Goal: Transaction & Acquisition: Purchase product/service

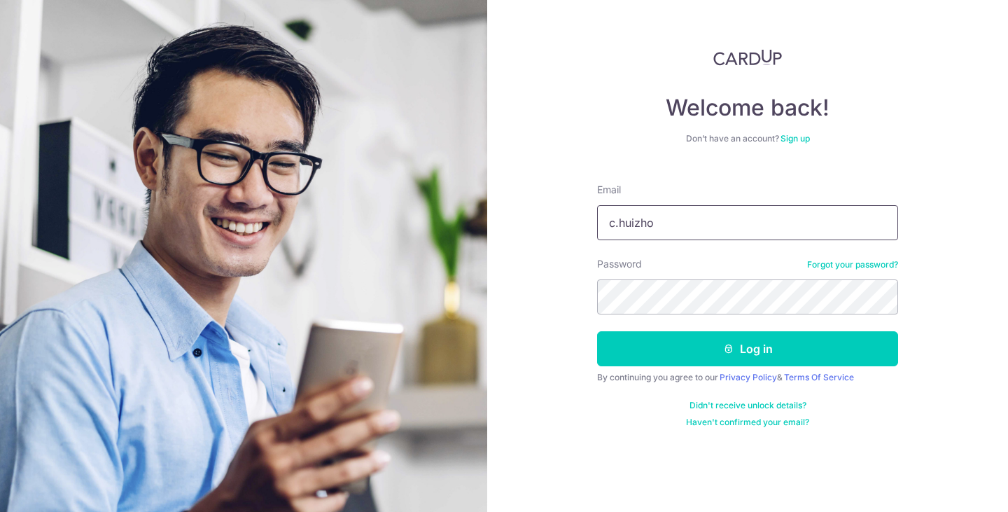
type input "[EMAIL_ADDRESS][DOMAIN_NAME]"
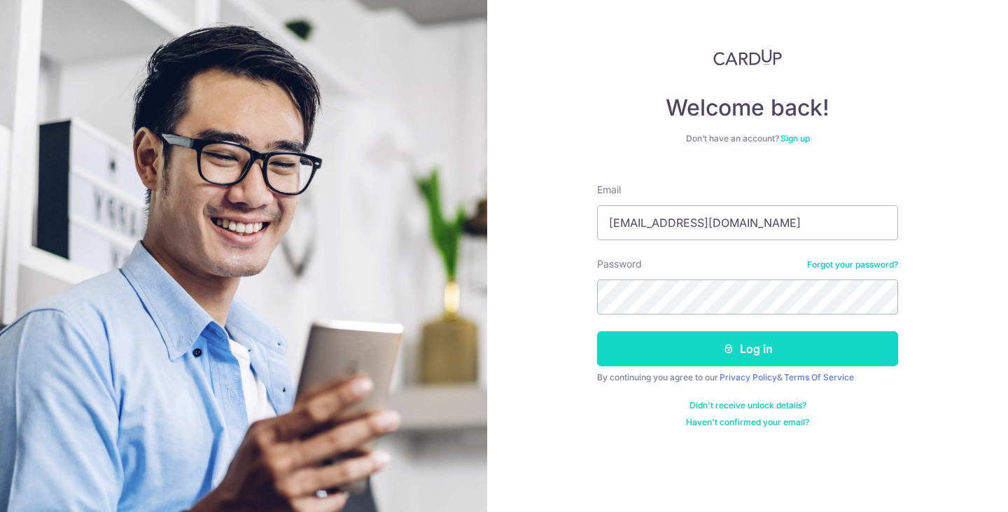
click at [815, 350] on button "Log in" at bounding box center [747, 348] width 301 height 35
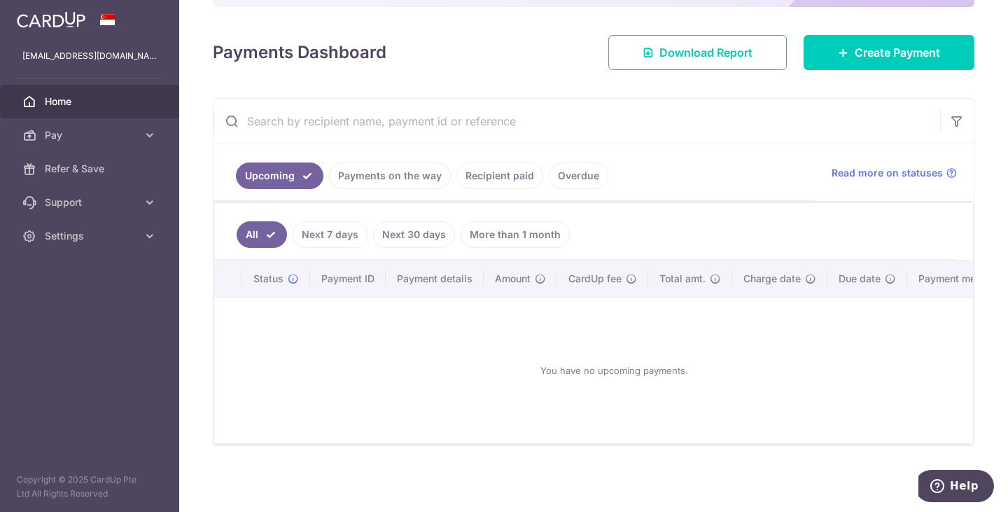
scroll to position [39, 0]
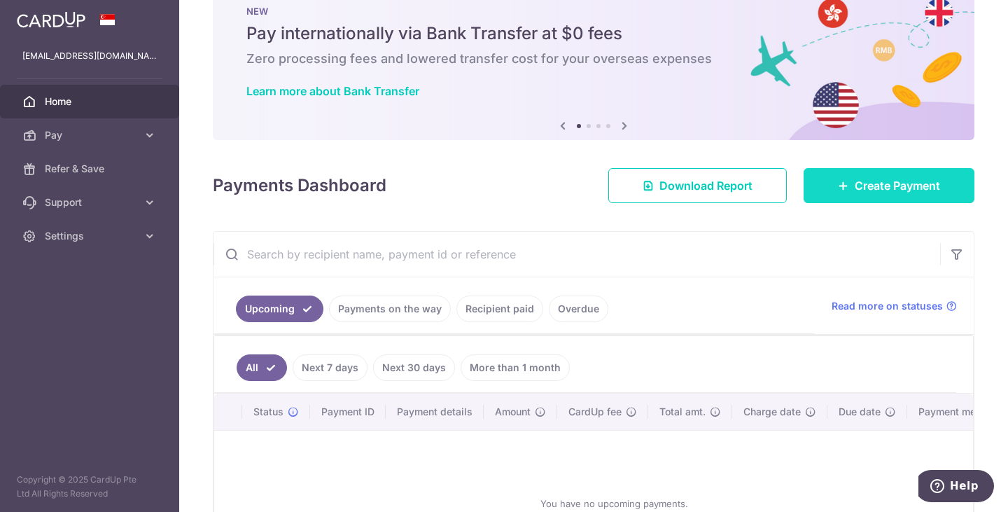
click at [922, 185] on span "Create Payment" at bounding box center [897, 185] width 85 height 17
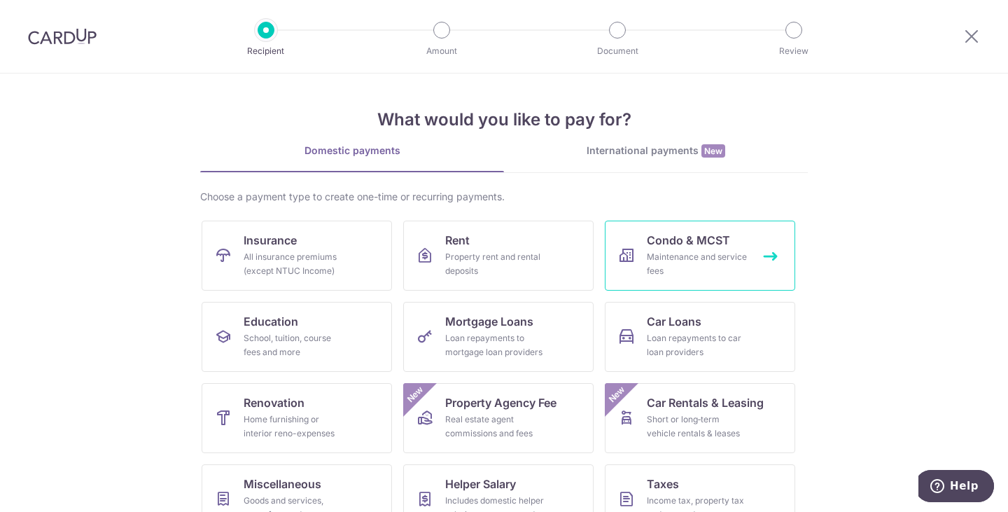
click at [695, 243] on span "Condo & MCST" at bounding box center [688, 240] width 83 height 17
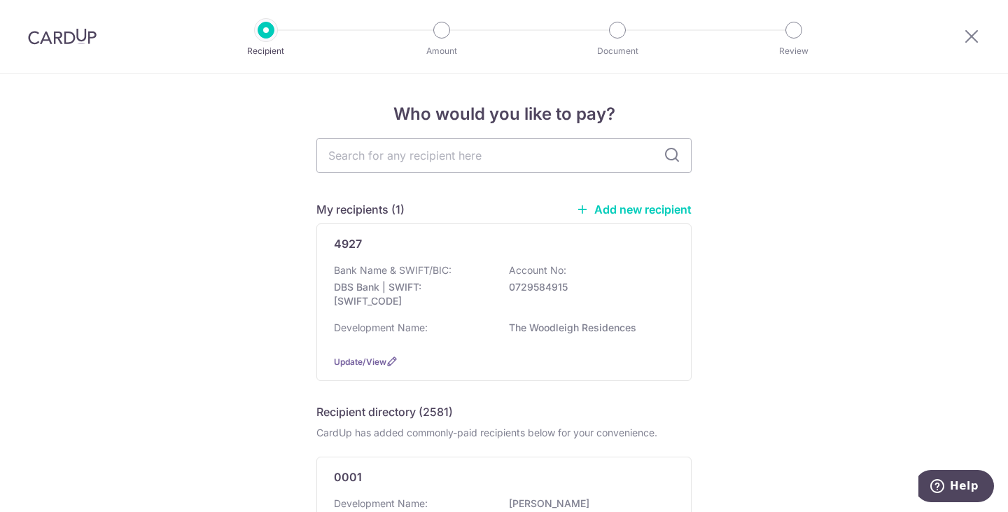
scroll to position [70, 0]
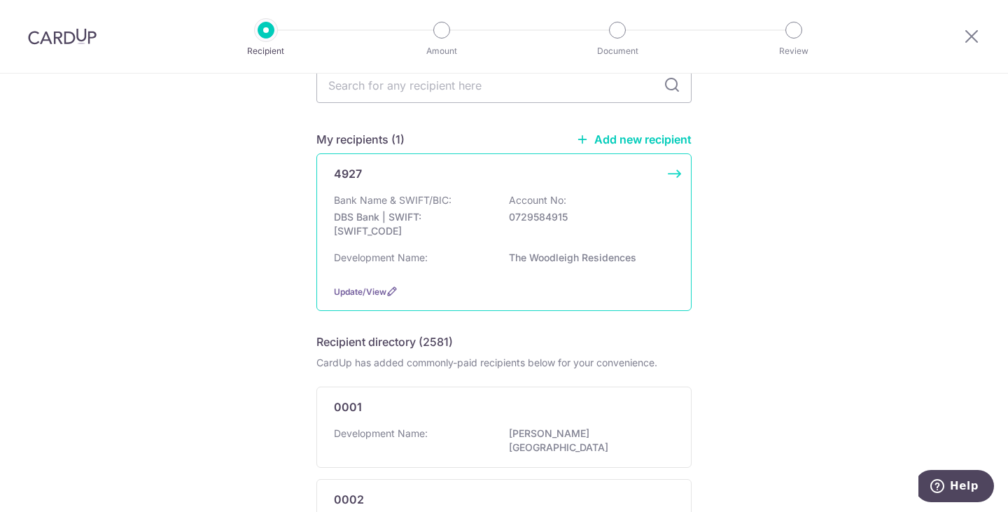
click at [653, 243] on div "Bank Name & SWIFT/BIC: DBS Bank | SWIFT: DBSSSGSGXXX Account No: 0729584915" at bounding box center [504, 219] width 340 height 52
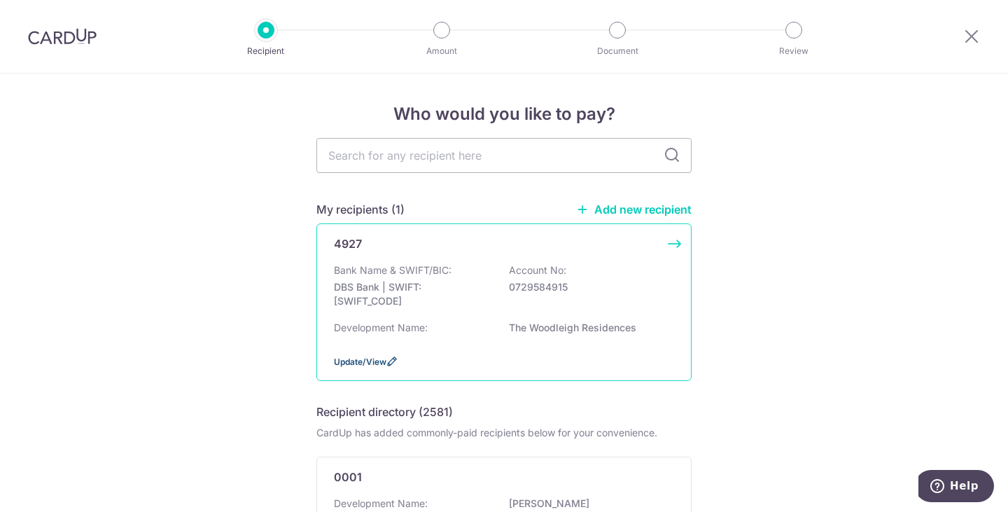
click at [358, 363] on span "Update/View" at bounding box center [360, 361] width 53 height 11
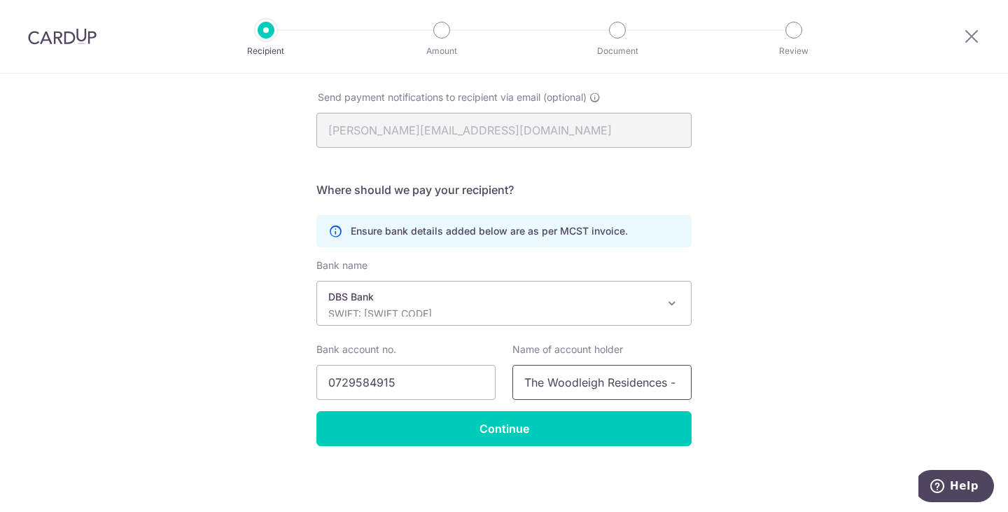
scroll to position [0, 42]
drag, startPoint x: 622, startPoint y: 382, endPoint x: 834, endPoint y: 387, distance: 212.2
click at [834, 387] on div "Recipient Details Your recipient does not need a CardUp account to receive your…" at bounding box center [504, 151] width 1008 height 721
drag, startPoint x: 571, startPoint y: 377, endPoint x: 310, endPoint y: 371, distance: 261.3
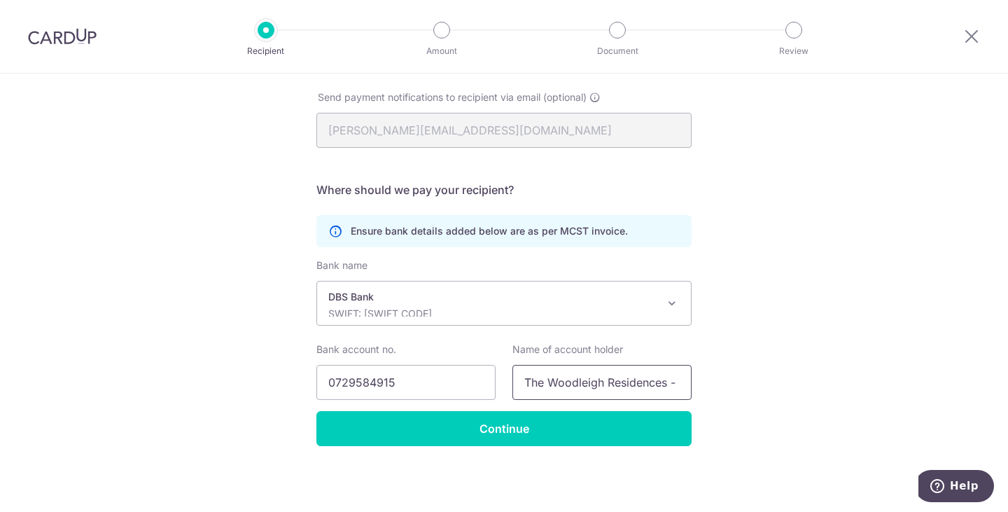
click at [310, 371] on div "Bank account no. 0729584915 Name of account holder The Woodleigh Residences - R…" at bounding box center [504, 370] width 392 height 57
click at [429, 373] on input "0729584915" at bounding box center [406, 382] width 179 height 35
drag, startPoint x: 453, startPoint y: 383, endPoint x: 183, endPoint y: 368, distance: 270.7
click at [193, 369] on div "Recipient Details Your recipient does not need a CardUp account to receive your…" at bounding box center [504, 151] width 1008 height 721
drag, startPoint x: 350, startPoint y: 380, endPoint x: 422, endPoint y: 381, distance: 72.1
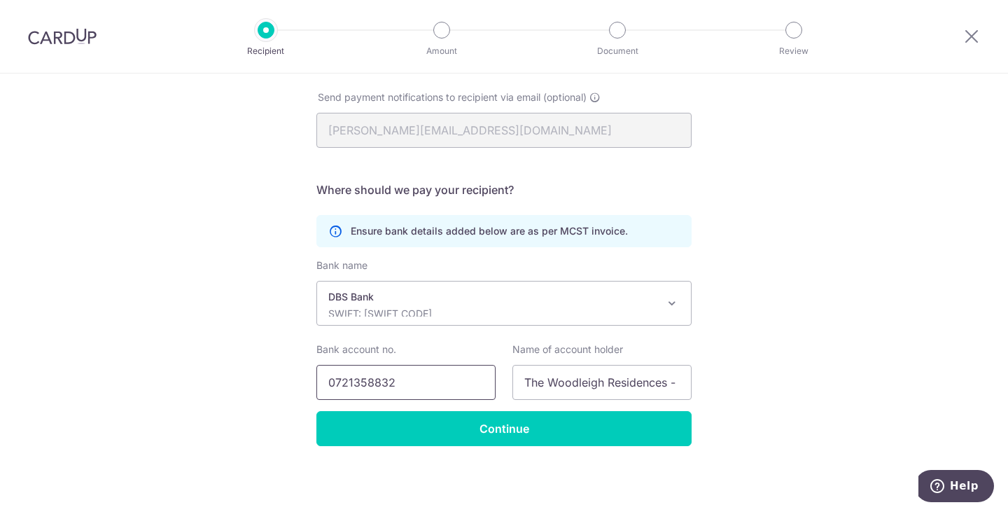
click at [384, 381] on input "0721358832" at bounding box center [406, 382] width 179 height 35
type input "0721358832"
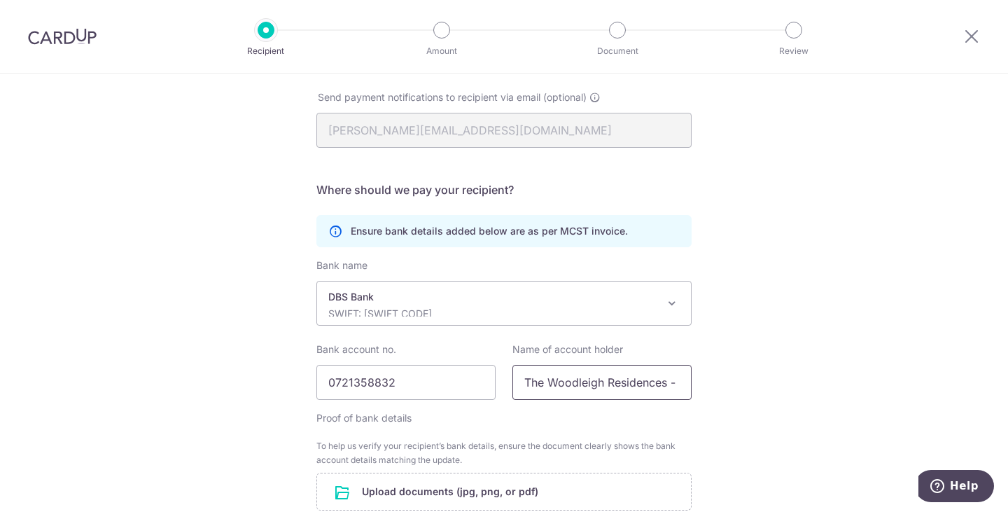
click at [643, 391] on input "The Woodleigh Residences - Resi MF" at bounding box center [602, 382] width 179 height 35
drag, startPoint x: 522, startPoint y: 382, endPoint x: 1008, endPoint y: 426, distance: 488.0
click at [1008, 426] on section "Recipient Details Your recipient does not need a CardUp account to receive your…" at bounding box center [504, 293] width 1008 height 438
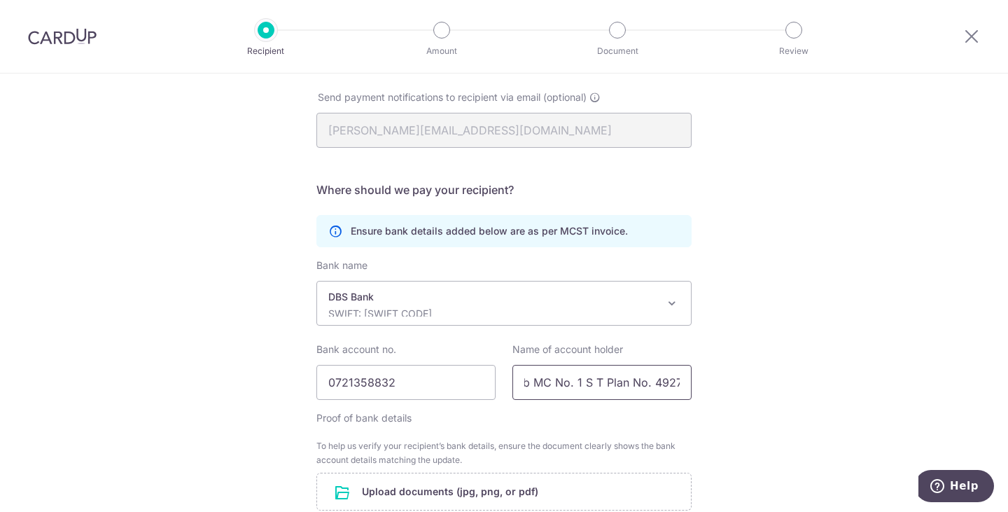
type input "The Sub MC No. 1 S T Plan No. 4927"
click at [874, 284] on div "Recipient Details Your recipient does not need a CardUp account to receive your…" at bounding box center [504, 230] width 1008 height 878
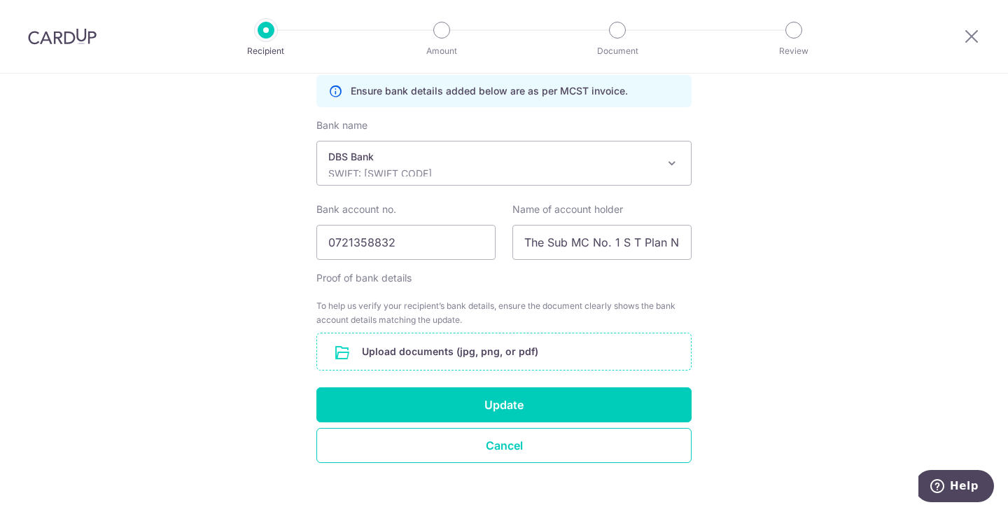
scroll to position [440, 0]
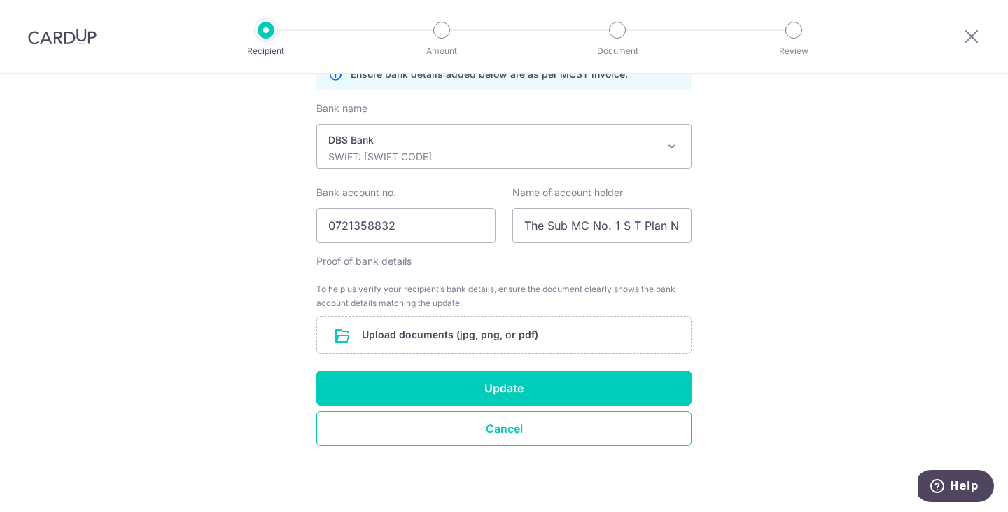
drag, startPoint x: 805, startPoint y: 261, endPoint x: 533, endPoint y: 324, distance: 279.4
click at [800, 261] on div "Recipient Details Your recipient does not need a CardUp account to receive your…" at bounding box center [504, 73] width 1008 height 878
click at [496, 326] on input "file" at bounding box center [504, 335] width 374 height 36
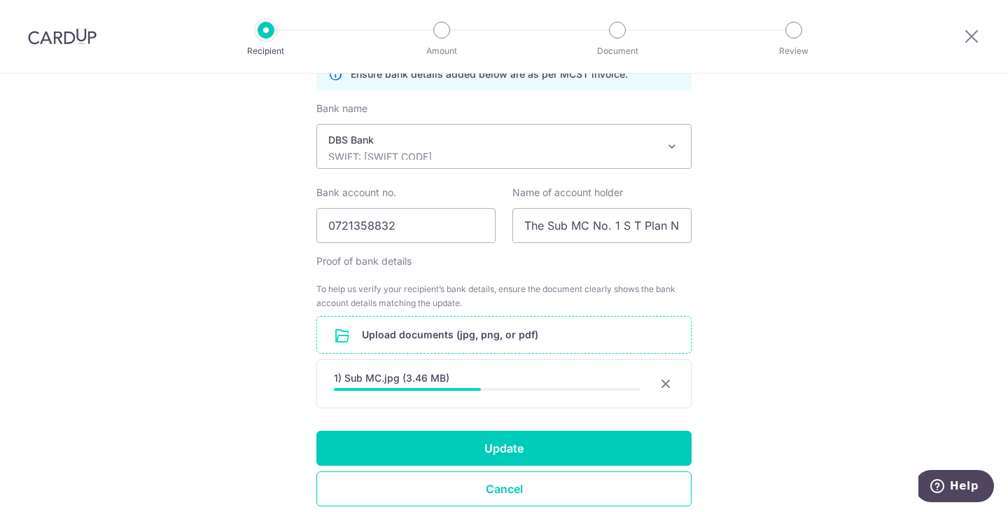
click at [767, 249] on div "Recipient Details Your recipient does not need a CardUp account to receive your…" at bounding box center [504, 103] width 1008 height 938
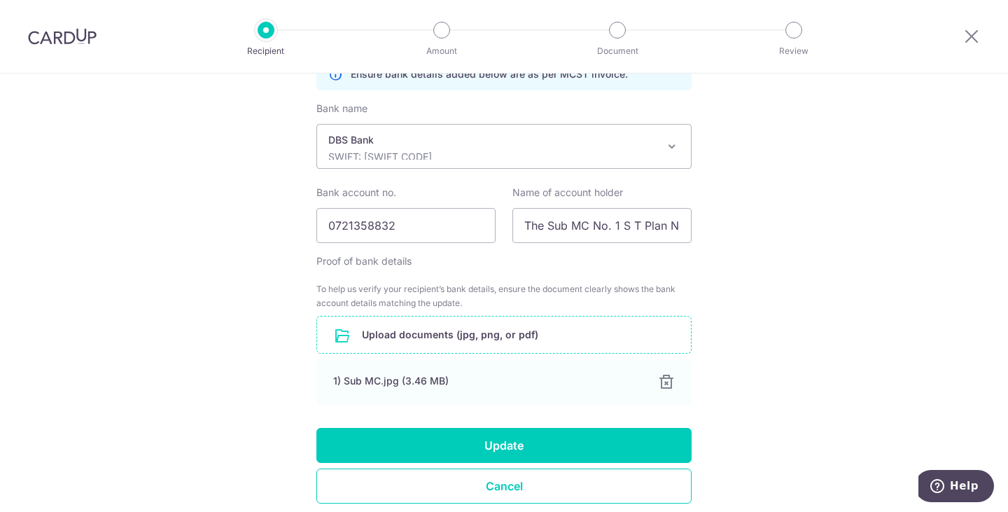
click at [770, 333] on div "Recipient Details Your recipient does not need a CardUp account to receive your…" at bounding box center [504, 102] width 1008 height 936
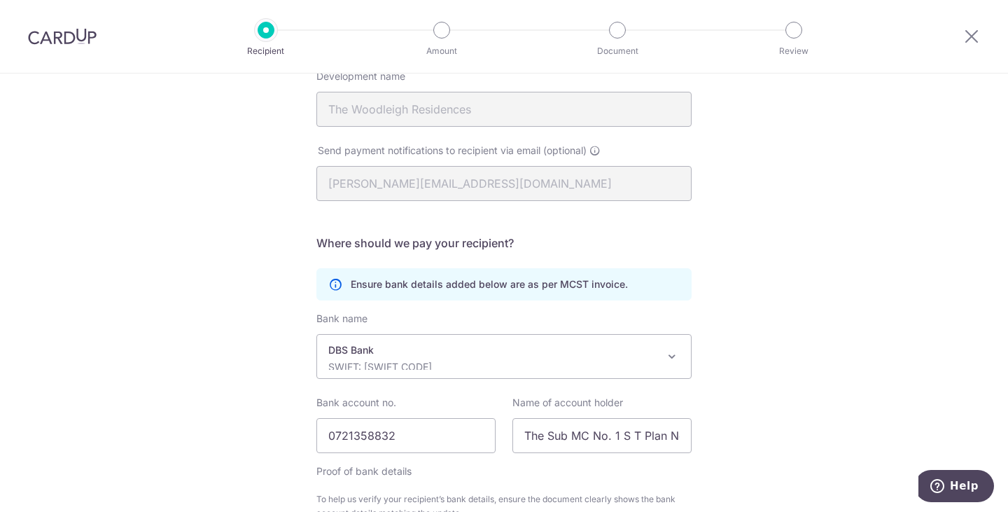
scroll to position [497, 0]
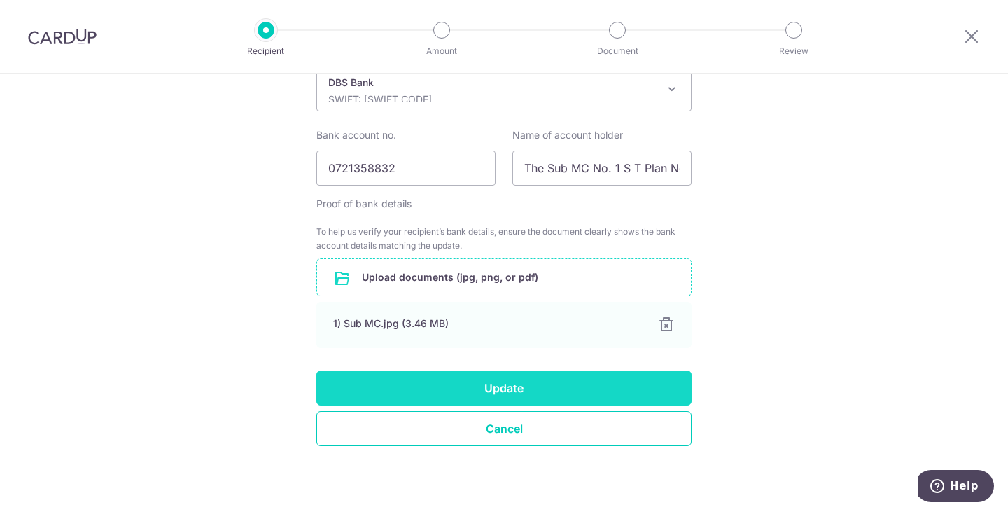
click at [515, 385] on button "Update" at bounding box center [504, 387] width 375 height 35
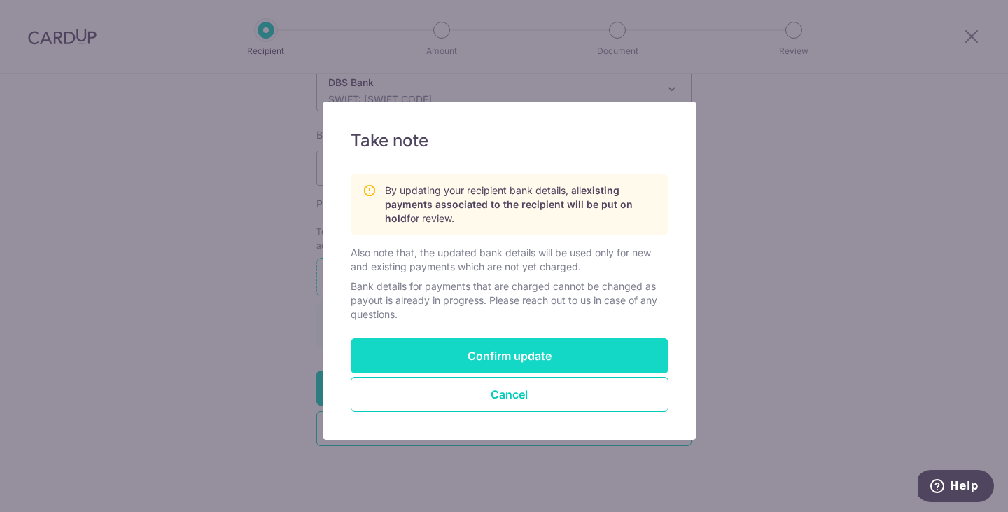
click at [534, 354] on button "Confirm update" at bounding box center [510, 355] width 318 height 35
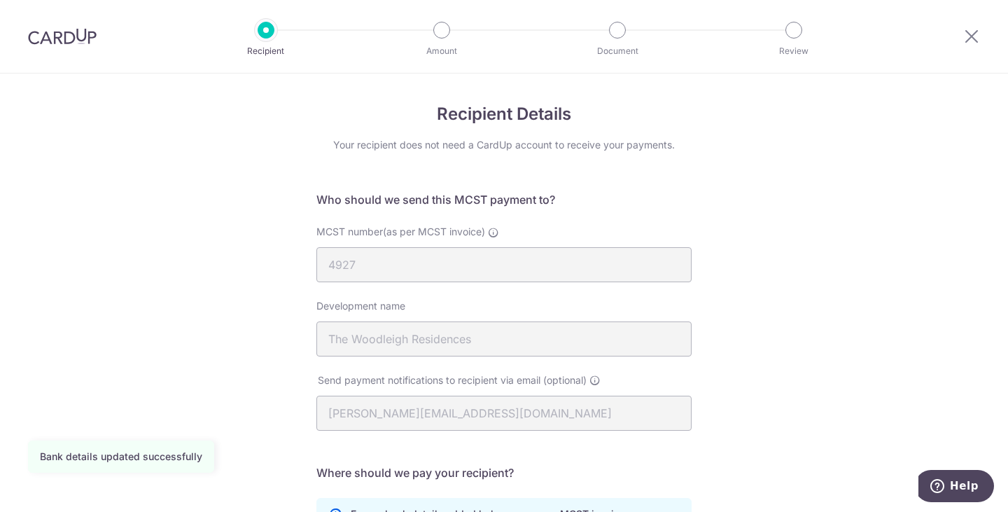
scroll to position [70, 0]
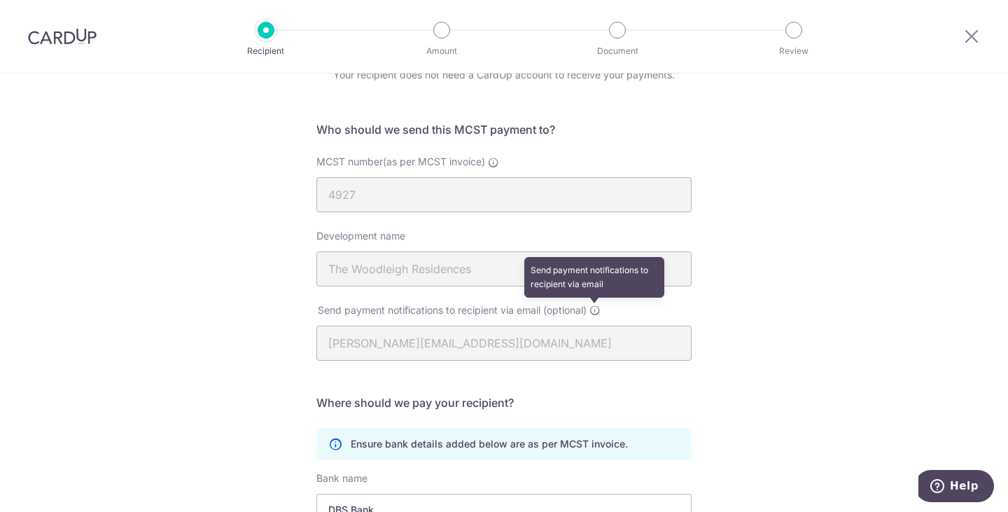
click at [590, 310] on icon at bounding box center [595, 310] width 11 height 11
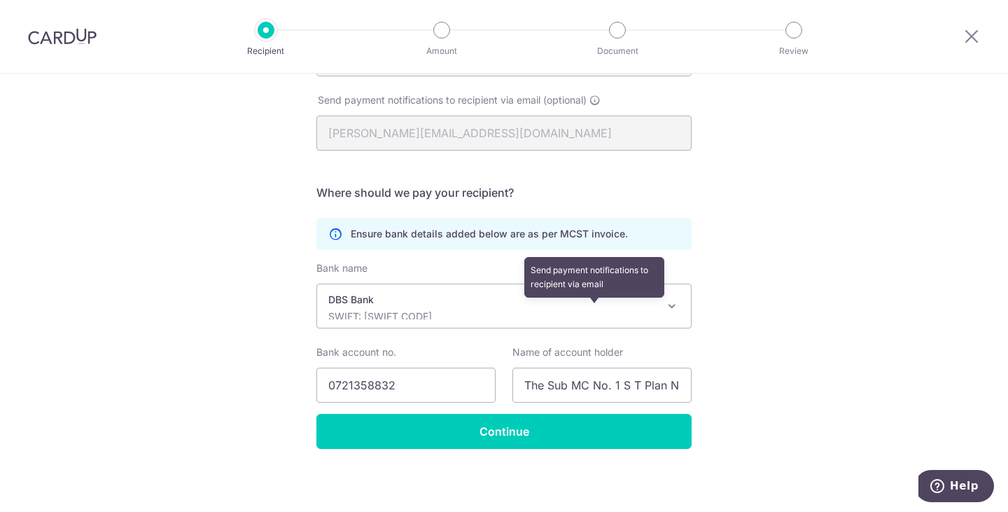
scroll to position [283, 0]
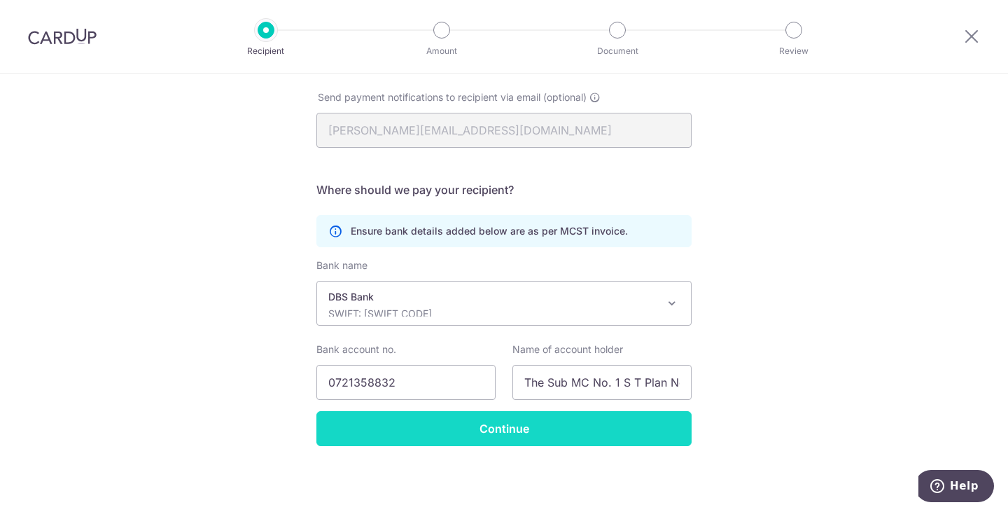
click at [518, 426] on input "Continue" at bounding box center [504, 428] width 375 height 35
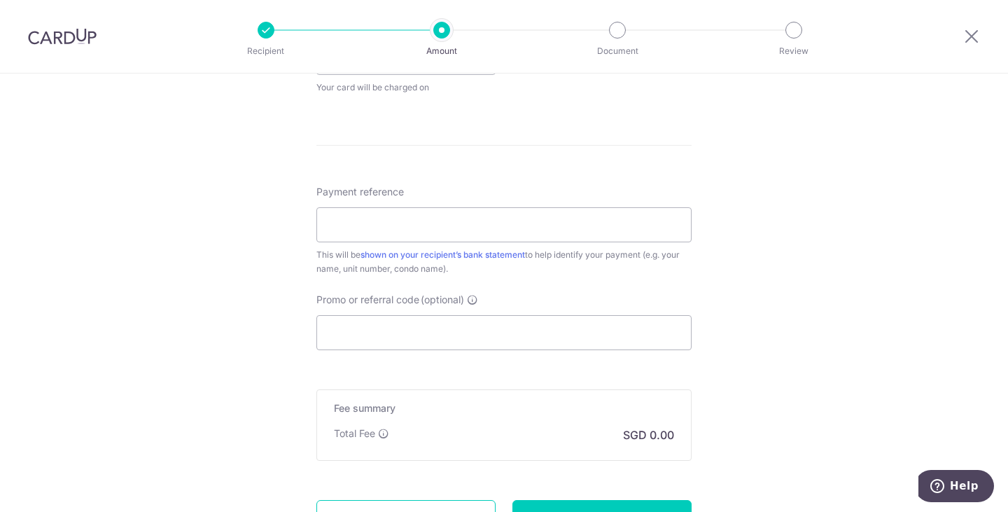
scroll to position [828, 0]
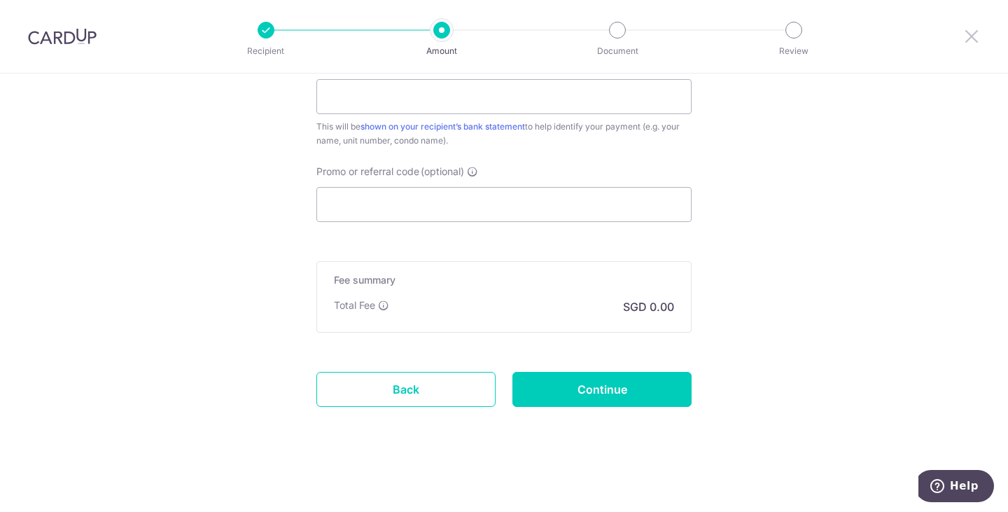
click at [977, 35] on icon at bounding box center [972, 36] width 17 height 18
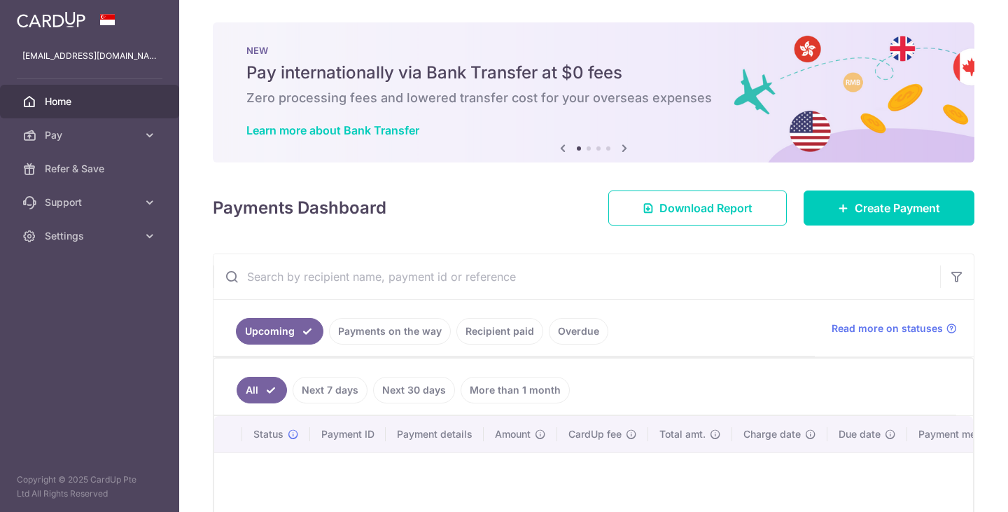
scroll to position [162, 0]
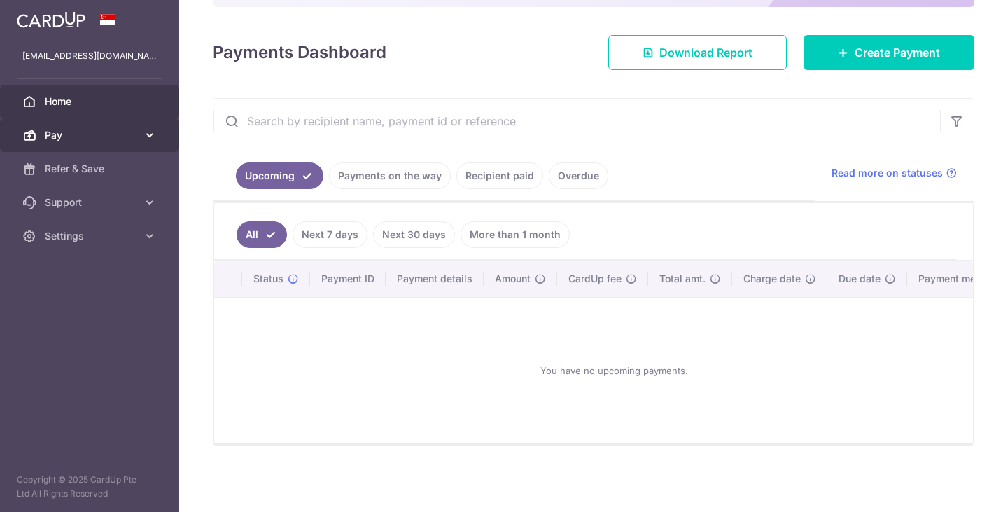
click at [54, 133] on span "Pay" at bounding box center [91, 135] width 92 height 14
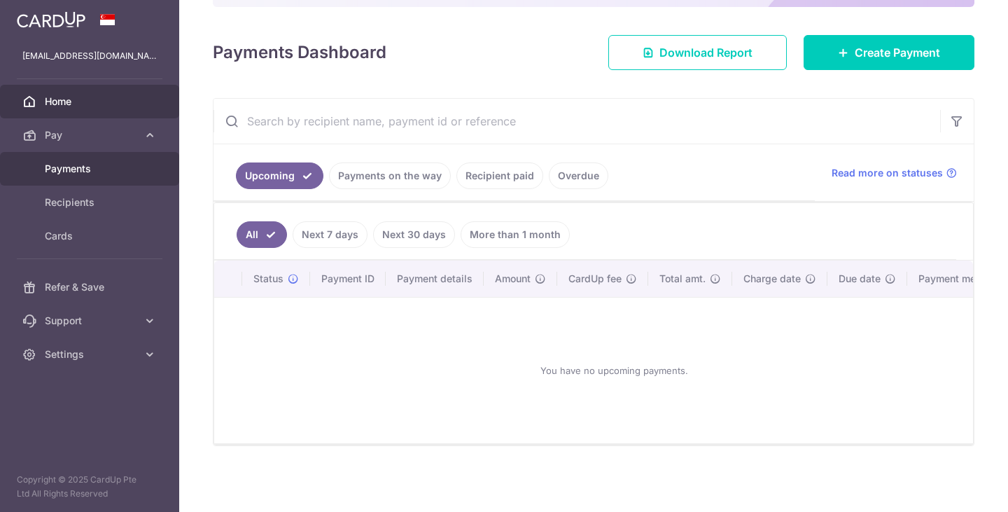
click at [78, 165] on span "Payments" at bounding box center [91, 169] width 92 height 14
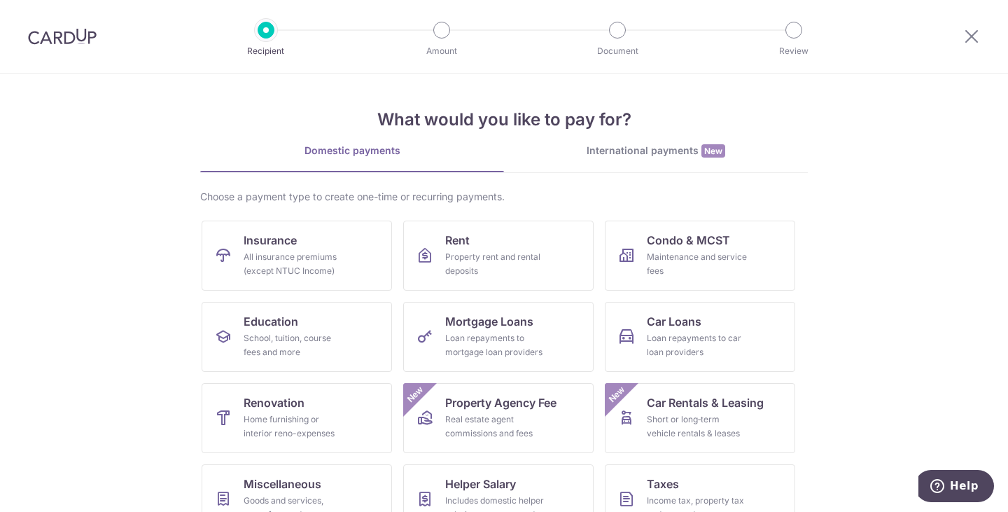
click at [45, 35] on img at bounding box center [62, 36] width 69 height 17
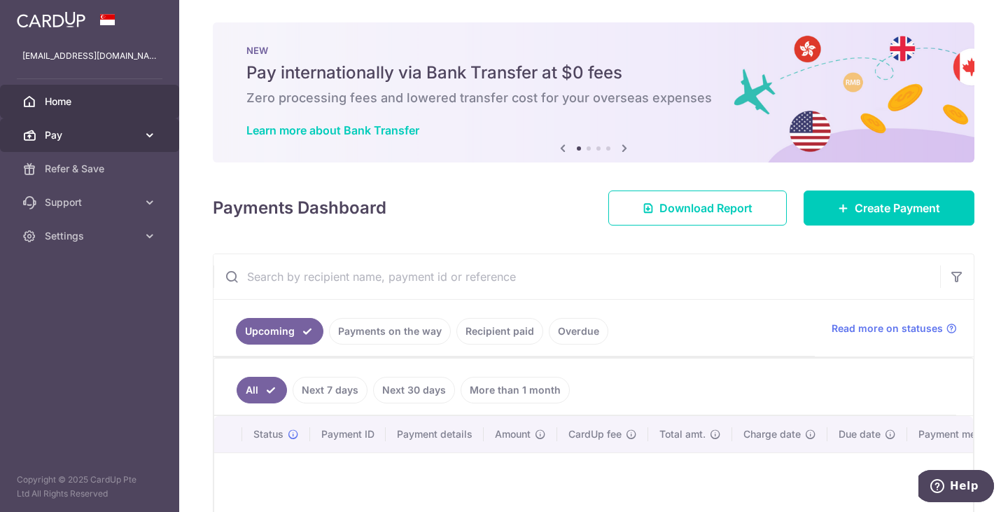
click at [95, 129] on span "Pay" at bounding box center [91, 135] width 92 height 14
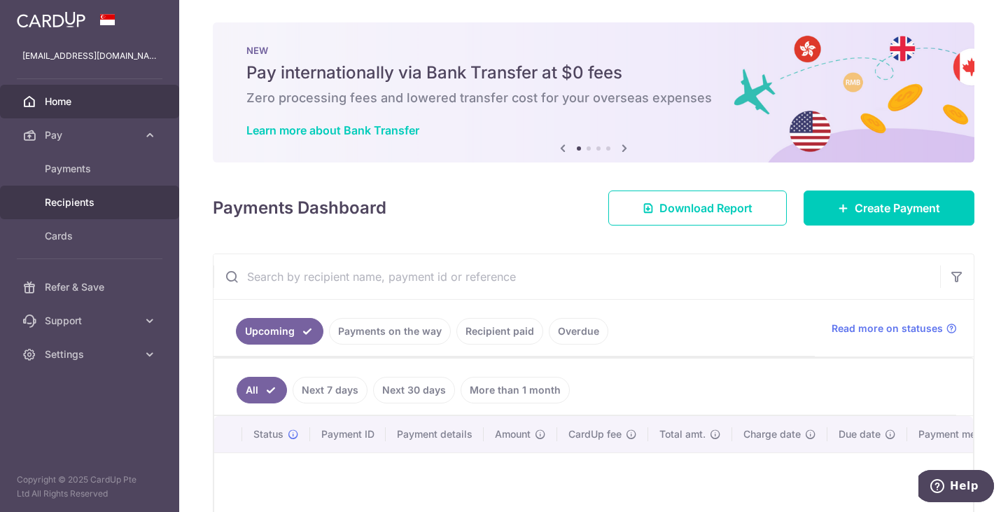
click at [84, 210] on link "Recipients" at bounding box center [89, 203] width 179 height 34
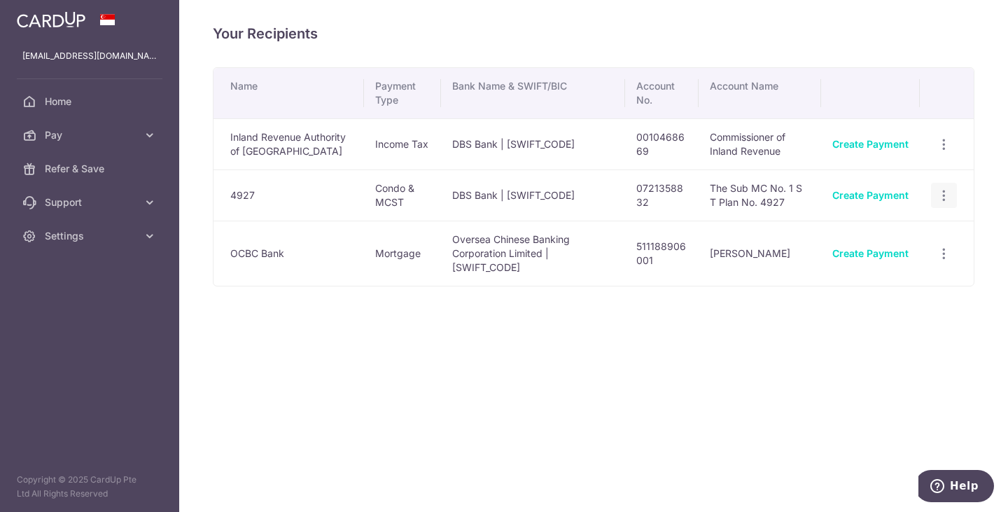
click at [949, 203] on icon "button" at bounding box center [944, 195] width 15 height 15
click at [484, 420] on div "Your Recipients Name Payment Type Bank Name & SWIFT/BIC Account No. Account Nam…" at bounding box center [593, 256] width 829 height 512
click at [78, 134] on span "Pay" at bounding box center [91, 135] width 92 height 14
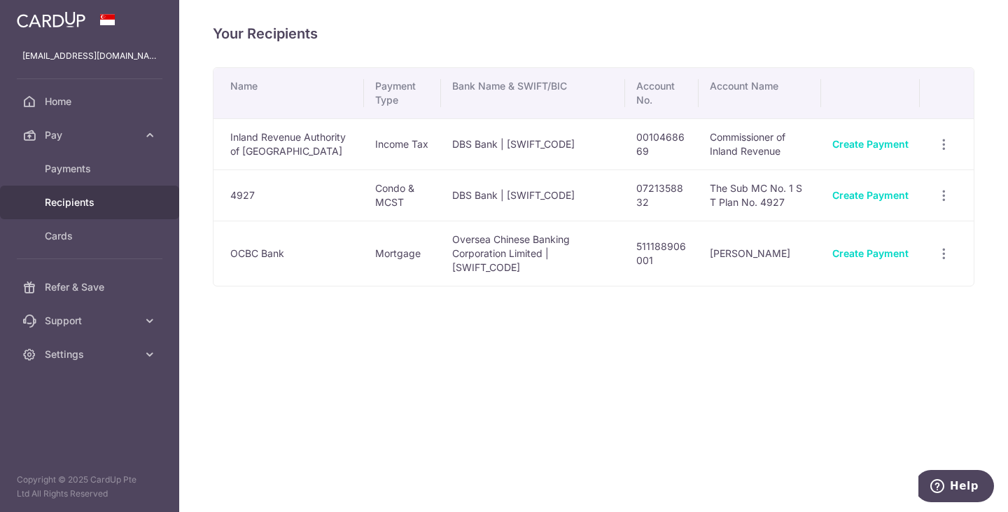
click at [88, 200] on span "Recipients" at bounding box center [91, 202] width 92 height 14
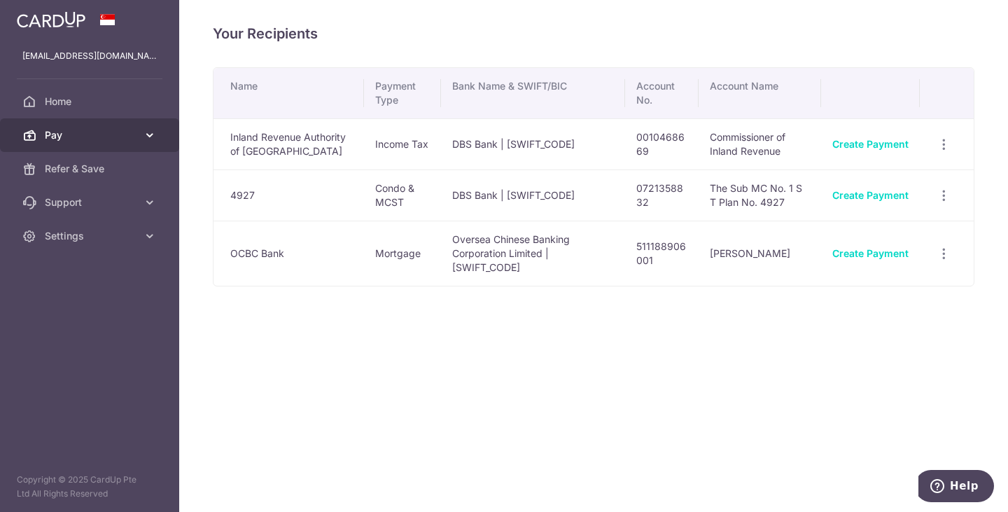
click at [52, 132] on span "Pay" at bounding box center [91, 135] width 92 height 14
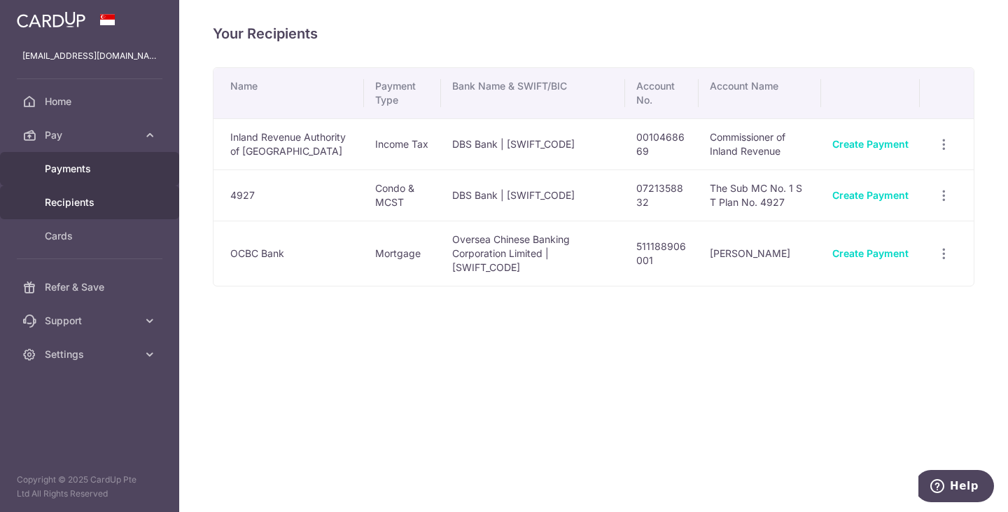
click at [105, 158] on link "Payments" at bounding box center [89, 169] width 179 height 34
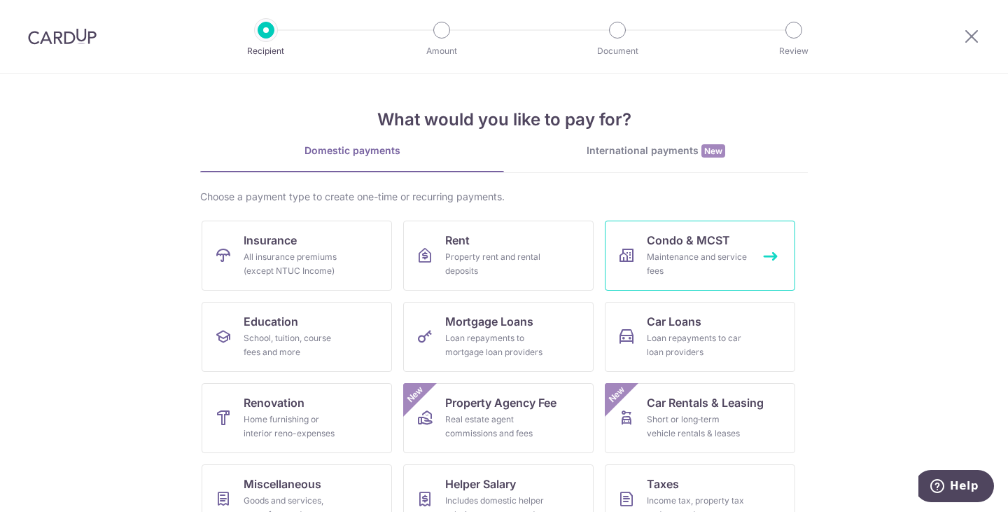
click at [693, 263] on div "Maintenance and service fees" at bounding box center [697, 264] width 101 height 28
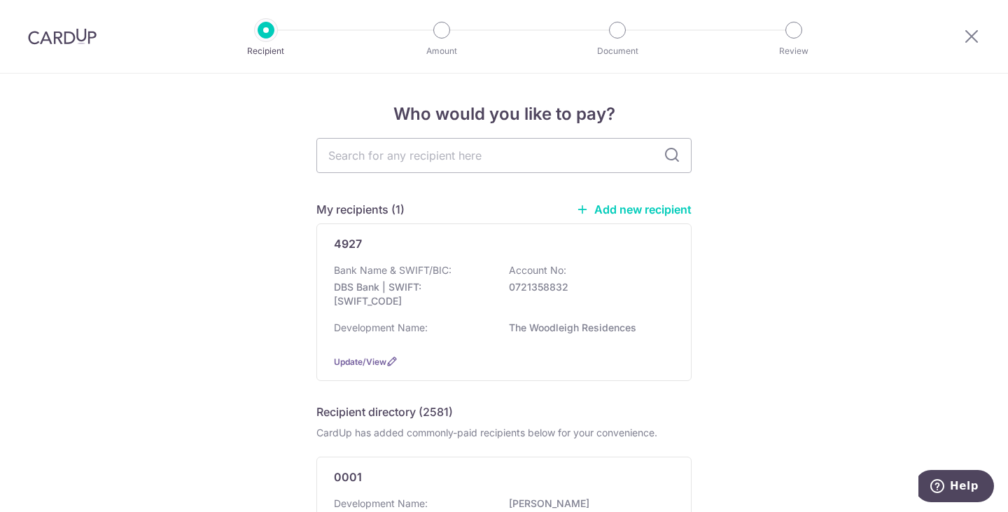
click at [603, 207] on link "Add new recipient" at bounding box center [634, 209] width 116 height 14
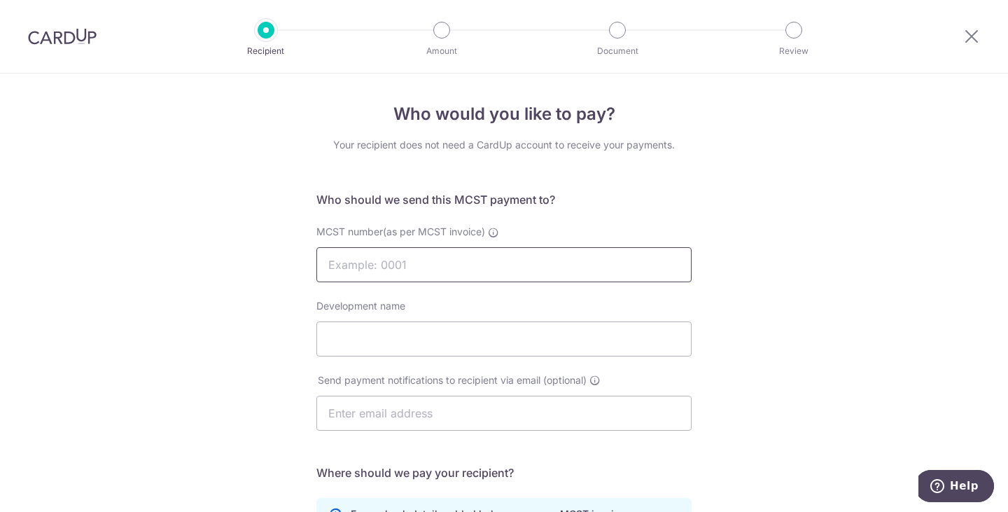
click at [541, 275] on input "MCST number(as per MCST invoice)" at bounding box center [504, 264] width 375 height 35
type input "4927"
click at [603, 338] on input "Development name" at bounding box center [504, 338] width 375 height 35
type input "The Woodleigh Residences"
click at [431, 420] on input "text" at bounding box center [504, 413] width 375 height 35
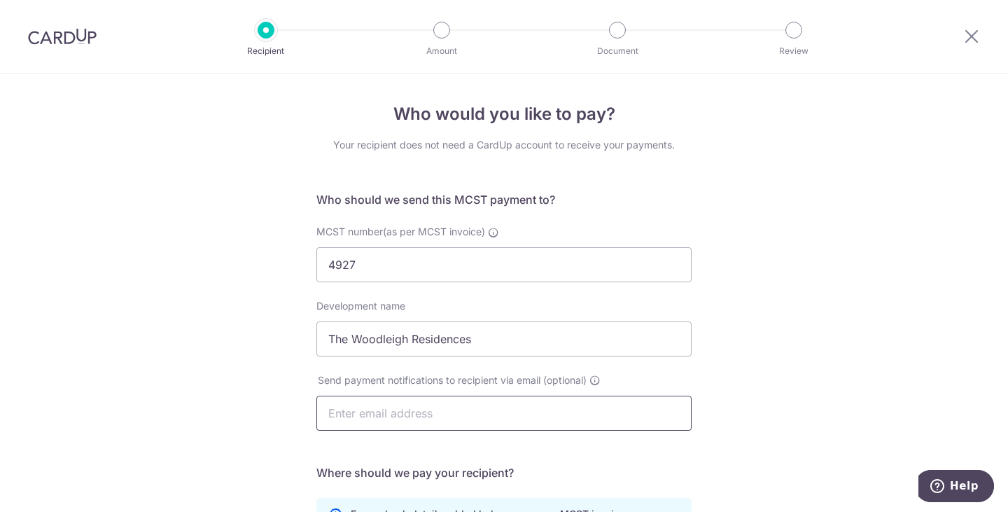
type input "[PERSON_NAME][EMAIL_ADDRESS][DOMAIN_NAME]"
type input "Jiaming Wesley Lye"
click at [813, 362] on div "Who would you like to pay? Your recipient does not need a CardUp account to rec…" at bounding box center [504, 444] width 1008 height 741
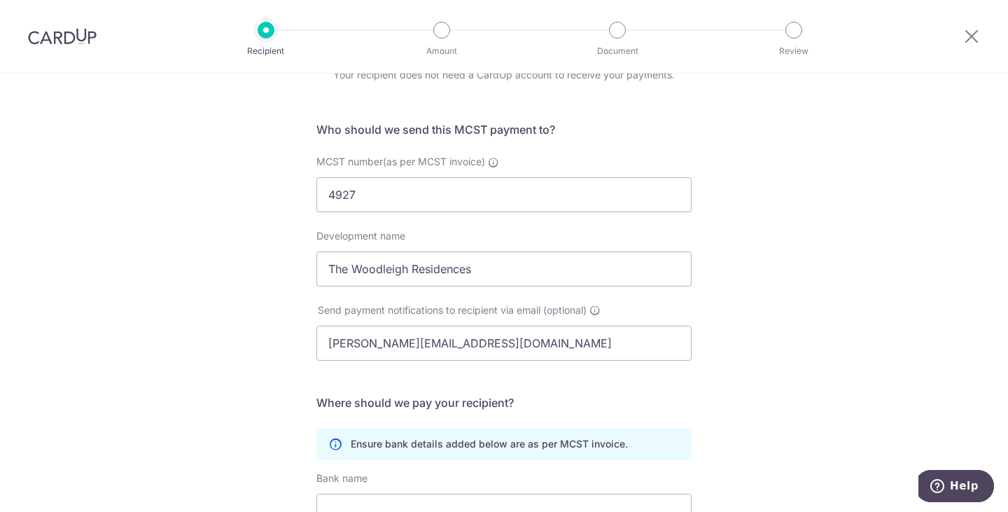
scroll to position [210, 0]
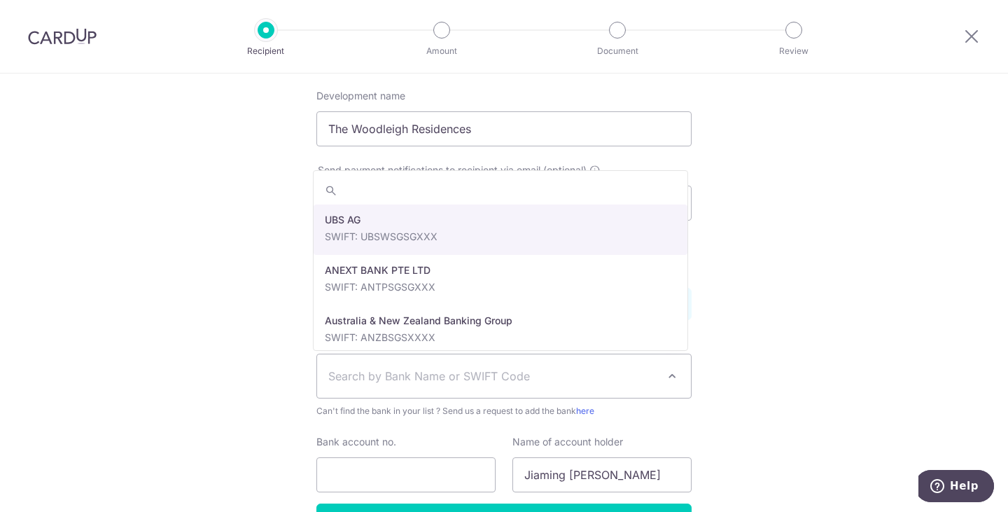
click at [522, 377] on span "Search by Bank Name or SWIFT Code" at bounding box center [492, 376] width 329 height 17
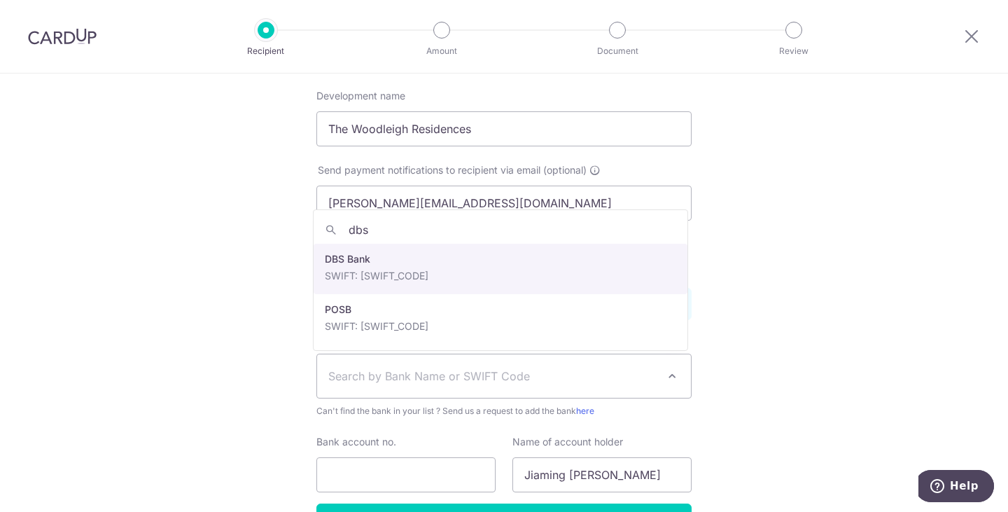
type input "dbs"
select select "6"
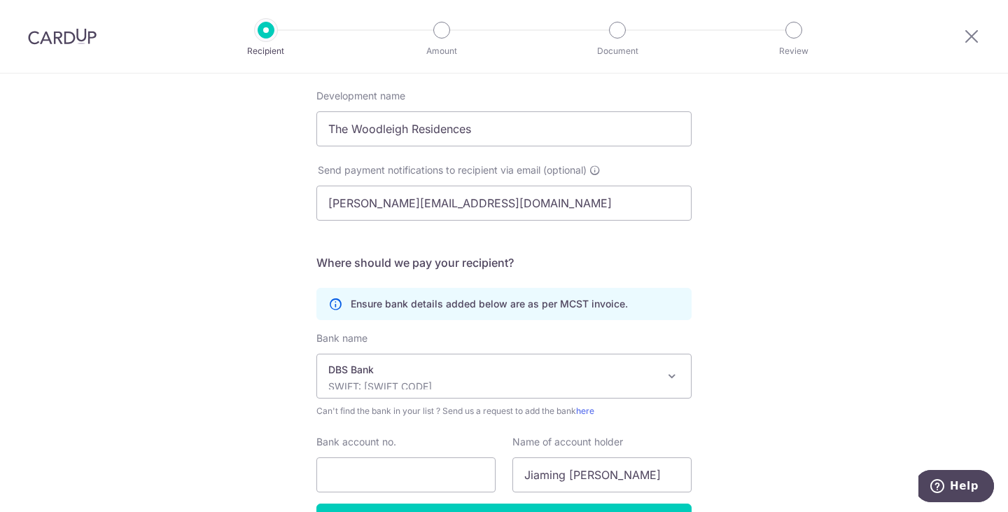
click at [857, 335] on div "Who would you like to pay? Your recipient does not need a CardUp account to rec…" at bounding box center [504, 233] width 1008 height 741
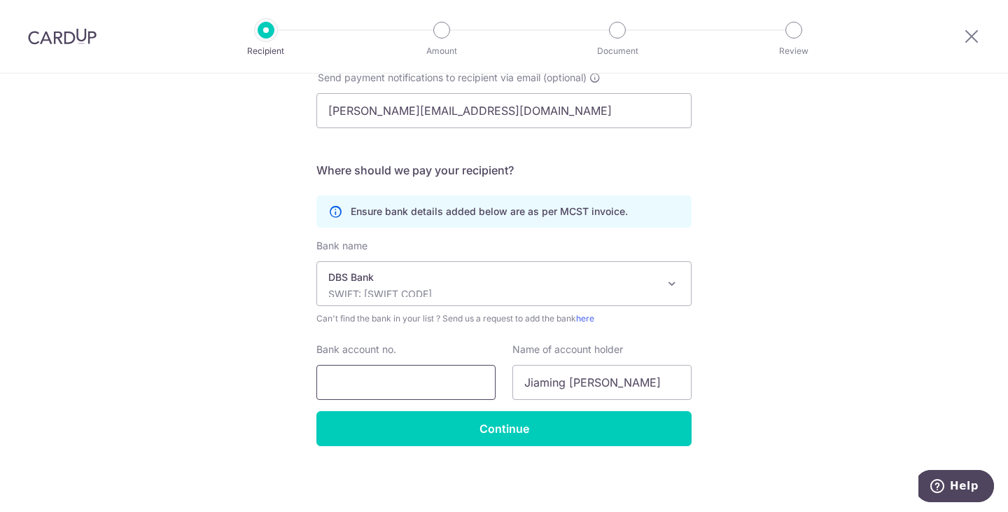
click at [419, 380] on input "Bank account no." at bounding box center [406, 382] width 179 height 35
click at [799, 310] on div "Who would you like to pay? Your recipient does not need a CardUp account to rec…" at bounding box center [504, 141] width 1008 height 741
drag, startPoint x: 646, startPoint y: 382, endPoint x: 477, endPoint y: 377, distance: 169.5
click at [477, 377] on div "Bank account no. Name of account holder Jiaming Wesley Lye" at bounding box center [504, 370] width 392 height 57
click at [434, 386] on input "Bank account no." at bounding box center [406, 382] width 179 height 35
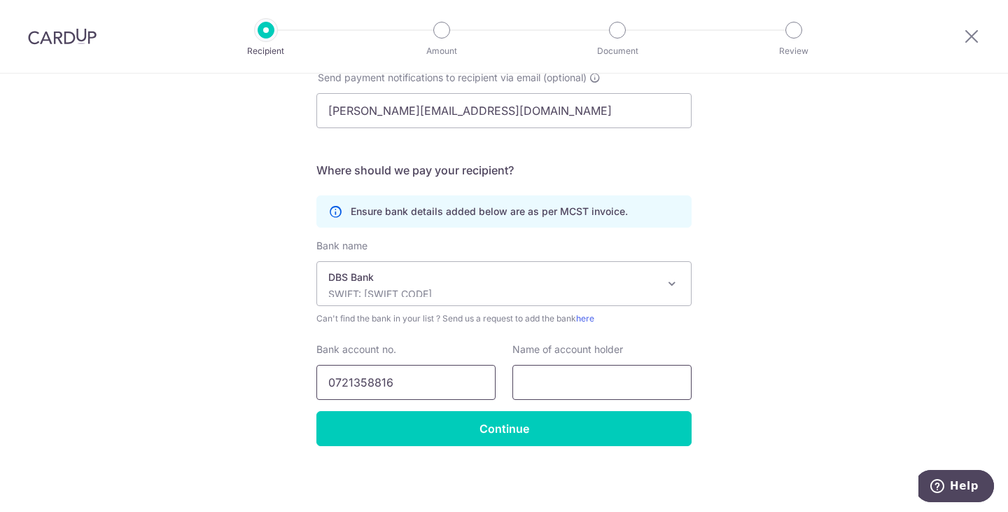
type input "0721358816"
click at [618, 387] on input "text" at bounding box center [602, 382] width 179 height 35
type input "MCST Plan No 4927"
click at [760, 338] on div "Who would you like to pay? Your recipient does not need a CardUp account to rec…" at bounding box center [504, 141] width 1008 height 741
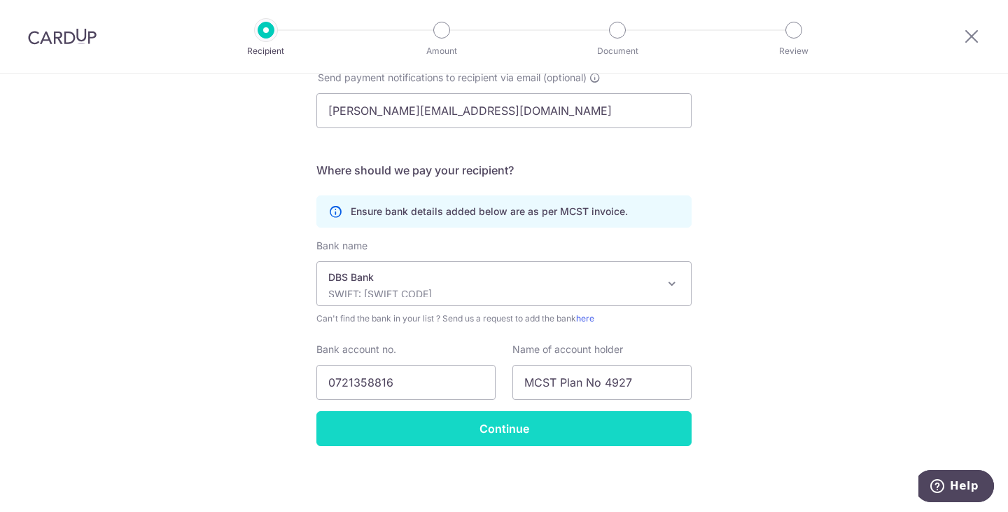
click at [620, 429] on input "Continue" at bounding box center [504, 428] width 375 height 35
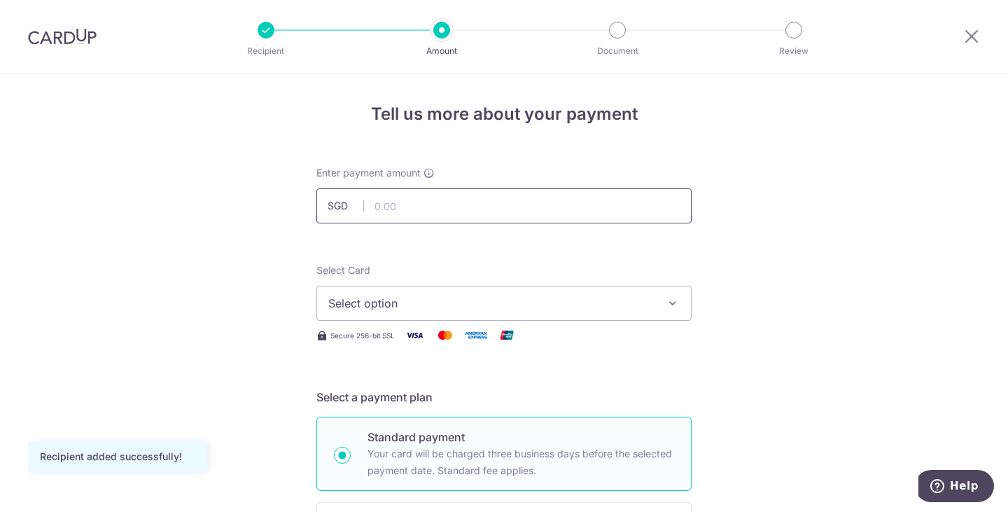
click at [530, 214] on input "text" at bounding box center [504, 205] width 375 height 35
type input "132.30"
click at [457, 292] on button "Select option" at bounding box center [504, 303] width 375 height 35
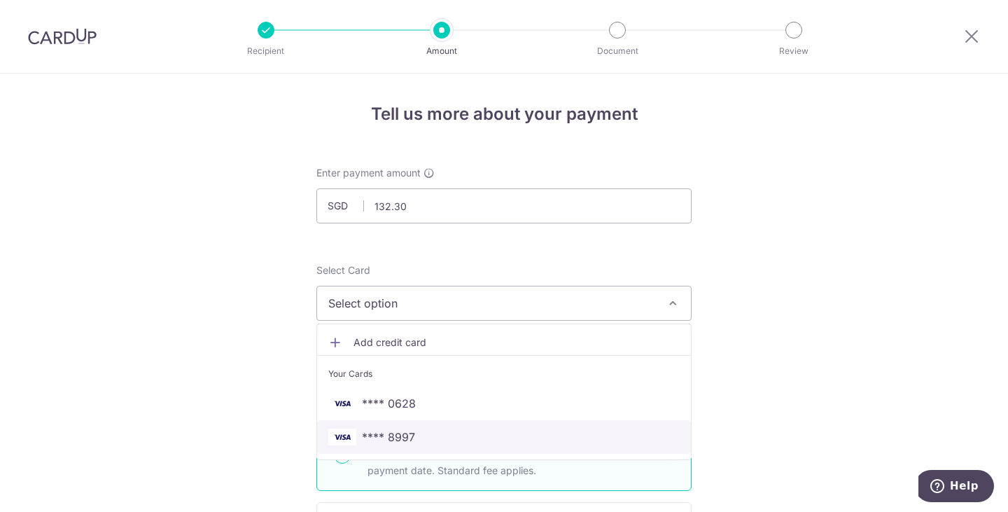
click at [424, 436] on span "**** 8997" at bounding box center [504, 437] width 352 height 17
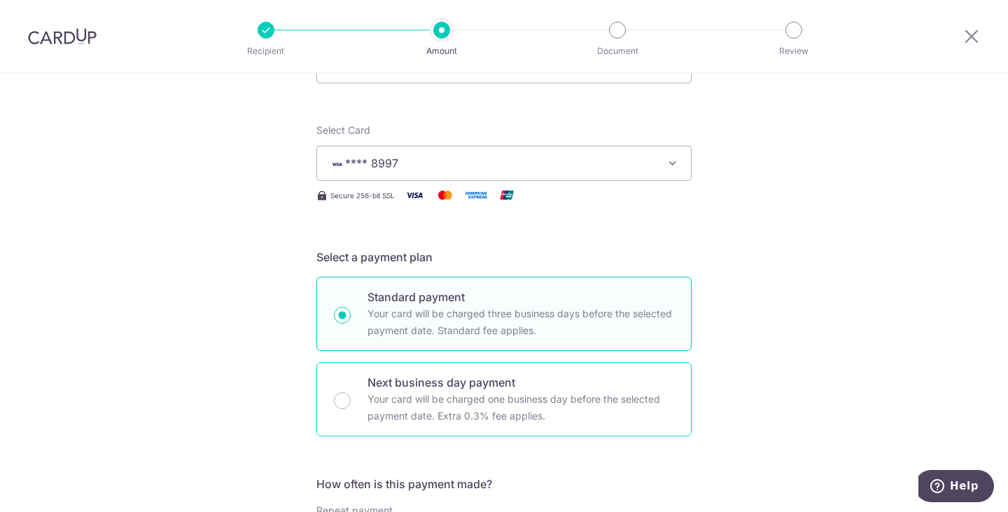
scroll to position [280, 0]
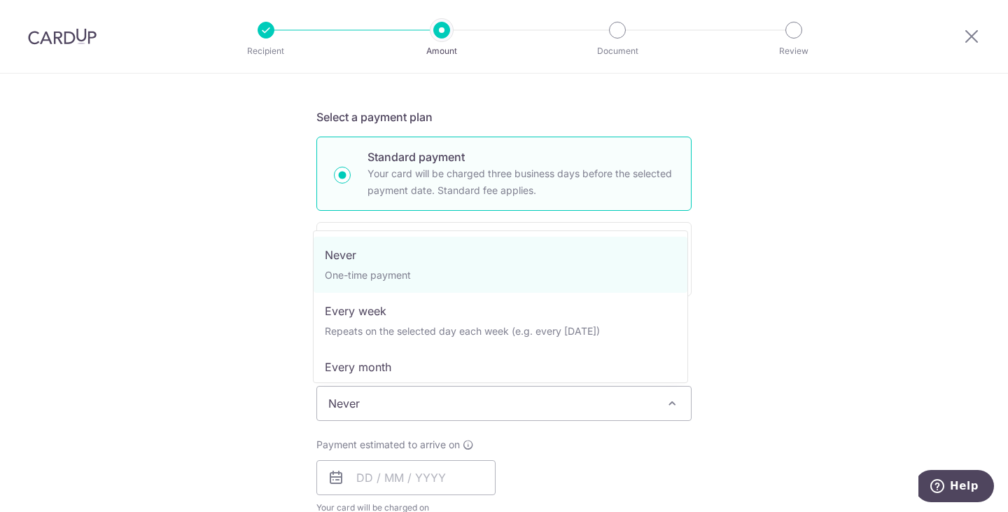
click at [481, 399] on span "Never" at bounding box center [504, 404] width 374 height 34
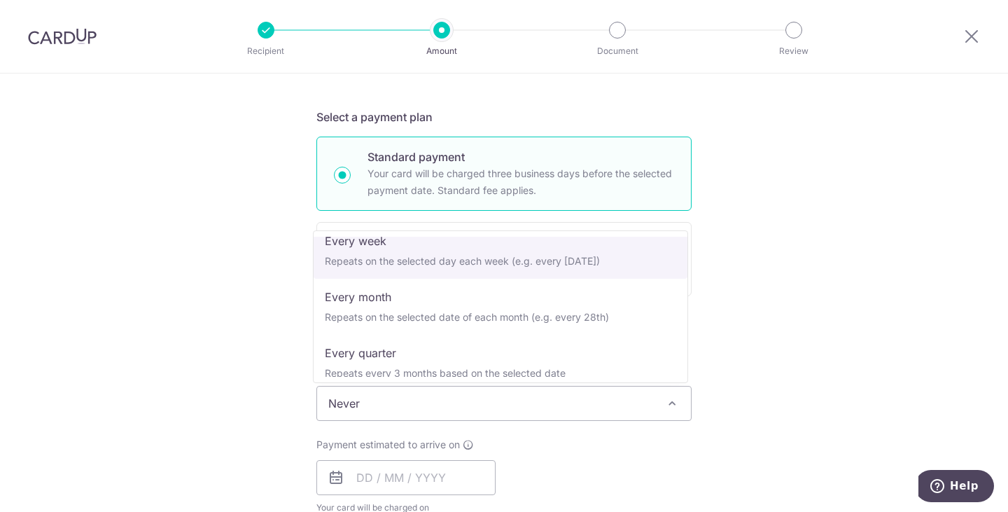
scroll to position [140, 0]
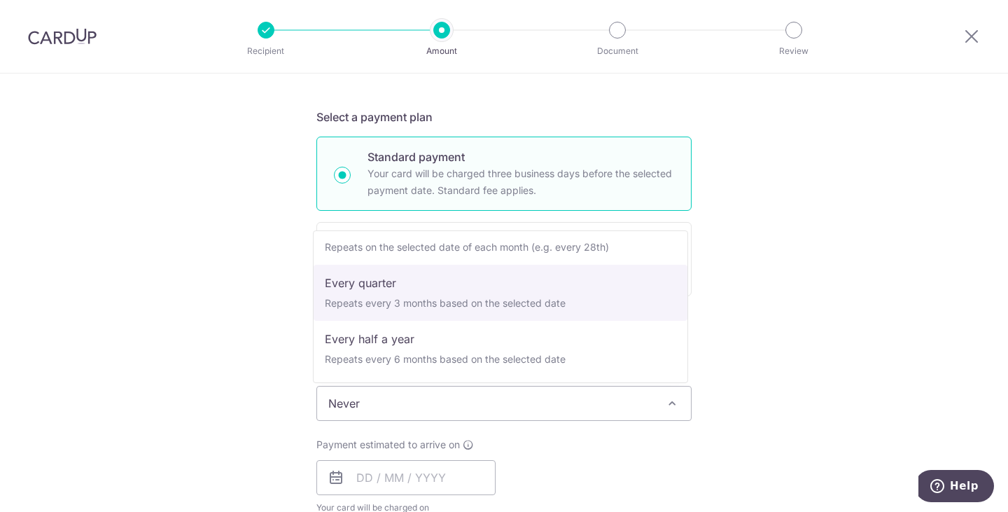
select select "4"
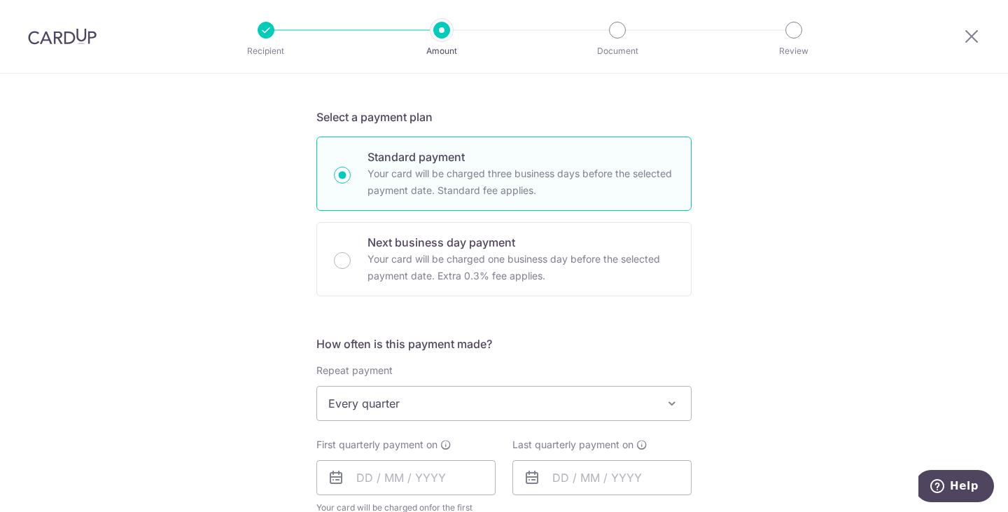
click at [756, 318] on div "Tell us more about your payment Enter payment amount SGD 132.30 132.30 Recipien…" at bounding box center [504, 433] width 1008 height 1281
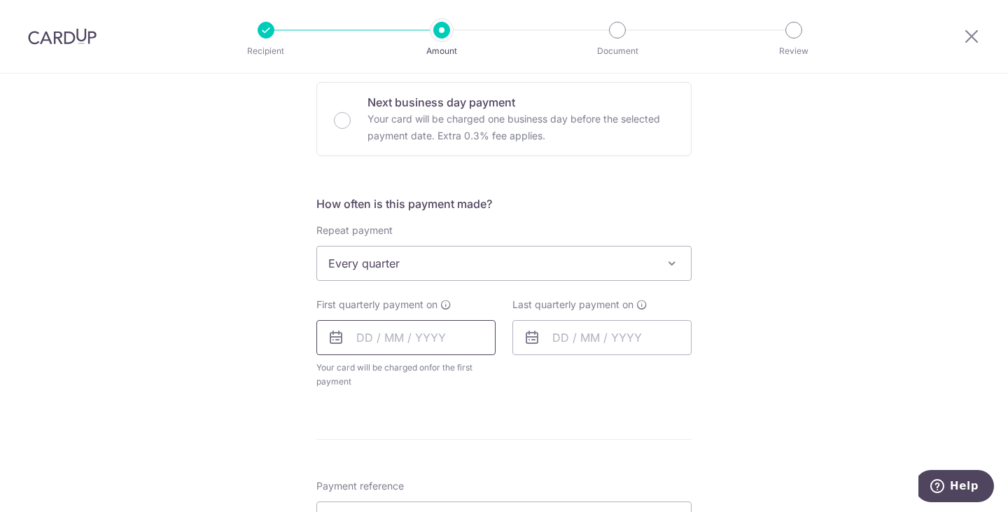
click at [442, 341] on input "text" at bounding box center [406, 337] width 179 height 35
click at [455, 472] on link "9" at bounding box center [457, 465] width 22 height 22
type input "[DATE]"
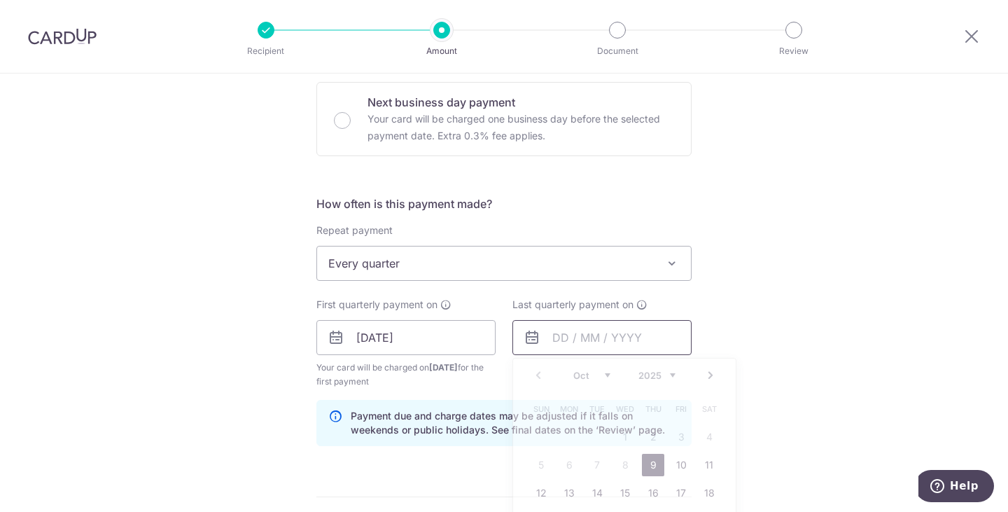
click at [591, 335] on input "text" at bounding box center [602, 337] width 179 height 35
click at [709, 376] on link "Next" at bounding box center [710, 375] width 17 height 17
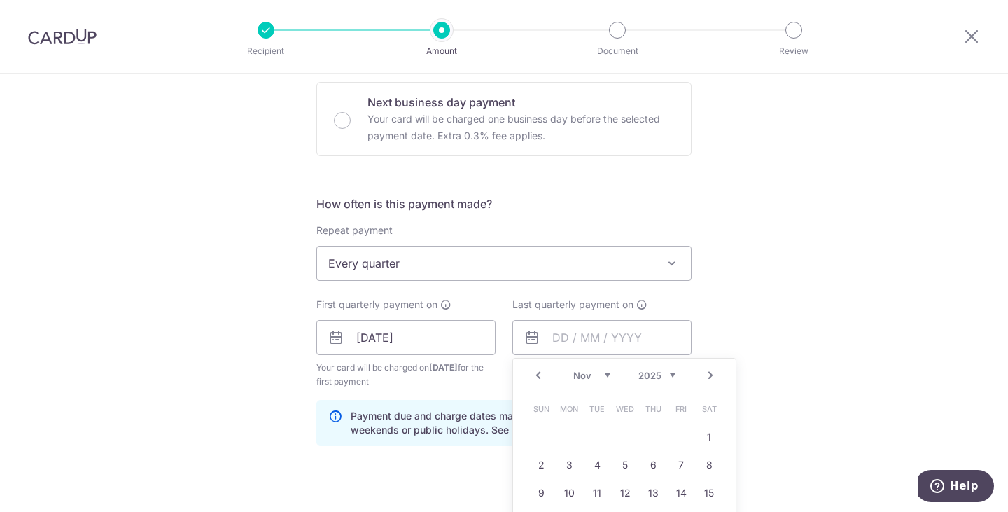
click at [709, 376] on link "Next" at bounding box center [710, 375] width 17 height 17
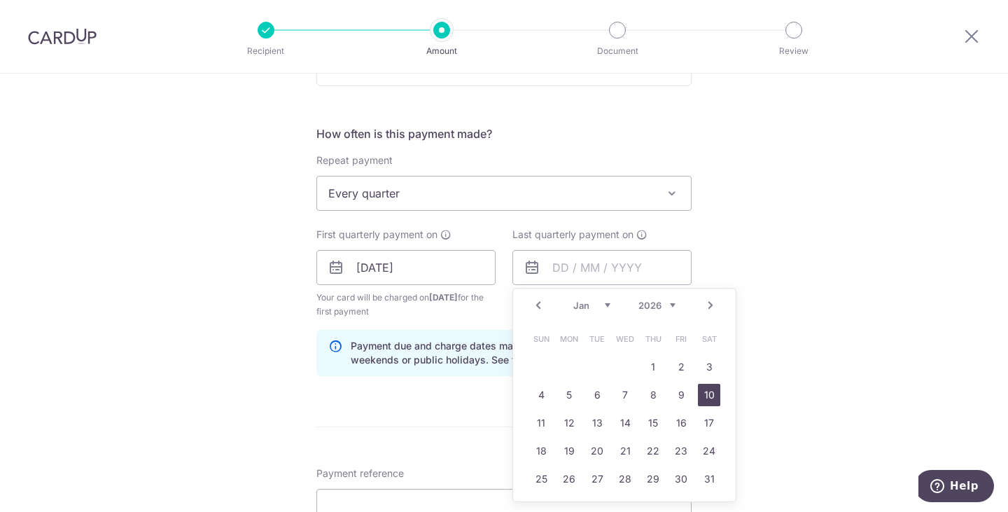
click at [706, 398] on link "10" at bounding box center [709, 395] width 22 height 22
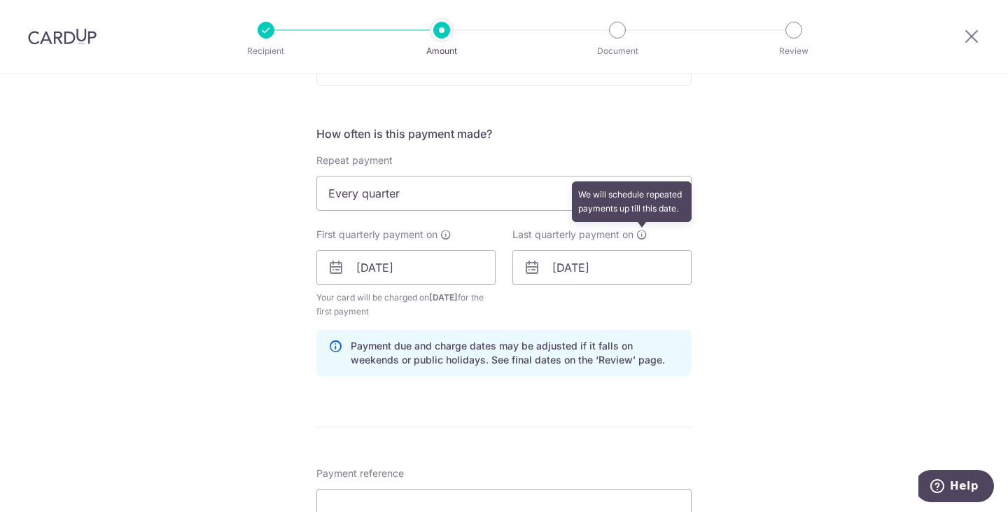
click at [640, 237] on icon at bounding box center [642, 234] width 11 height 11
click at [623, 275] on input "10/01/2026" at bounding box center [602, 267] width 179 height 35
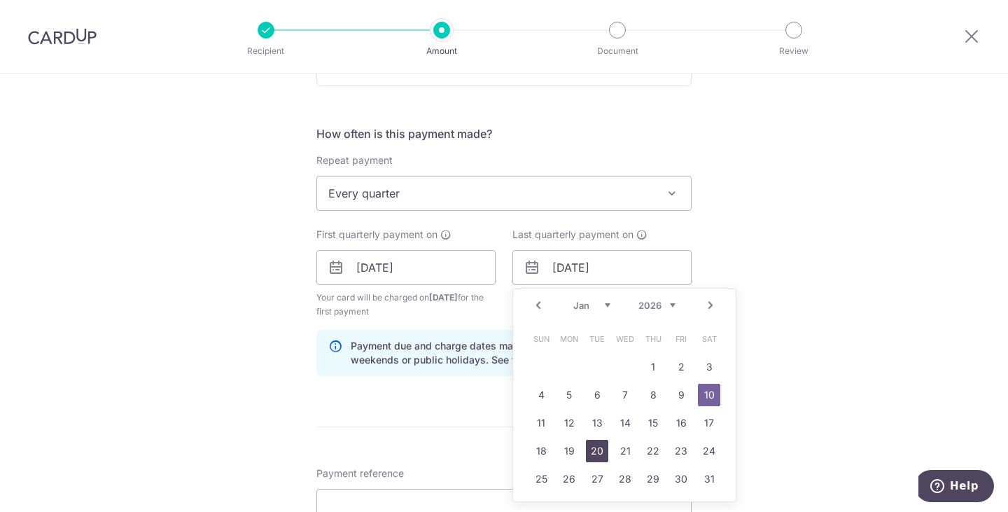
click at [601, 452] on link "20" at bounding box center [597, 451] width 22 height 22
type input "20/01/2026"
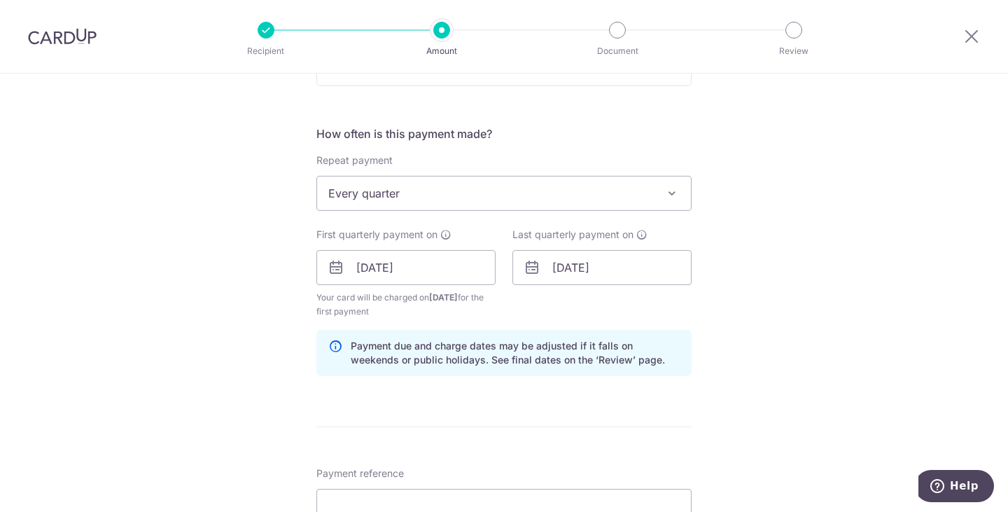
click at [757, 304] on div "Tell us more about your payment Enter payment amount SGD 132.30 132.30 Recipien…" at bounding box center [504, 252] width 1008 height 1338
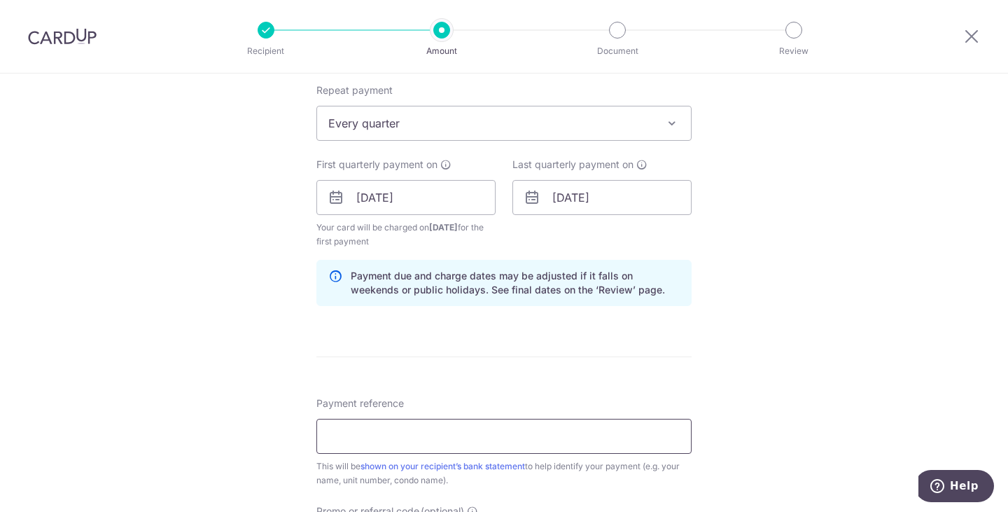
click at [457, 445] on input "Payment reference" at bounding box center [504, 436] width 375 height 35
click at [821, 346] on div "Tell us more about your payment Enter payment amount SGD 132.30 132.30 Recipien…" at bounding box center [504, 182] width 1008 height 1338
click at [560, 430] on input "Payment reference" at bounding box center [504, 436] width 375 height 35
type input "BLK 29 Unit 07-51"
click at [693, 352] on div "Tell us more about your payment Enter payment amount SGD 132.30 132.30 Recipien…" at bounding box center [504, 182] width 1008 height 1338
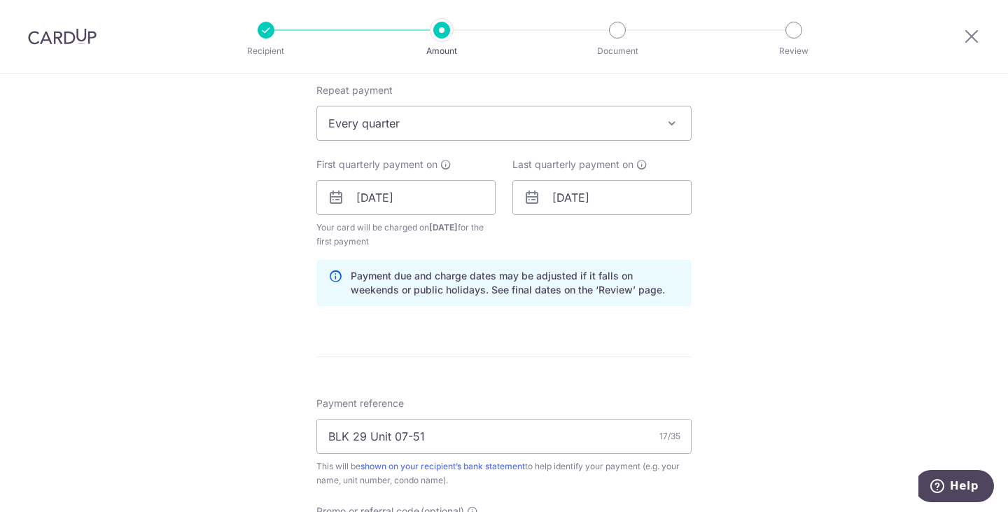
scroll to position [700, 0]
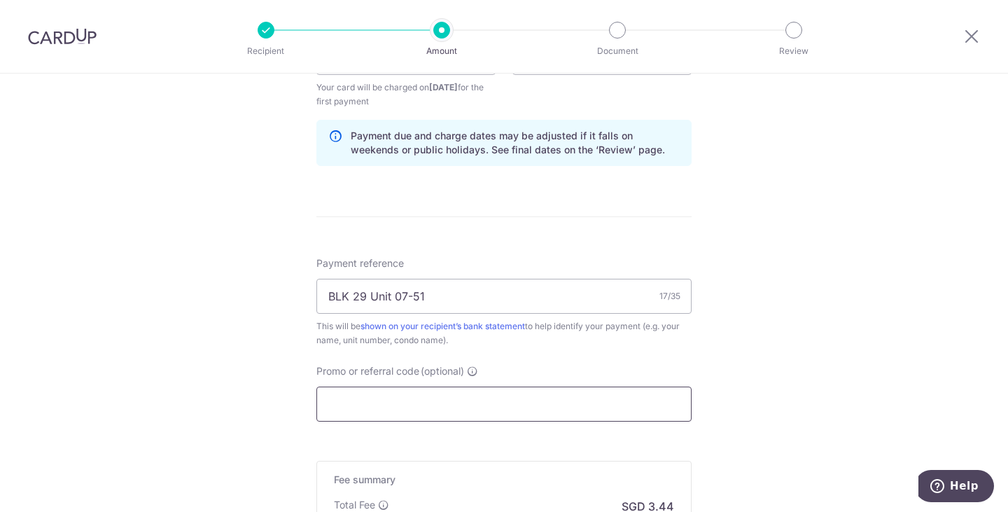
click at [522, 405] on input "Promo or referral code (optional)" at bounding box center [504, 404] width 375 height 35
click at [368, 396] on input "Promo or referral code (optional)" at bounding box center [504, 404] width 375 height 35
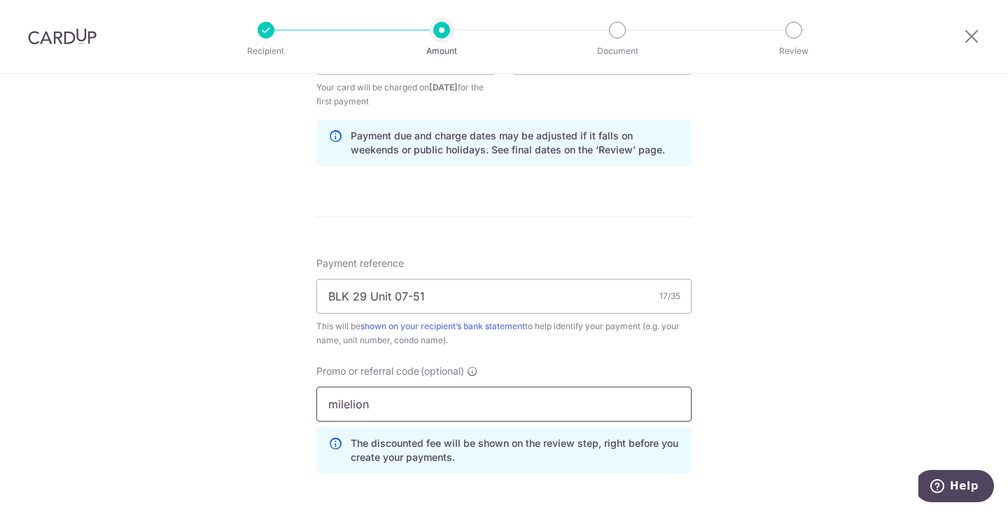
type input "milelion"
click at [781, 313] on div "Tell us more about your payment Enter payment amount SGD 132.30 132.30 Recipien…" at bounding box center [504, 73] width 1008 height 1401
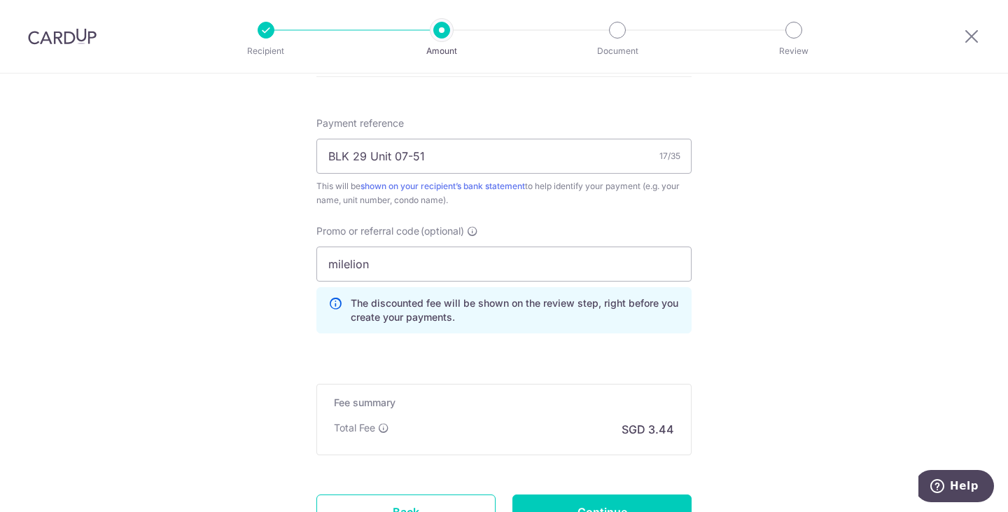
scroll to position [963, 0]
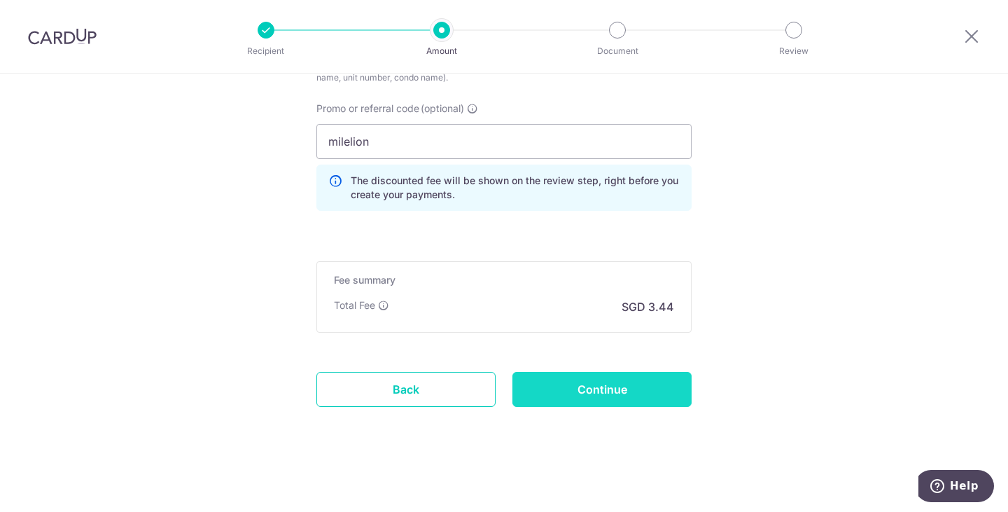
click at [614, 391] on input "Continue" at bounding box center [602, 389] width 179 height 35
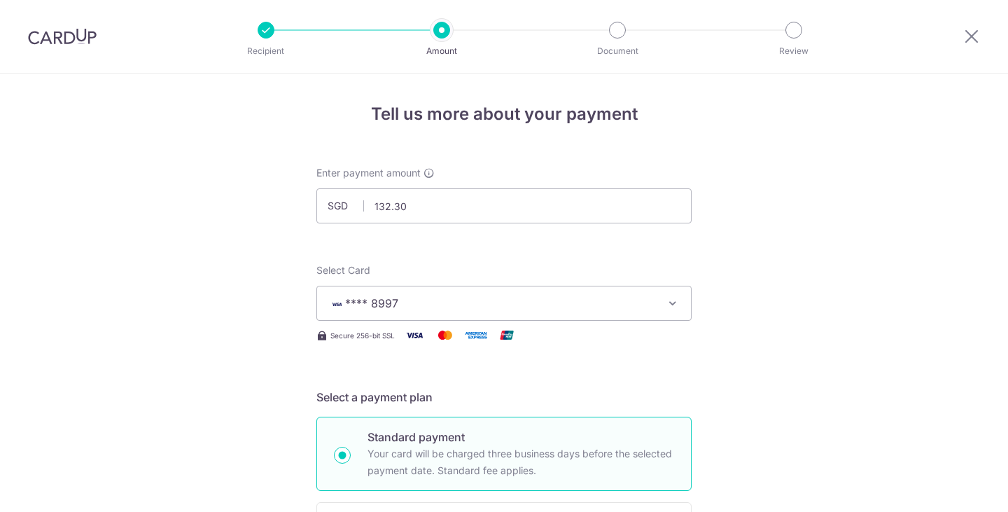
scroll to position [911, 0]
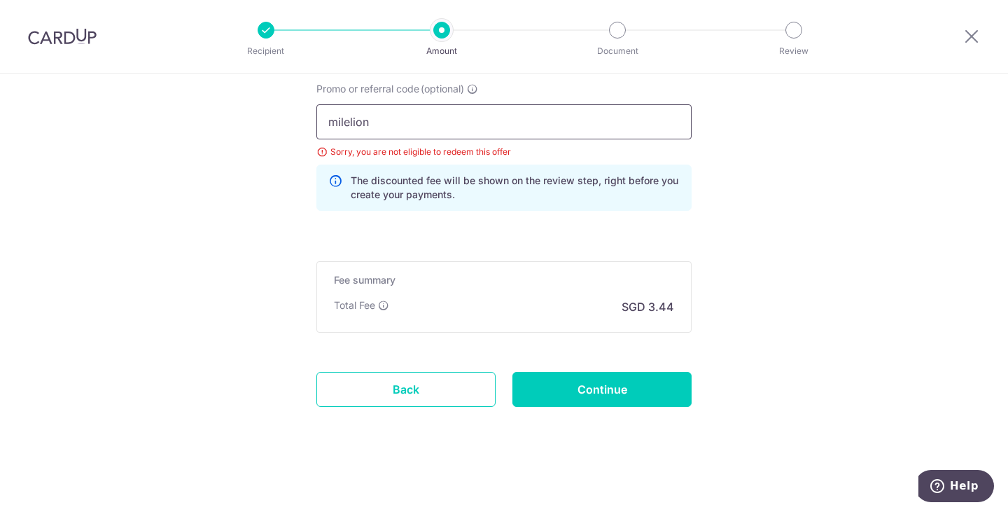
click at [427, 123] on input "milelion" at bounding box center [504, 121] width 375 height 35
drag, startPoint x: 444, startPoint y: 123, endPoint x: 150, endPoint y: 104, distance: 294.7
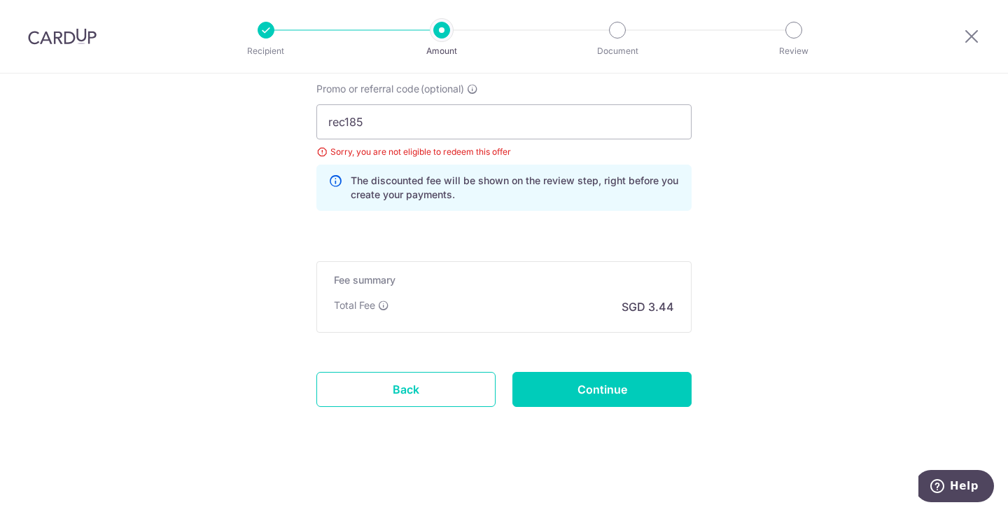
scroll to position [771, 0]
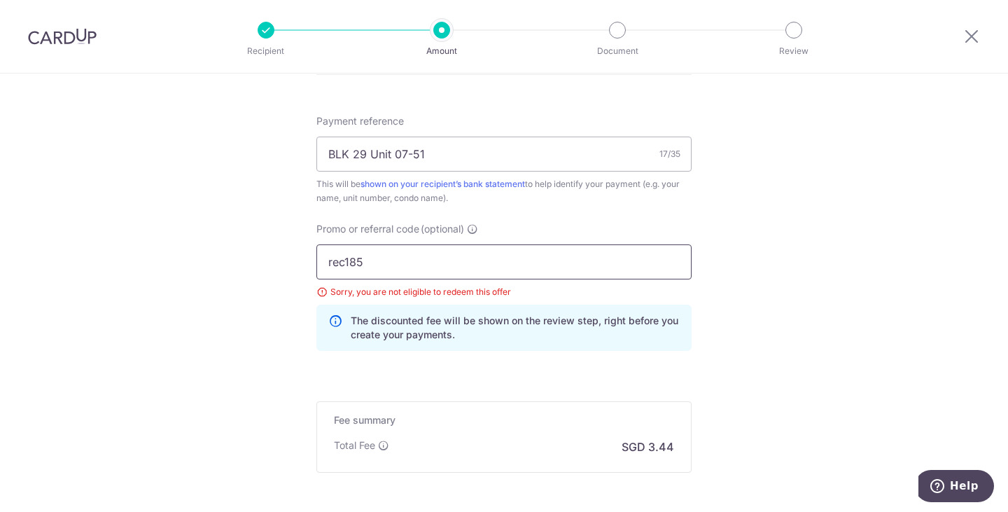
click at [458, 261] on input "rec185" at bounding box center [504, 261] width 375 height 35
drag, startPoint x: 408, startPoint y: 264, endPoint x: 225, endPoint y: 256, distance: 182.2
type input "REC185"
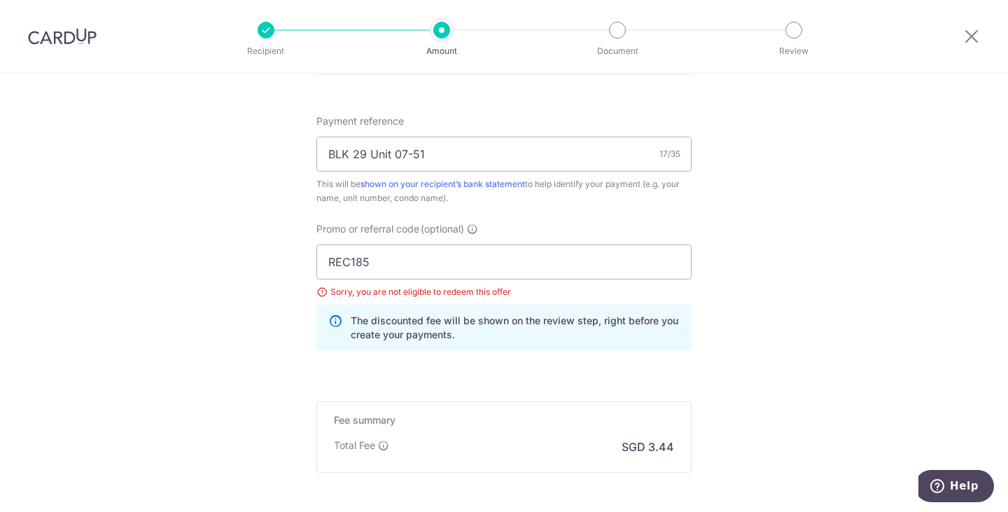
scroll to position [911, 0]
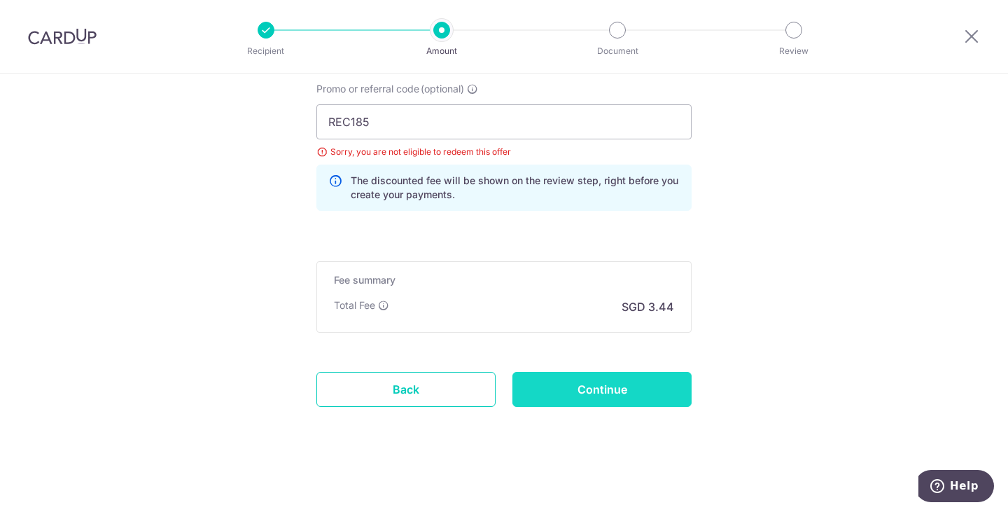
click at [611, 385] on input "Continue" at bounding box center [602, 389] width 179 height 35
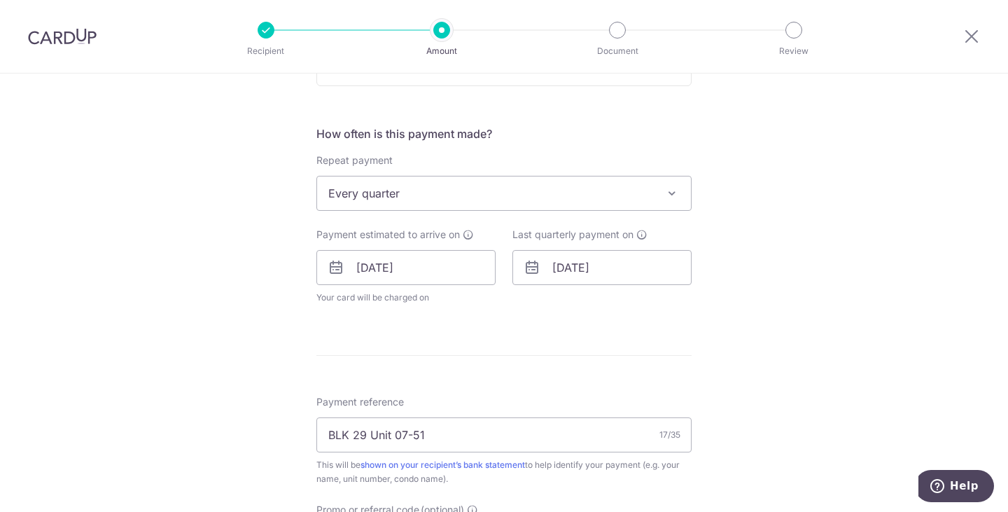
scroll to position [630, 0]
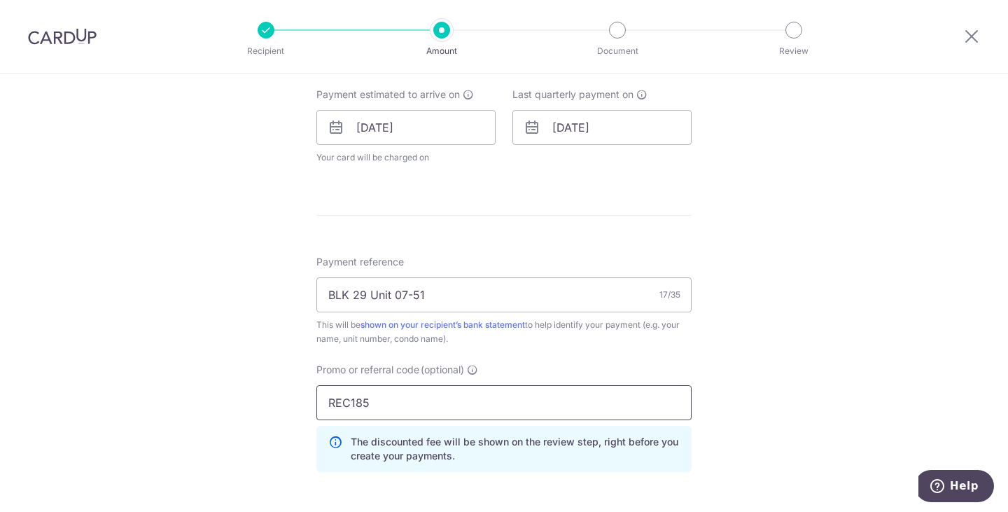
drag, startPoint x: 410, startPoint y: 398, endPoint x: 421, endPoint y: 400, distance: 11.3
click at [410, 398] on input "REC185" at bounding box center [504, 402] width 375 height 35
drag, startPoint x: 440, startPoint y: 404, endPoint x: 197, endPoint y: 380, distance: 244.2
click at [204, 384] on div "Tell us more about your payment Enter payment amount SGD 132.30 132.30 Select C…" at bounding box center [504, 108] width 1008 height 1330
type input "MILELION"
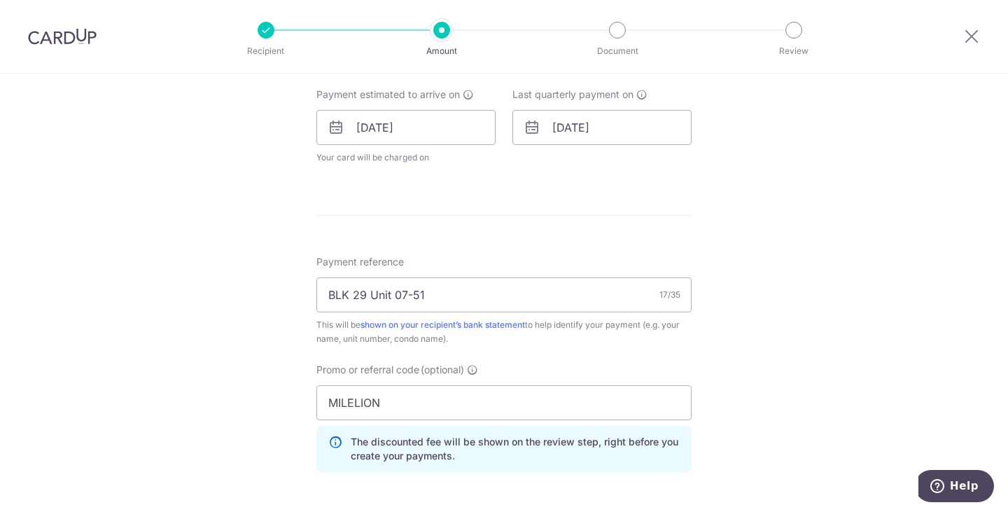
click at [854, 286] on div "Tell us more about your payment Enter payment amount SGD 132.30 132.30 Select C…" at bounding box center [504, 108] width 1008 height 1330
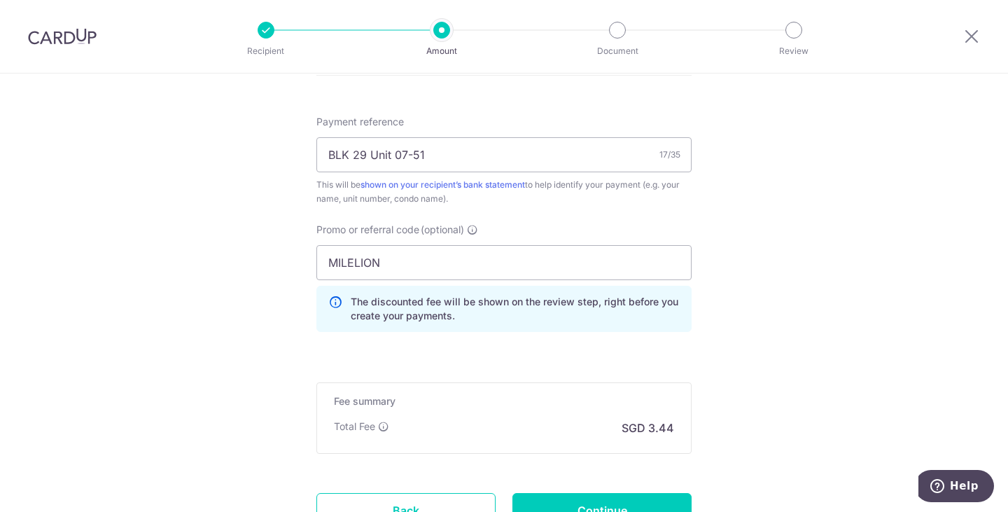
scroll to position [891, 0]
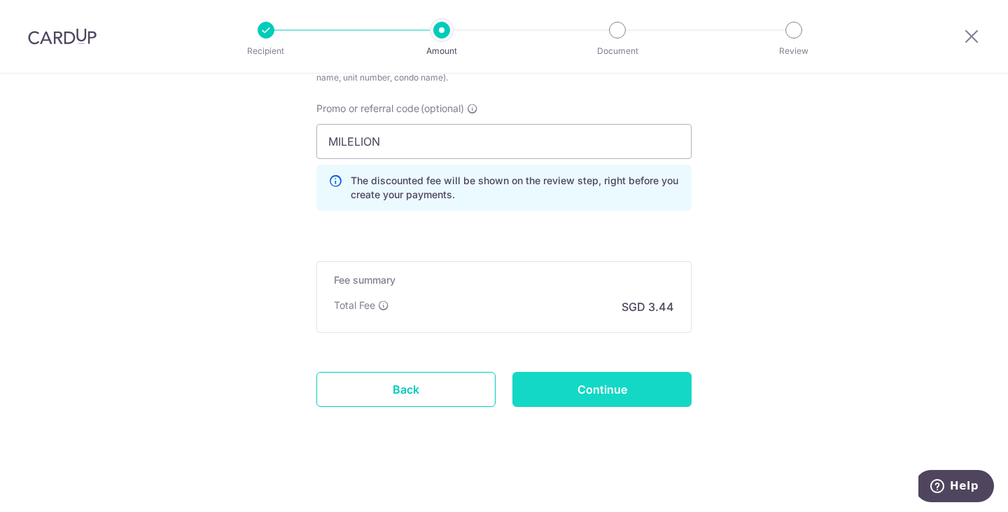
click at [618, 390] on input "Continue" at bounding box center [602, 389] width 179 height 35
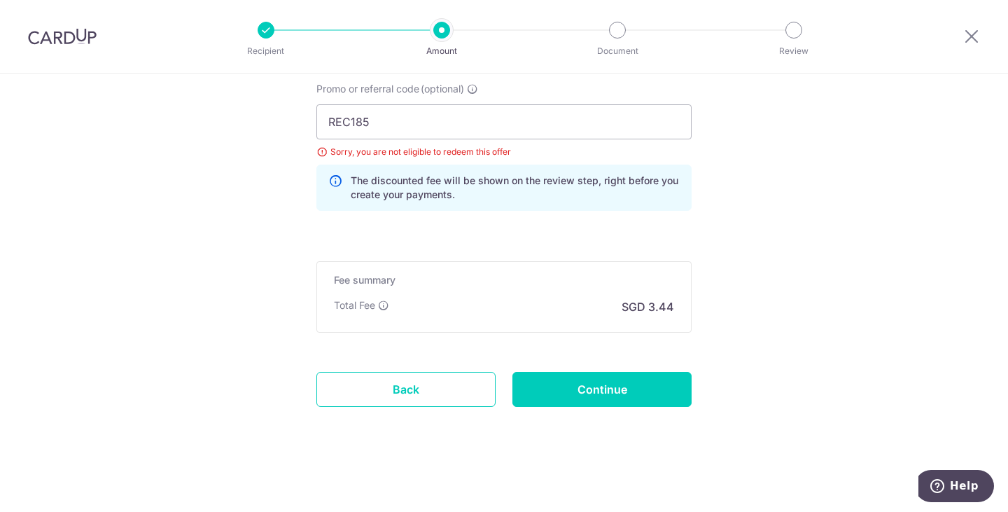
scroll to position [841, 0]
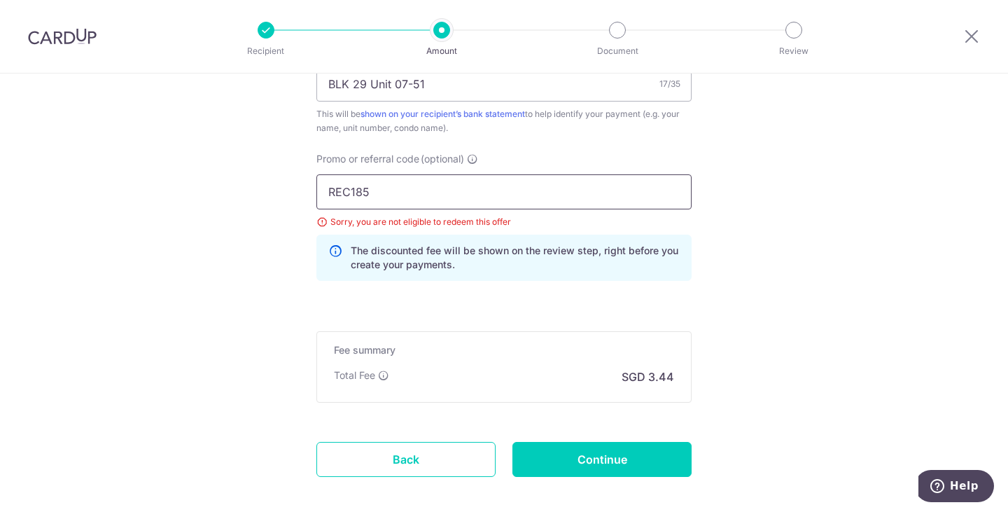
click at [409, 197] on input "REC185" at bounding box center [504, 191] width 375 height 35
drag, startPoint x: 504, startPoint y: 202, endPoint x: 161, endPoint y: 170, distance: 344.6
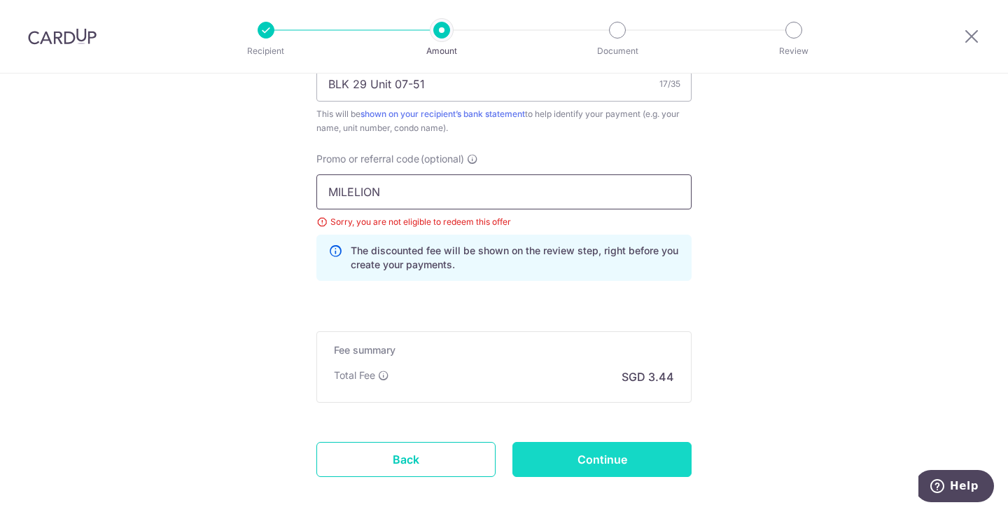
type input "MILELION"
click at [578, 458] on input "Continue" at bounding box center [602, 459] width 179 height 35
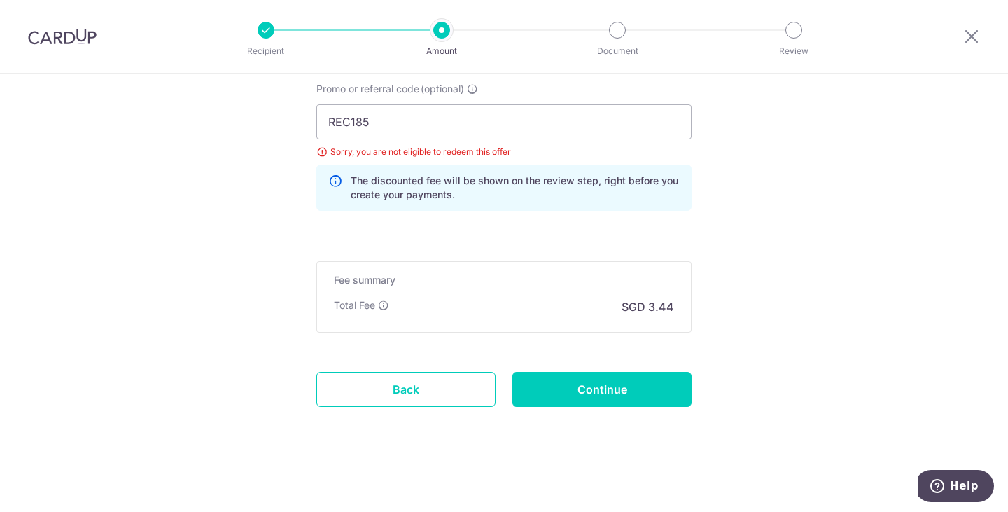
scroll to position [701, 0]
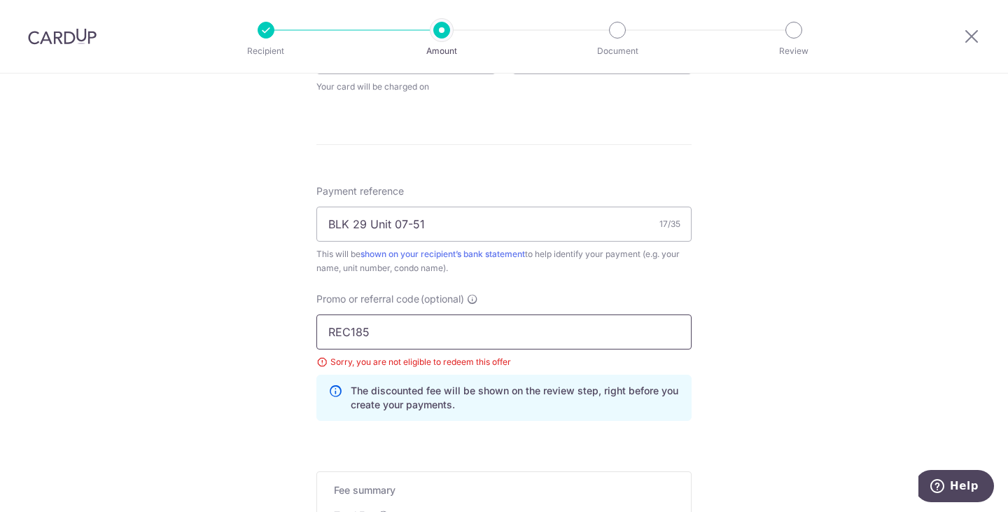
click at [409, 329] on input "REC185" at bounding box center [504, 331] width 375 height 35
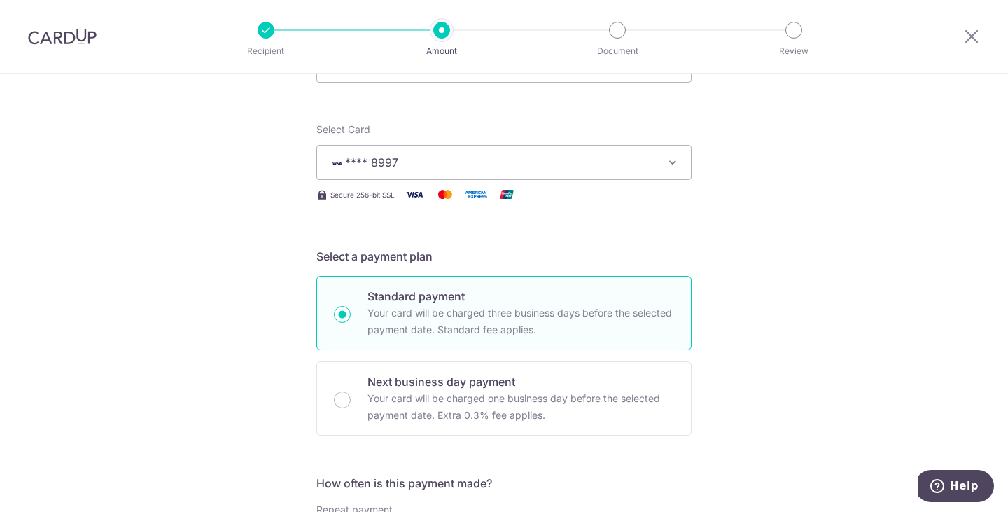
scroll to position [0, 0]
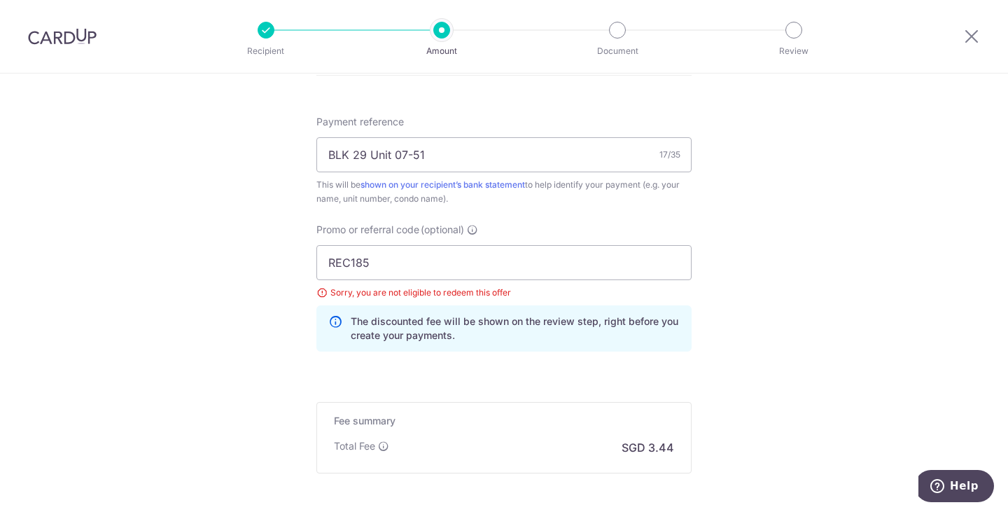
scroll to position [911, 0]
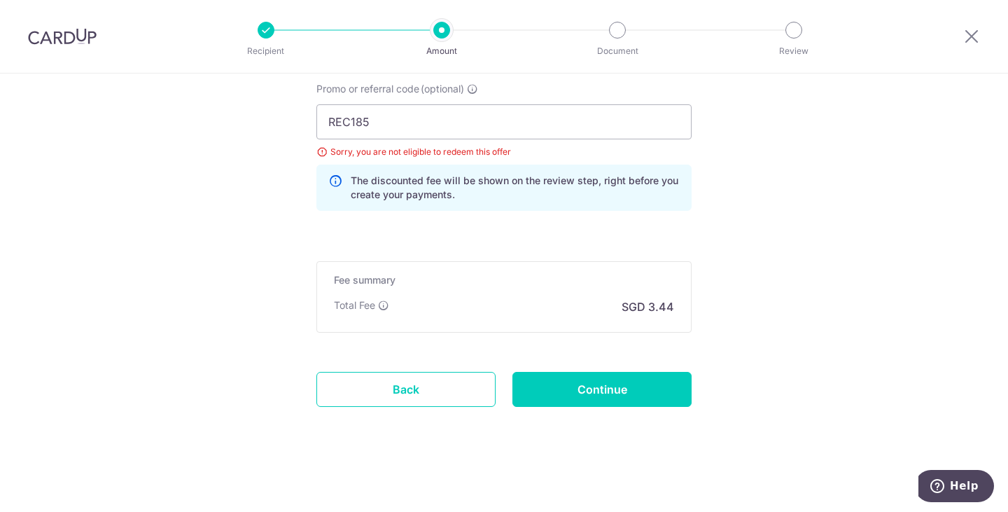
drag, startPoint x: 69, startPoint y: 41, endPoint x: 556, endPoint y: 60, distance: 487.8
click at [69, 41] on img at bounding box center [62, 36] width 69 height 17
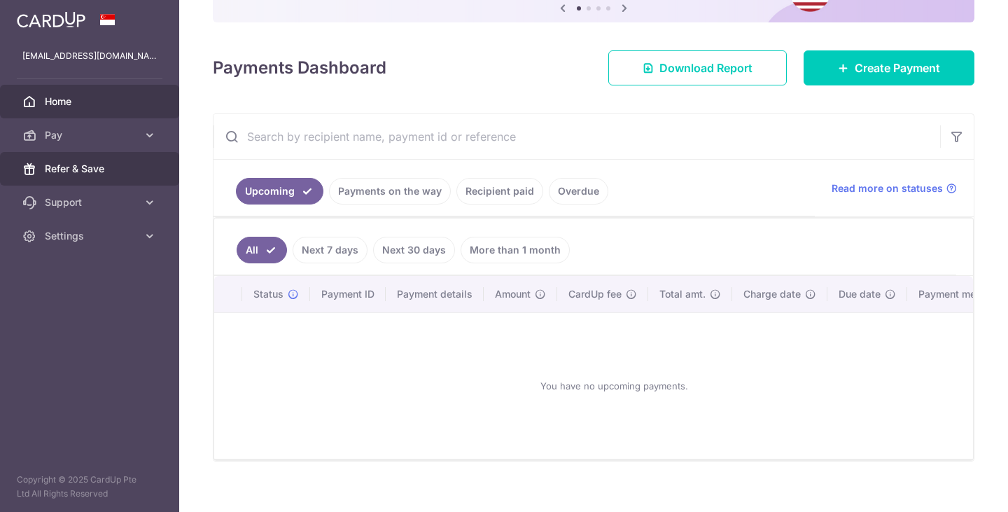
scroll to position [70, 0]
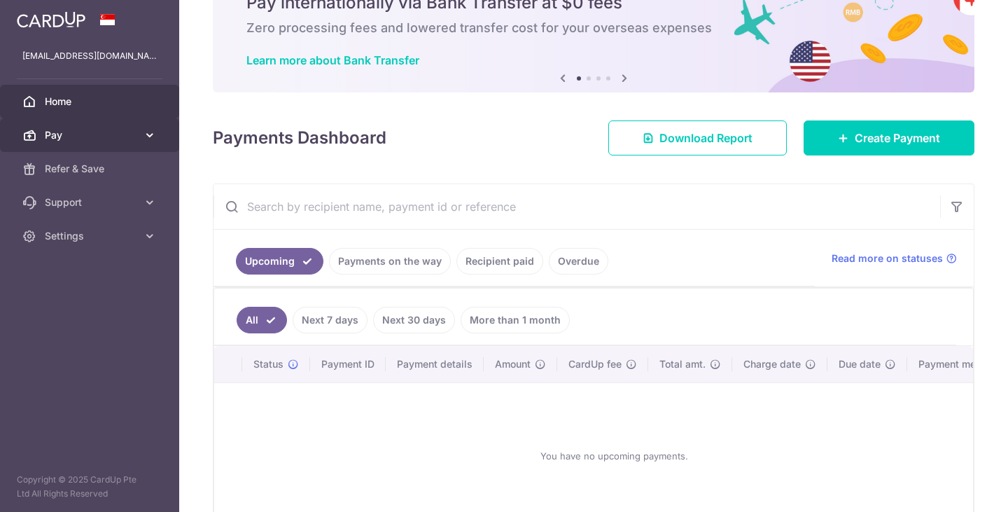
click at [93, 137] on span "Pay" at bounding box center [91, 135] width 92 height 14
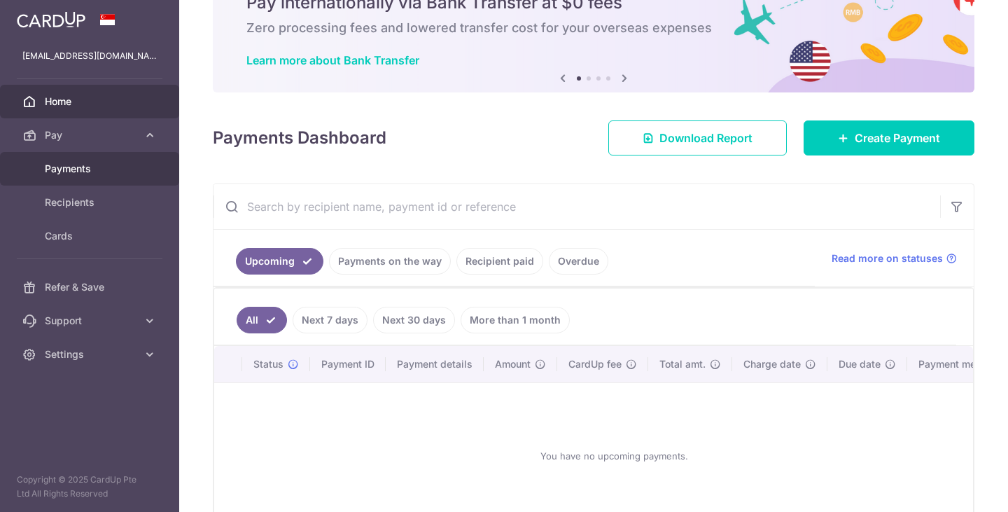
click at [81, 167] on span "Payments" at bounding box center [91, 169] width 92 height 14
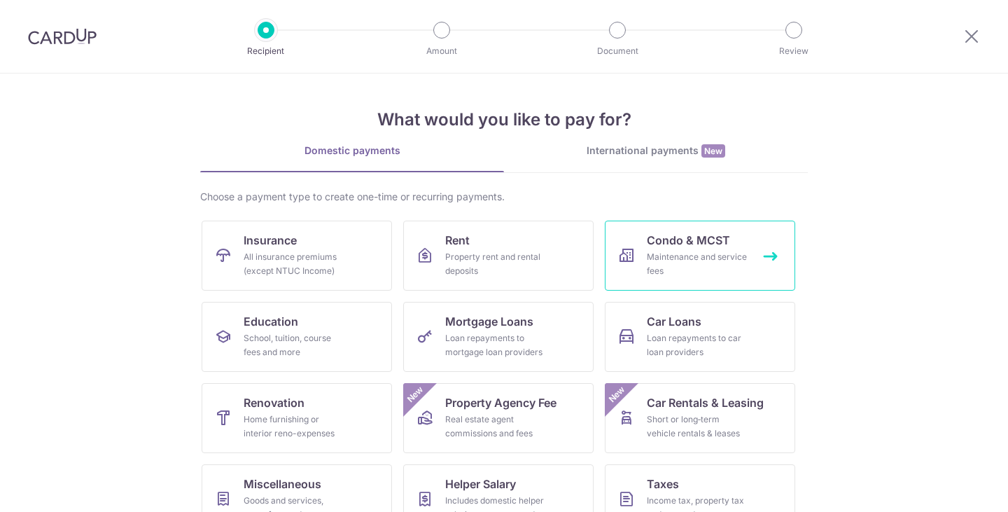
click at [687, 249] on link "Condo & MCST Maintenance and service fees" at bounding box center [700, 256] width 190 height 70
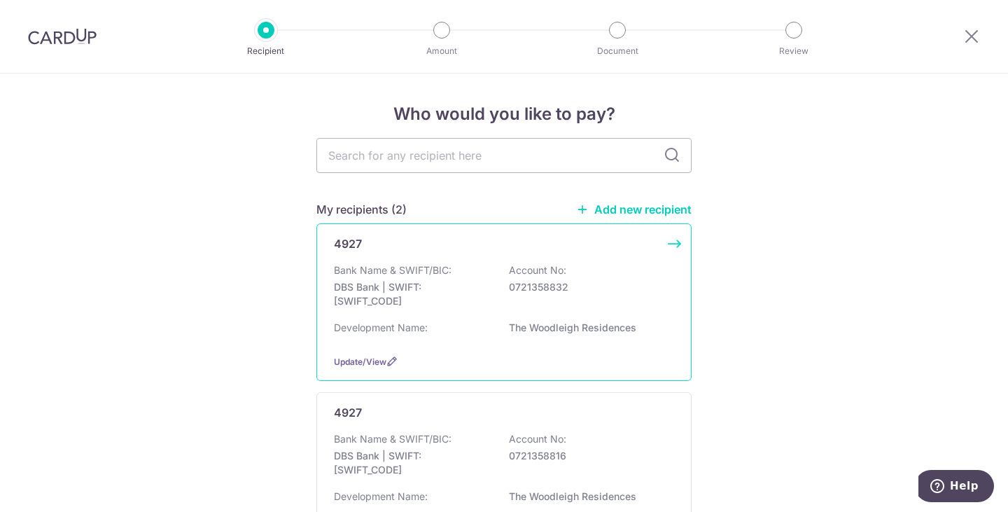
scroll to position [70, 0]
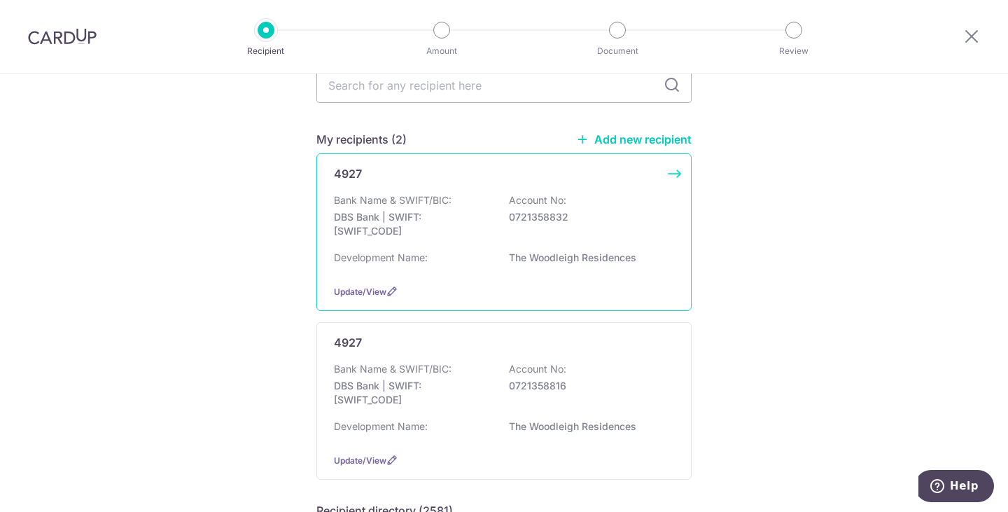
click at [578, 255] on p "The Woodleigh Residences" at bounding box center [587, 258] width 157 height 14
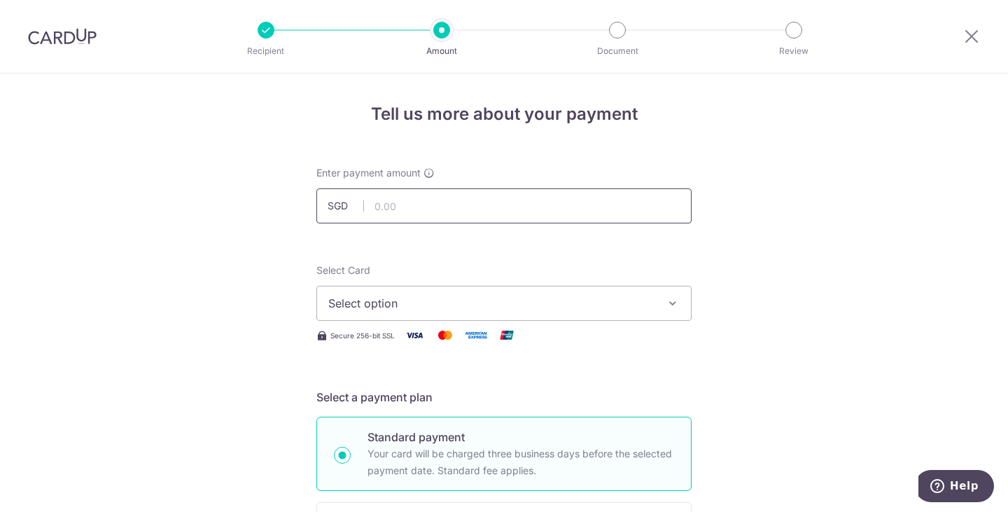
drag, startPoint x: 0, startPoint y: 0, endPoint x: 534, endPoint y: 212, distance: 574.2
click at [534, 212] on input "text" at bounding box center [504, 205] width 375 height 35
type input "1,144.50"
click at [527, 305] on span "Select option" at bounding box center [491, 303] width 326 height 17
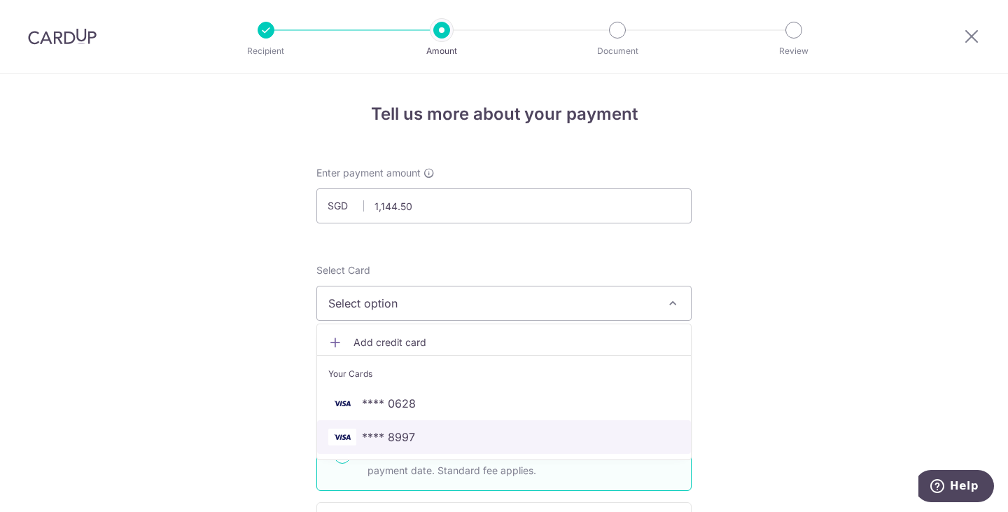
click at [472, 442] on span "**** 8997" at bounding box center [504, 437] width 352 height 17
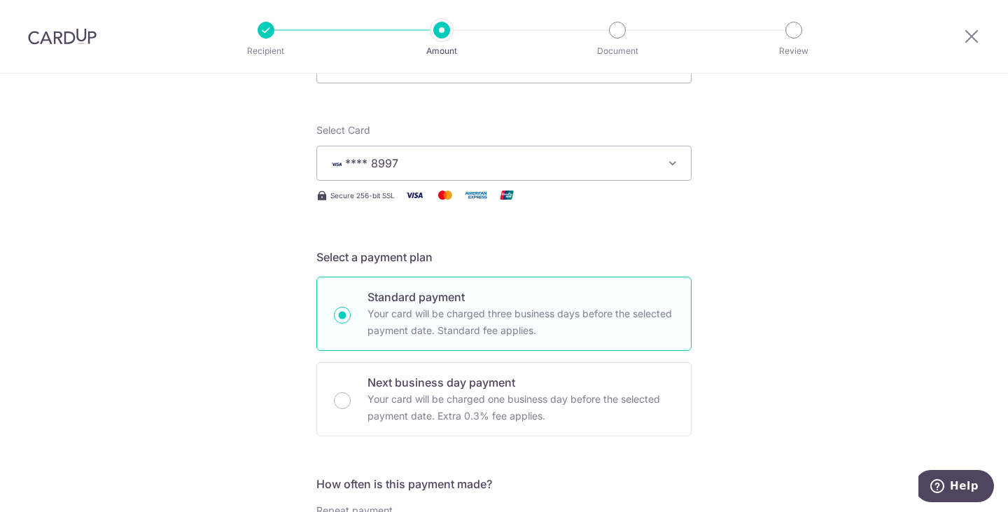
scroll to position [210, 0]
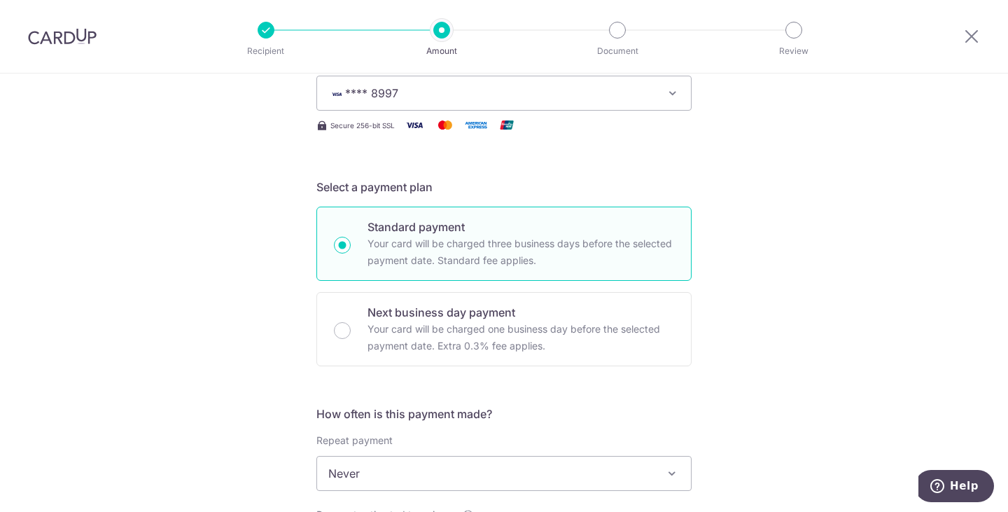
click at [0, 102] on div "Tell us more about your payment Enter payment amount SGD 1,144.50 1144.50 Selec…" at bounding box center [504, 496] width 1008 height 1267
drag, startPoint x: 875, startPoint y: 225, endPoint x: 838, endPoint y: 232, distance: 37.6
click at [875, 225] on div "Tell us more about your payment Enter payment amount SGD 1,144.50 1144.50 Selec…" at bounding box center [504, 496] width 1008 height 1267
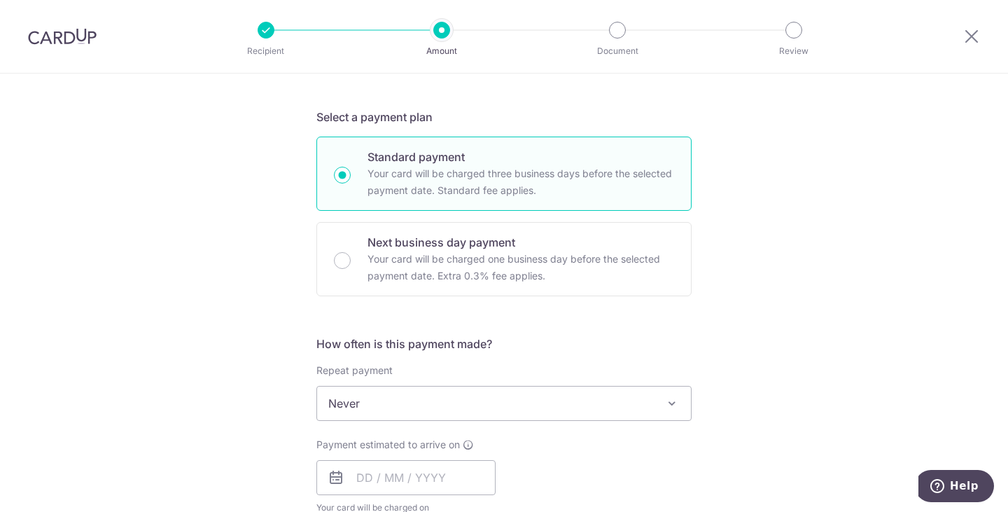
scroll to position [420, 0]
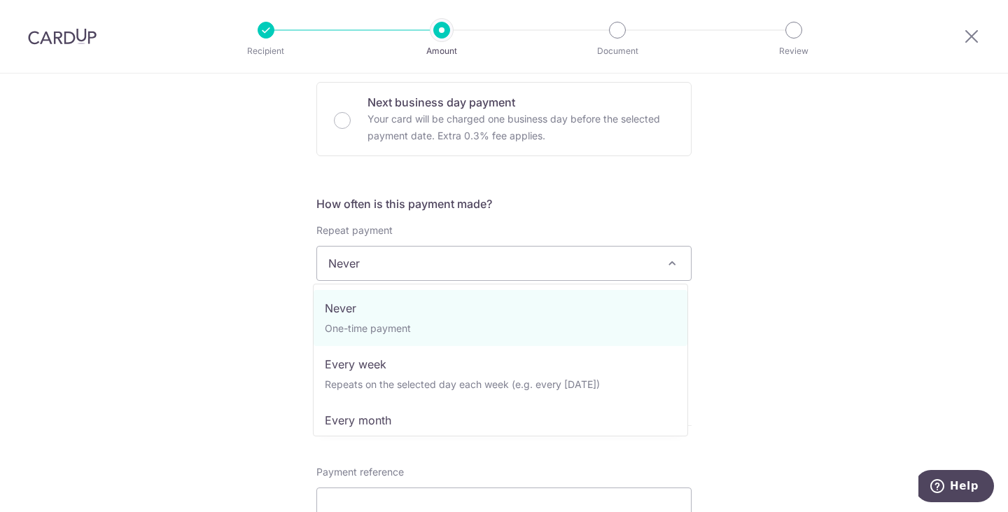
click at [450, 265] on span "Never" at bounding box center [504, 263] width 374 height 34
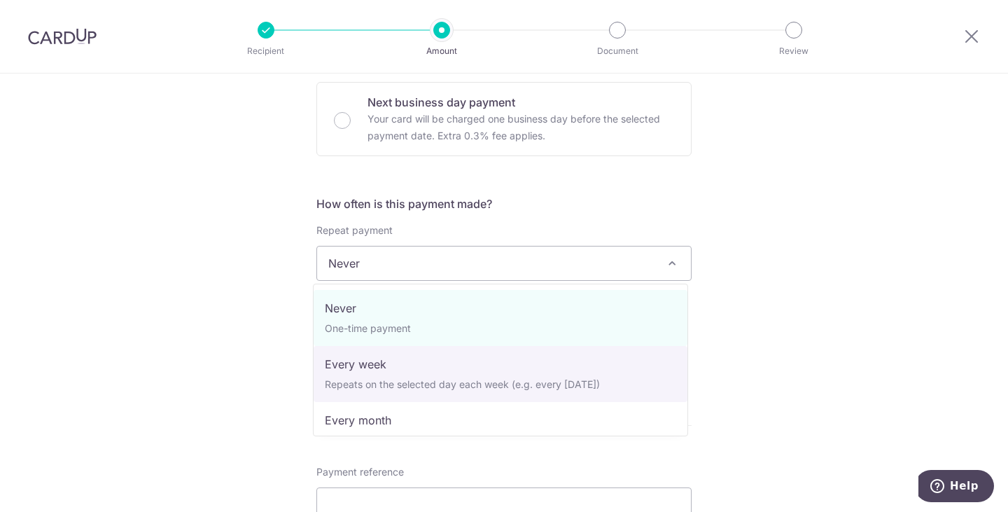
scroll to position [70, 0]
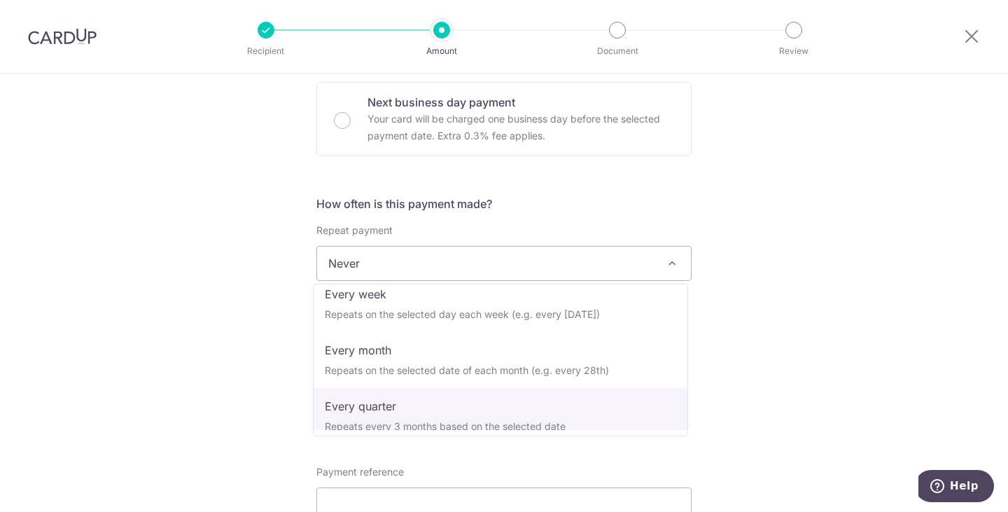
select select "4"
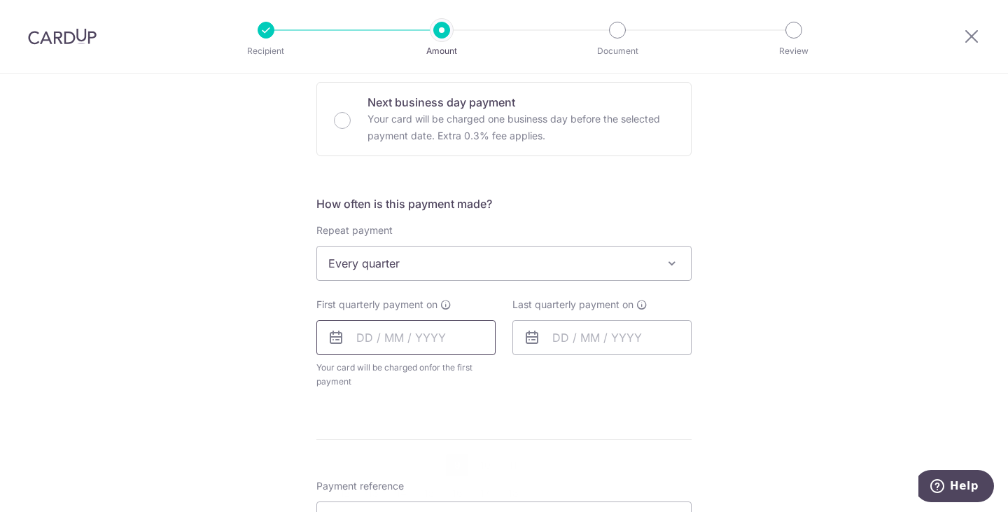
drag, startPoint x: 387, startPoint y: 335, endPoint x: 476, endPoint y: 340, distance: 89.7
click at [387, 335] on input "text" at bounding box center [406, 337] width 179 height 35
click at [458, 463] on link "9" at bounding box center [457, 465] width 22 height 22
type input "09/10/2025"
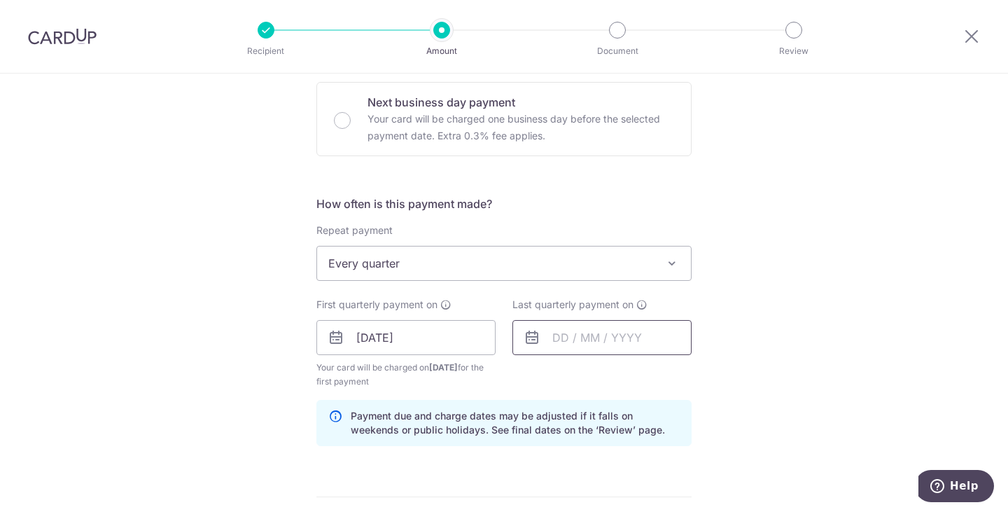
click at [671, 340] on input "text" at bounding box center [602, 337] width 179 height 35
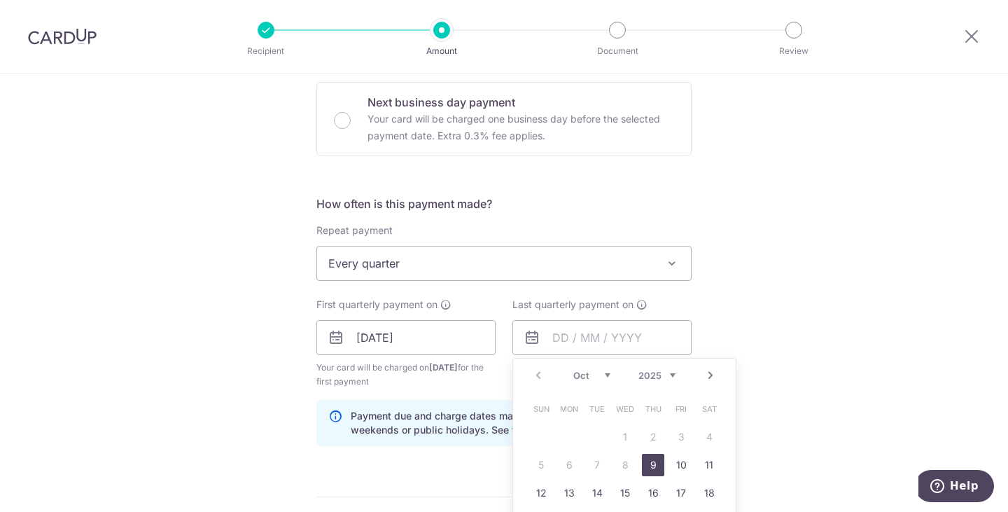
click at [704, 377] on link "Next" at bounding box center [710, 375] width 17 height 17
click at [706, 377] on link "Next" at bounding box center [710, 375] width 17 height 17
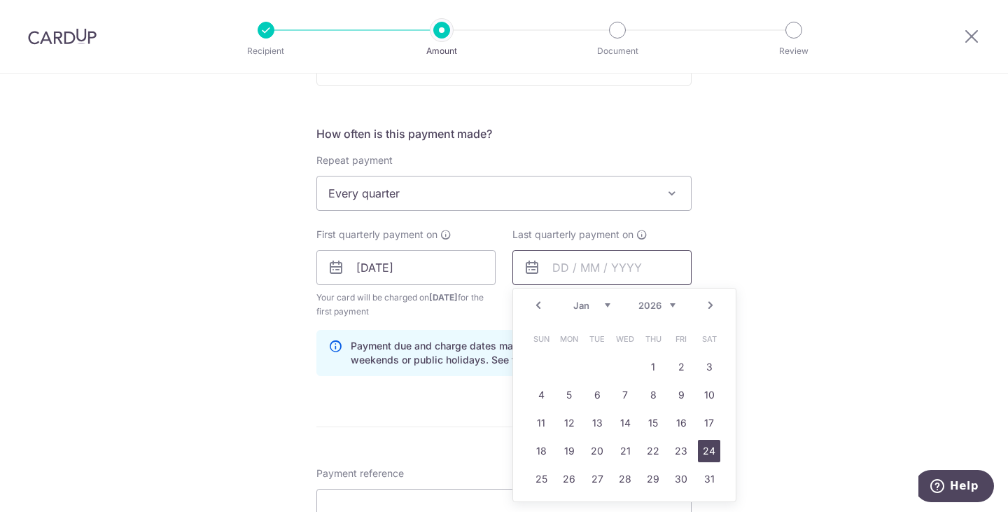
scroll to position [560, 0]
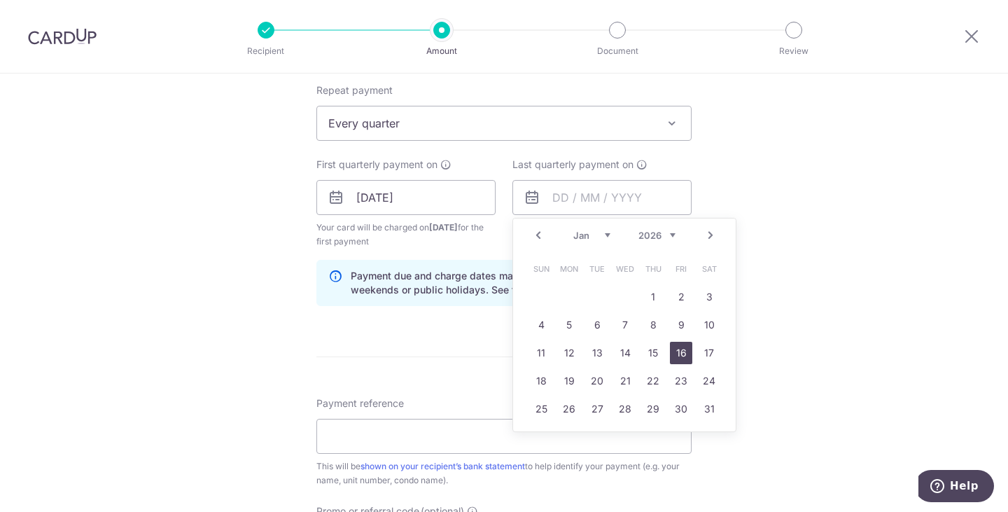
click at [678, 359] on link "16" at bounding box center [681, 353] width 22 height 22
type input "16/01/2026"
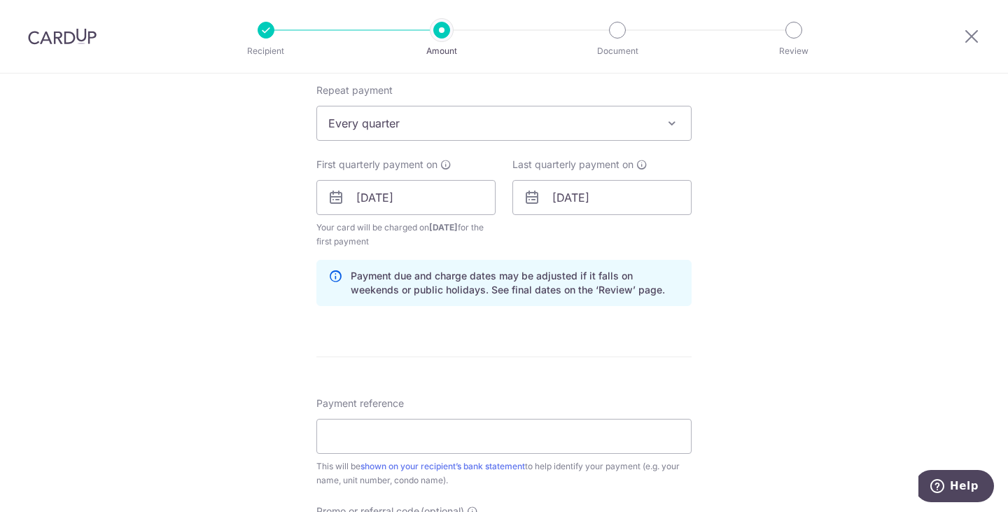
click at [805, 323] on div "Tell us more about your payment Enter payment amount SGD 1,144.50 1144.50 Selec…" at bounding box center [504, 182] width 1008 height 1338
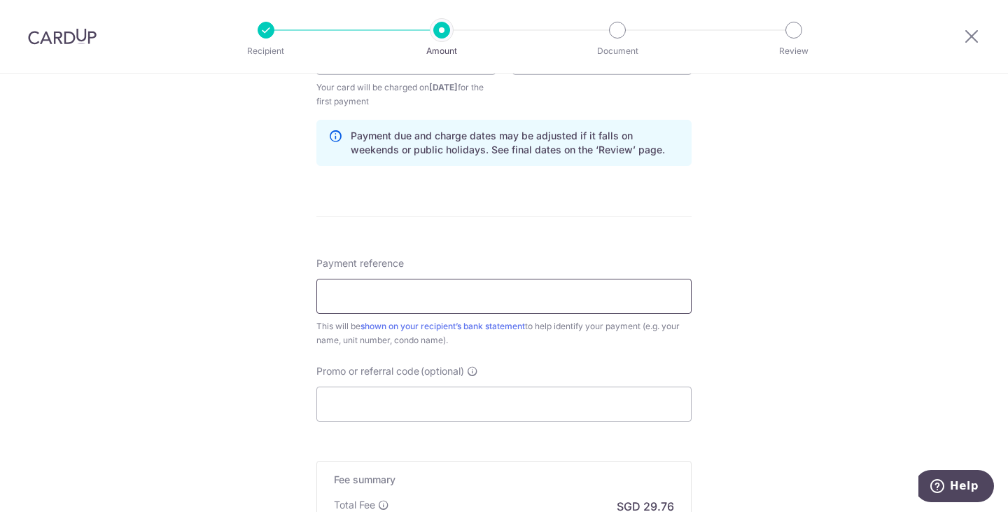
click at [380, 298] on input "Payment reference" at bounding box center [504, 296] width 375 height 35
type input "BLK 29 Unit 07-51"
click at [833, 258] on div "Tell us more about your payment Enter payment amount SGD 1,144.50 1144.50 Selec…" at bounding box center [504, 42] width 1008 height 1338
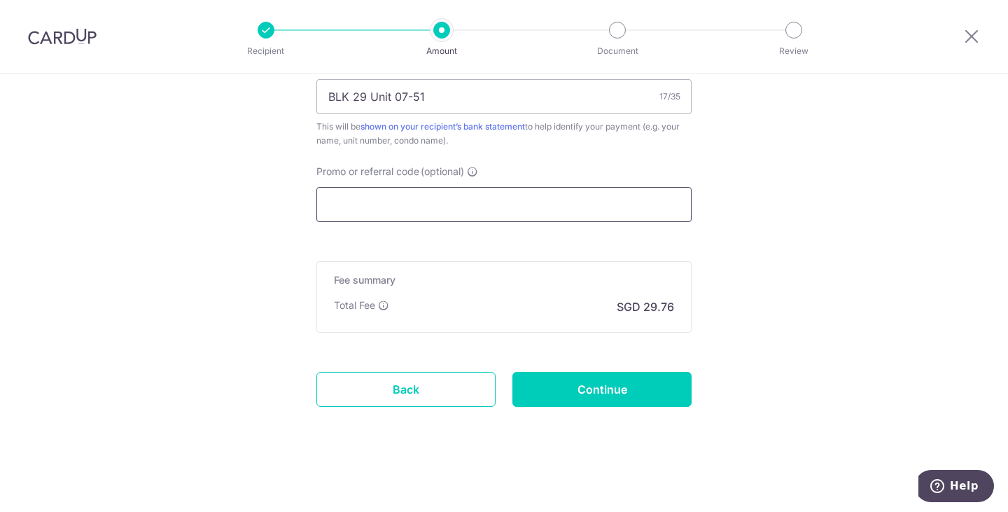
click at [436, 204] on input "Promo or referral code (optional)" at bounding box center [504, 204] width 375 height 35
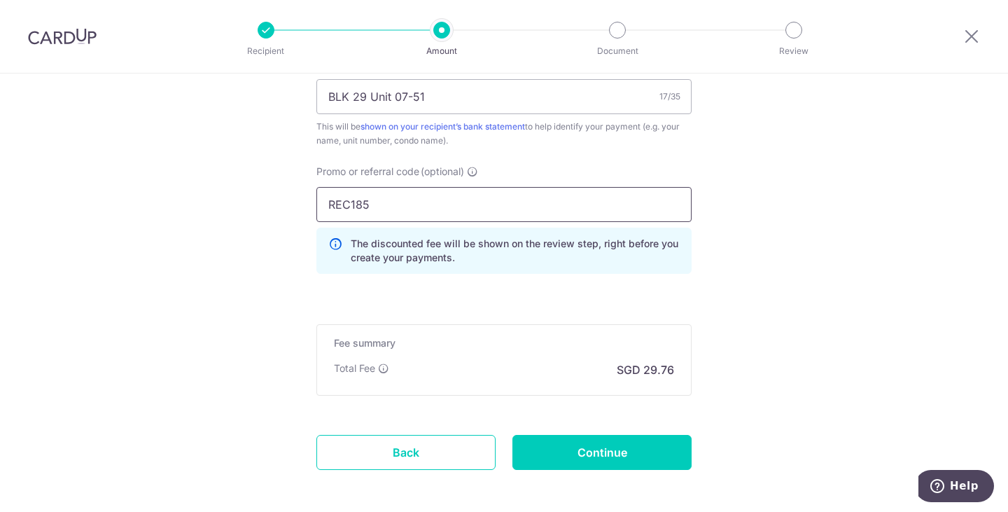
type input "REC185"
click at [609, 447] on input "Continue" at bounding box center [602, 452] width 179 height 35
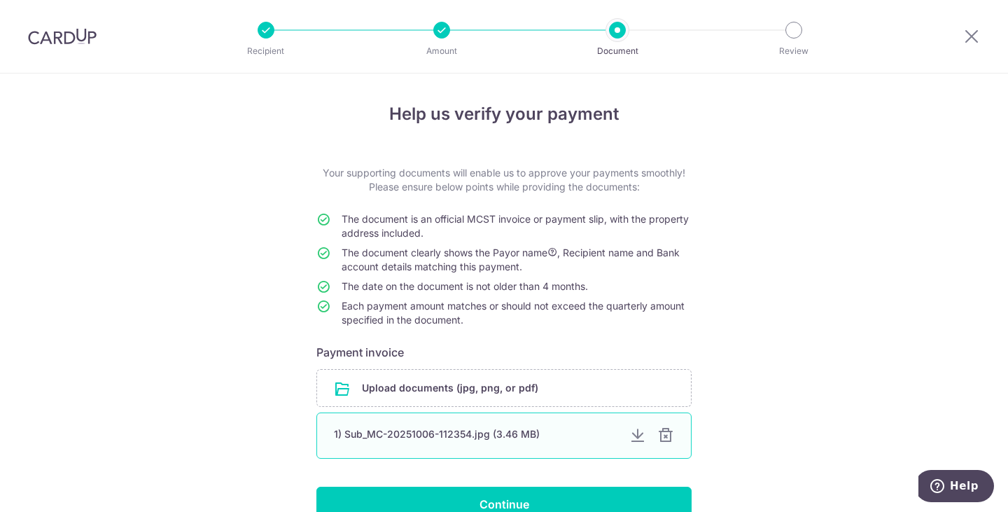
scroll to position [70, 0]
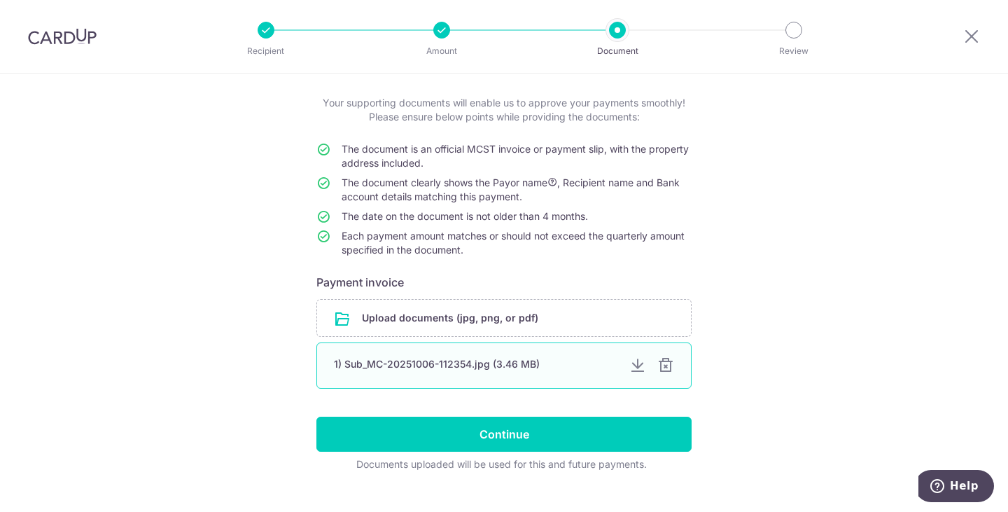
click at [426, 364] on div "1) Sub_MC-20251006-112354.jpg (3.46 MB)" at bounding box center [476, 364] width 284 height 14
click at [636, 362] on div at bounding box center [638, 365] width 17 height 17
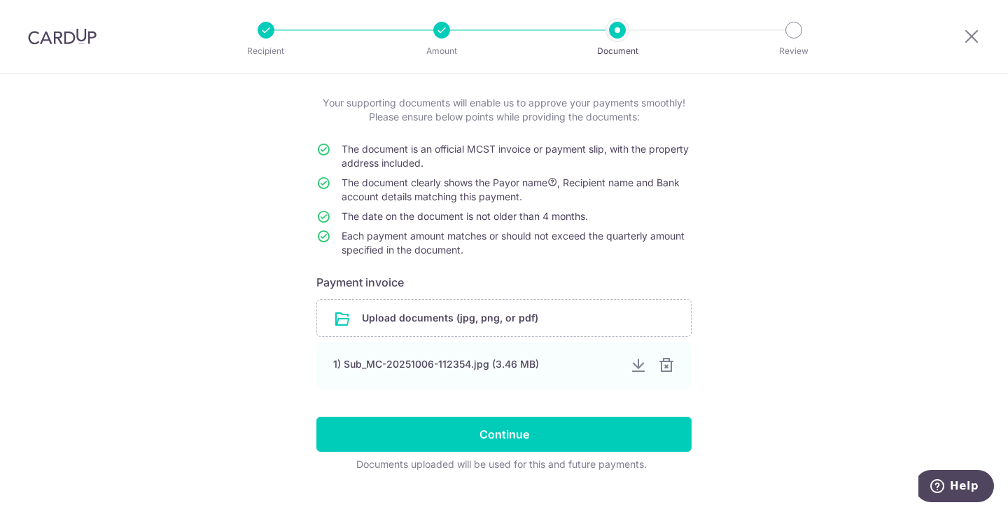
click at [814, 169] on div "Help us verify your payment Your supporting documents will enable us to approve…" at bounding box center [504, 271] width 1008 height 534
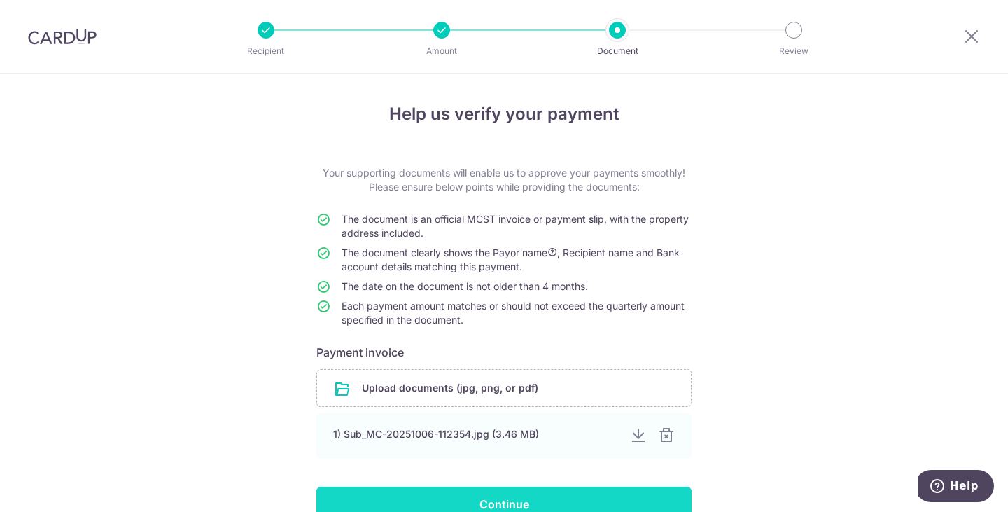
scroll to position [95, 0]
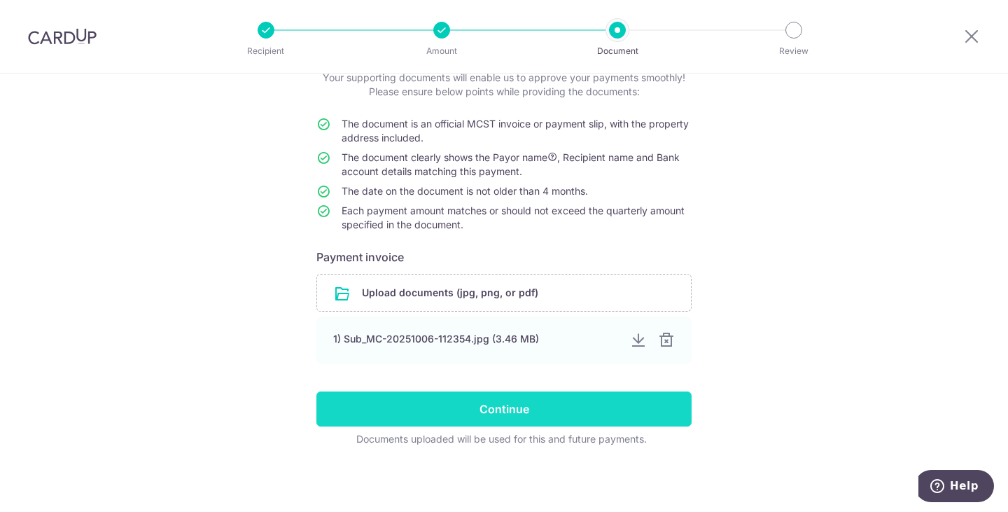
click at [524, 409] on input "Continue" at bounding box center [504, 408] width 375 height 35
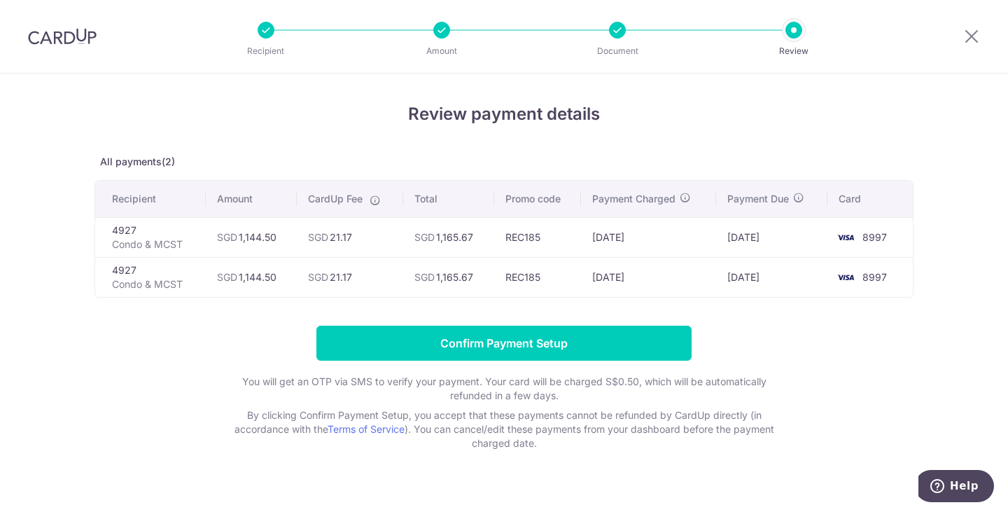
click at [894, 319] on div "Review payment details All payments(2) Recipient Amount CardUp Fee Total Promo …" at bounding box center [504, 276] width 819 height 349
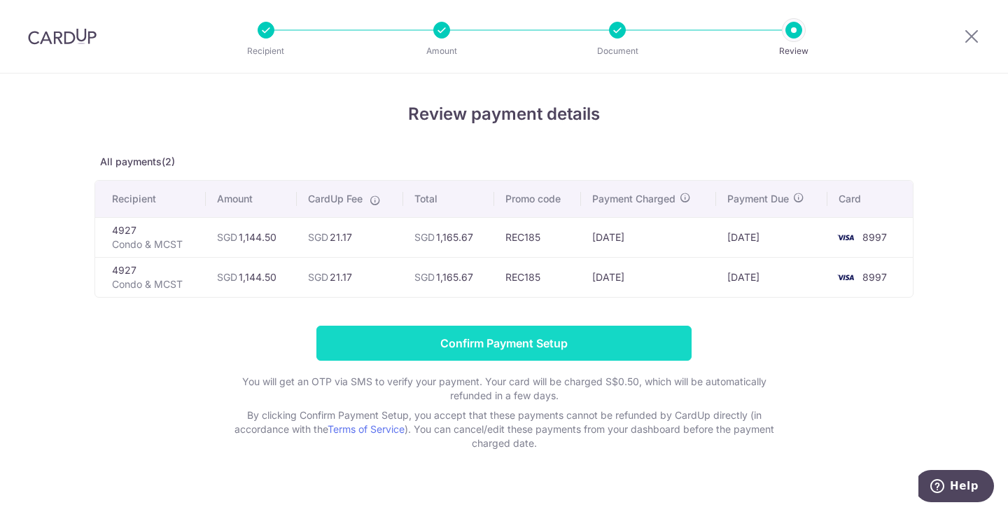
click at [554, 343] on input "Confirm Payment Setup" at bounding box center [504, 343] width 375 height 35
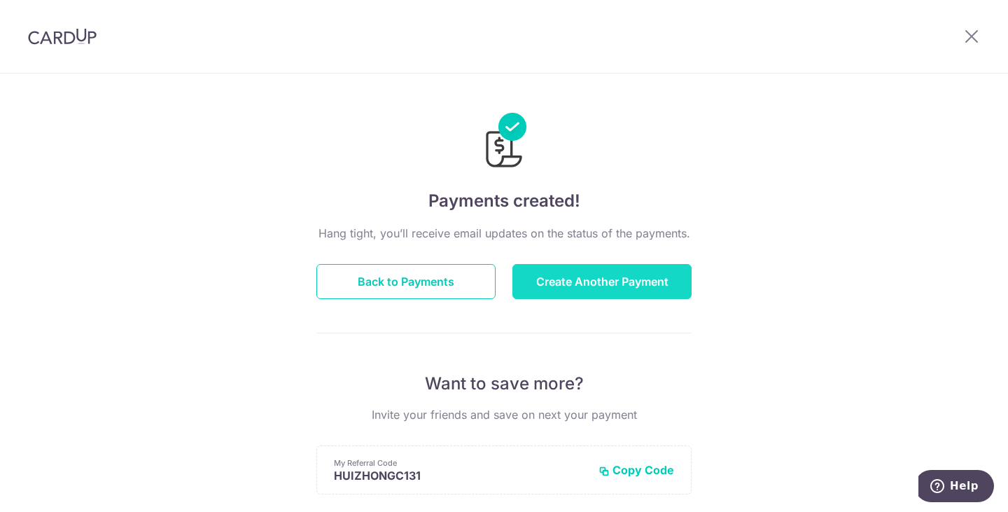
click at [577, 277] on button "Create Another Payment" at bounding box center [602, 281] width 179 height 35
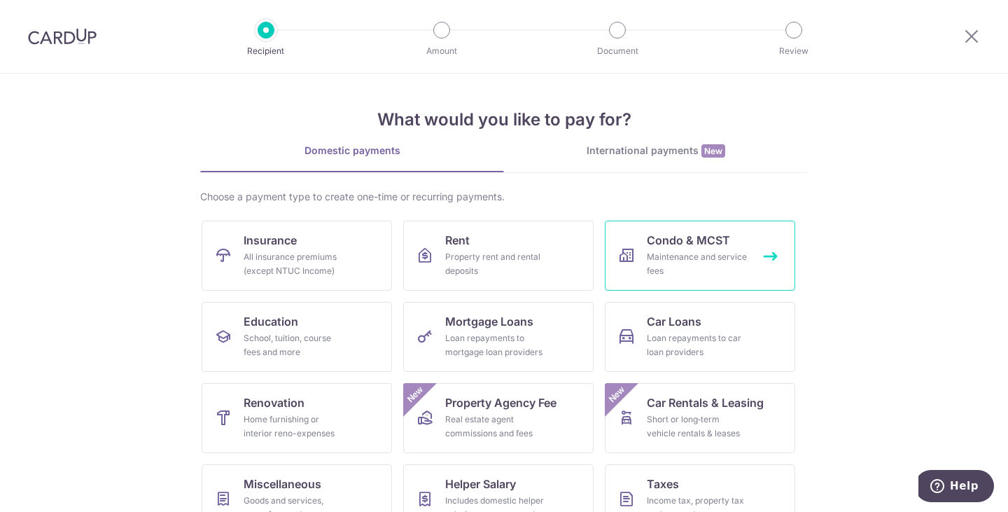
click at [704, 256] on div "Maintenance and service fees" at bounding box center [697, 264] width 101 height 28
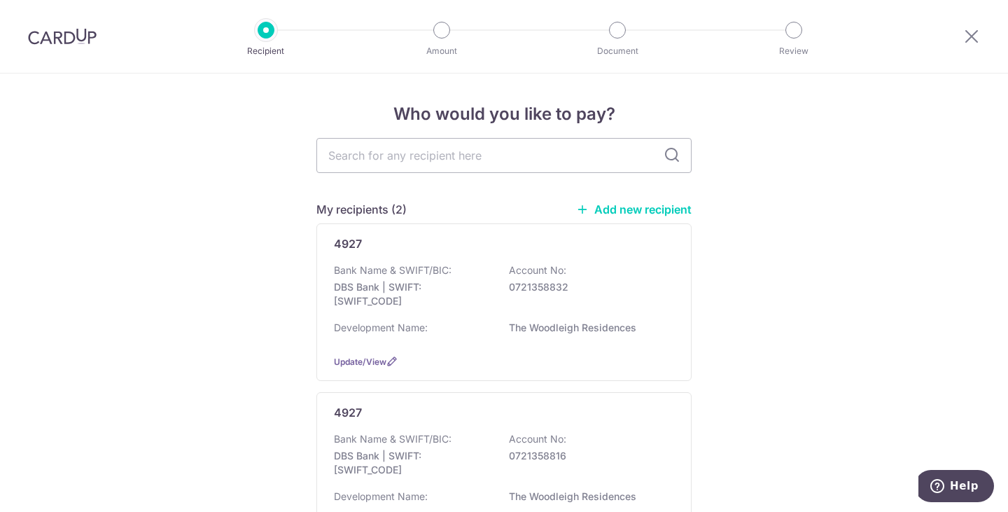
scroll to position [140, 0]
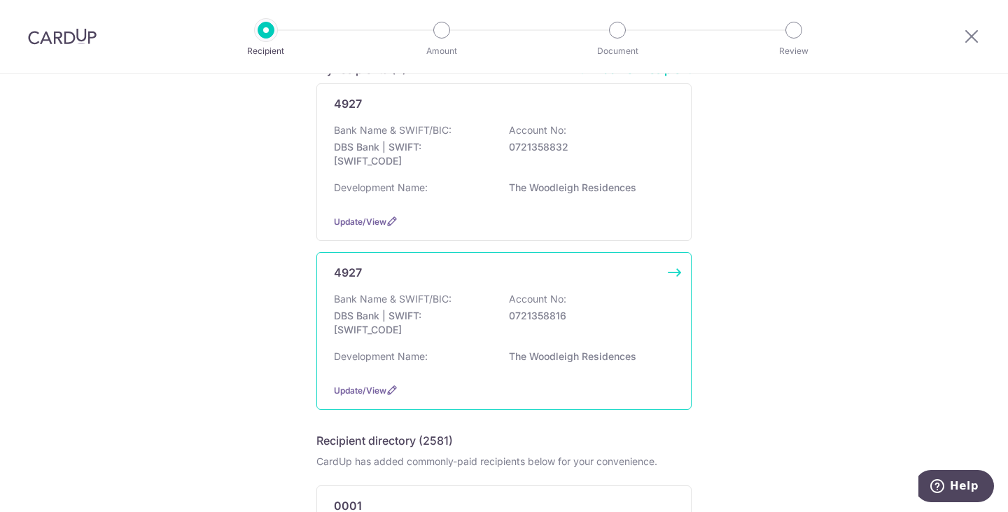
click at [601, 298] on div "Bank Name & SWIFT/BIC: DBS Bank | SWIFT: [SWIFT_CODE] Account No: 0721358816" at bounding box center [504, 318] width 340 height 52
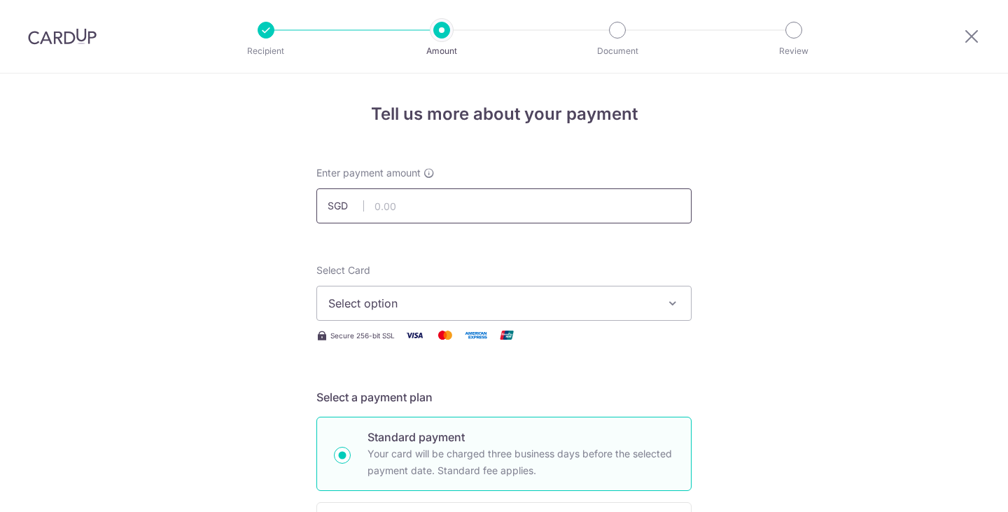
click at [487, 207] on input "text" at bounding box center [504, 205] width 375 height 35
type input "132.30"
click at [457, 305] on span "Select option" at bounding box center [491, 303] width 326 height 17
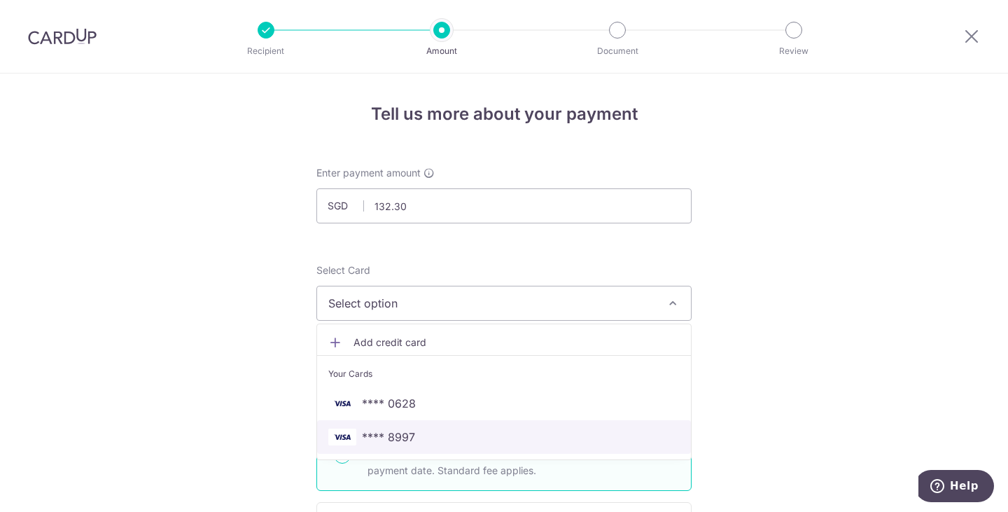
click at [430, 436] on span "**** 8997" at bounding box center [504, 437] width 352 height 17
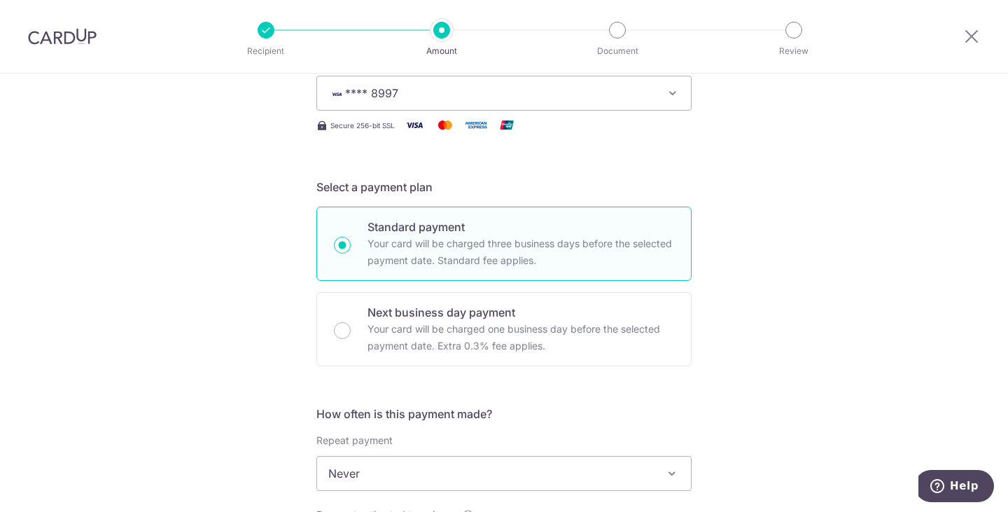
scroll to position [350, 0]
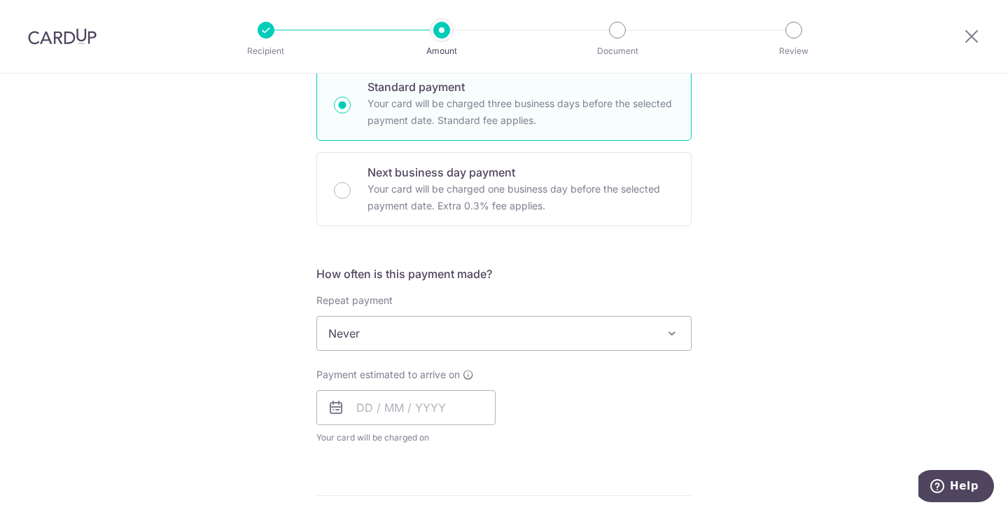
click at [386, 350] on span "Never" at bounding box center [504, 333] width 375 height 35
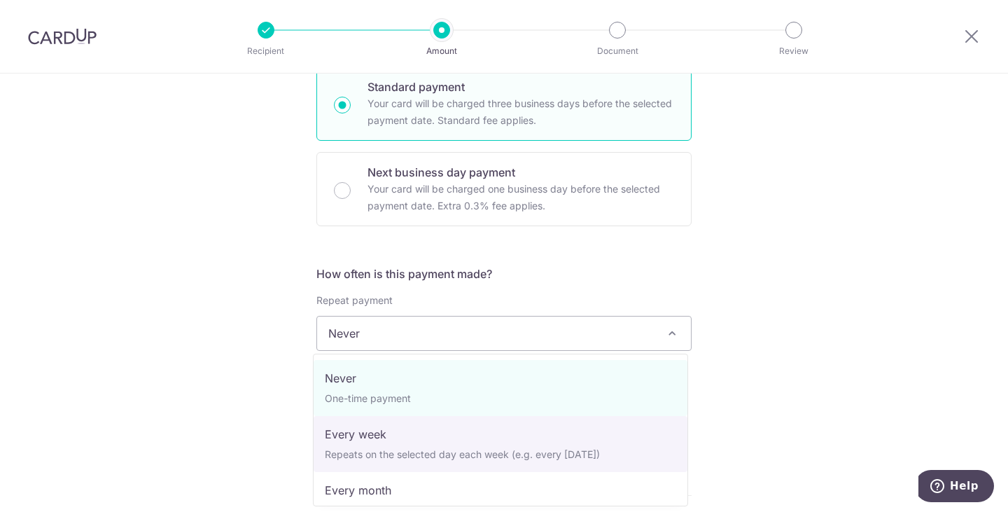
scroll to position [140, 0]
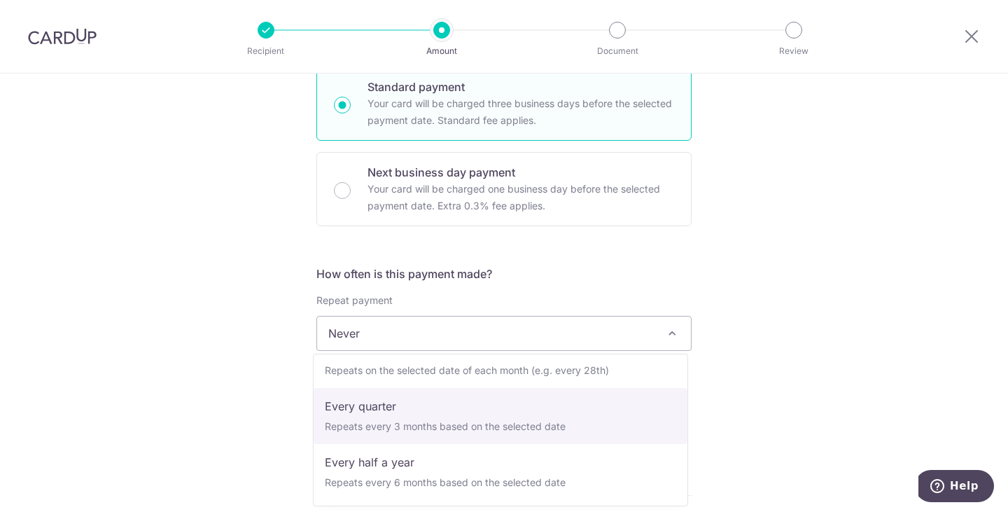
select select "4"
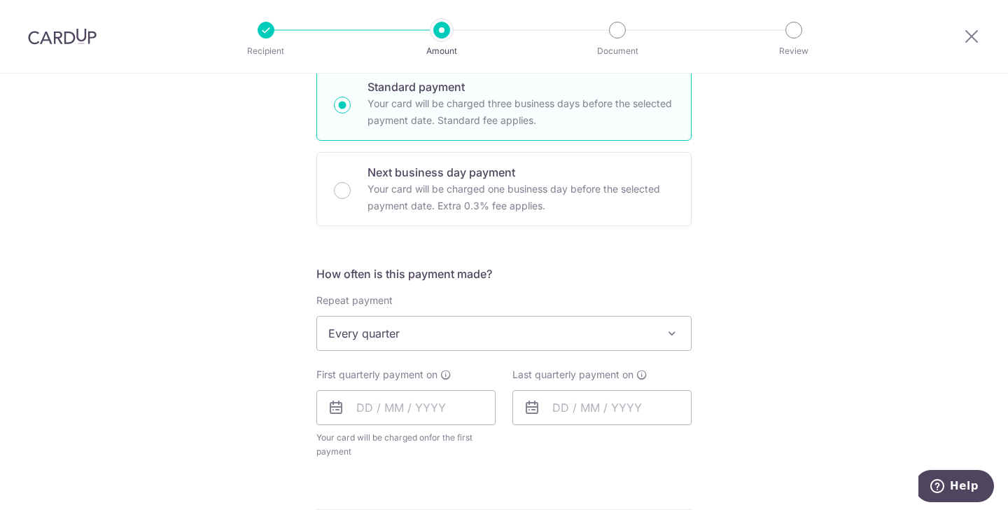
click at [794, 333] on div "Tell us more about your payment Enter payment amount SGD 132.30 132.30 Select C…" at bounding box center [504, 363] width 1008 height 1281
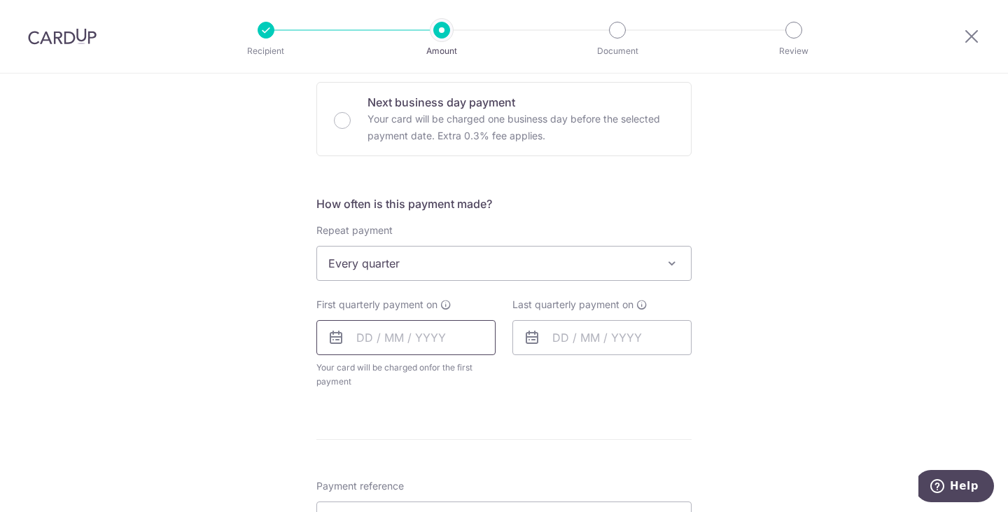
drag, startPoint x: 419, startPoint y: 340, endPoint x: 443, endPoint y: 341, distance: 23.8
click at [419, 340] on input "text" at bounding box center [406, 337] width 179 height 35
click at [455, 466] on link "9" at bounding box center [457, 465] width 22 height 22
type input "09/10/2025"
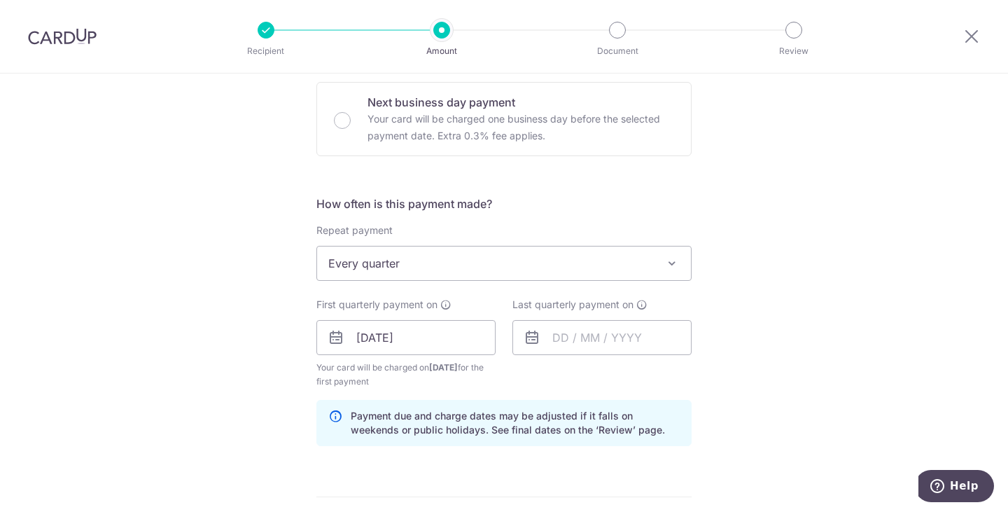
click at [742, 321] on div "Tell us more about your payment Enter payment amount SGD 132.30 132.30 Select C…" at bounding box center [504, 322] width 1008 height 1338
click at [612, 338] on input "text" at bounding box center [602, 337] width 179 height 35
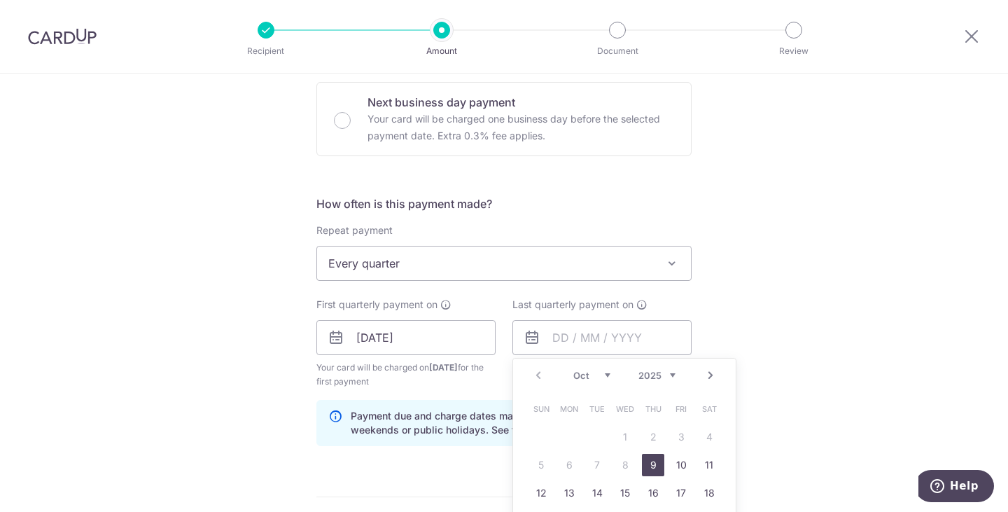
click at [711, 377] on link "Next" at bounding box center [710, 375] width 17 height 17
click at [685, 497] on link "16" at bounding box center [681, 493] width 22 height 22
type input "16/01/2026"
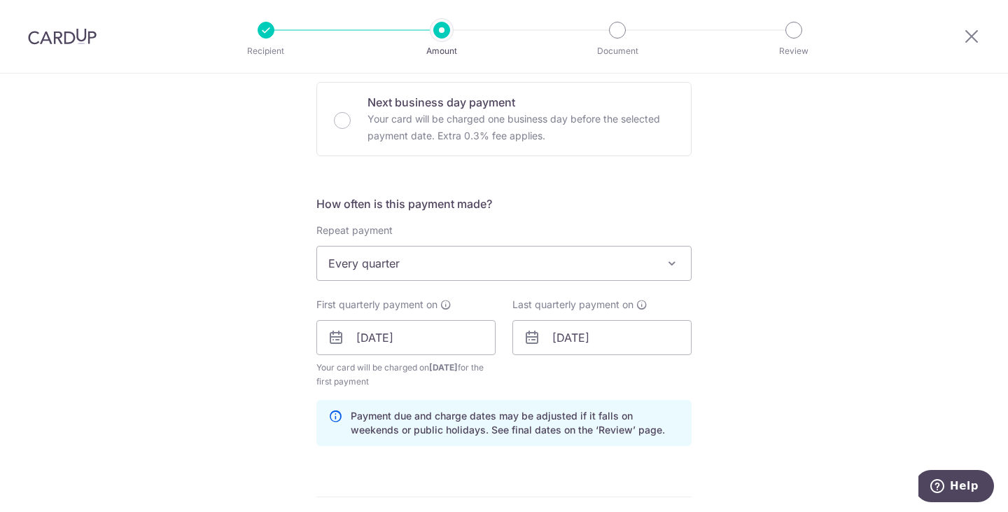
click at [781, 382] on div "Tell us more about your payment Enter payment amount SGD 132.30 132.30 Select C…" at bounding box center [504, 322] width 1008 height 1338
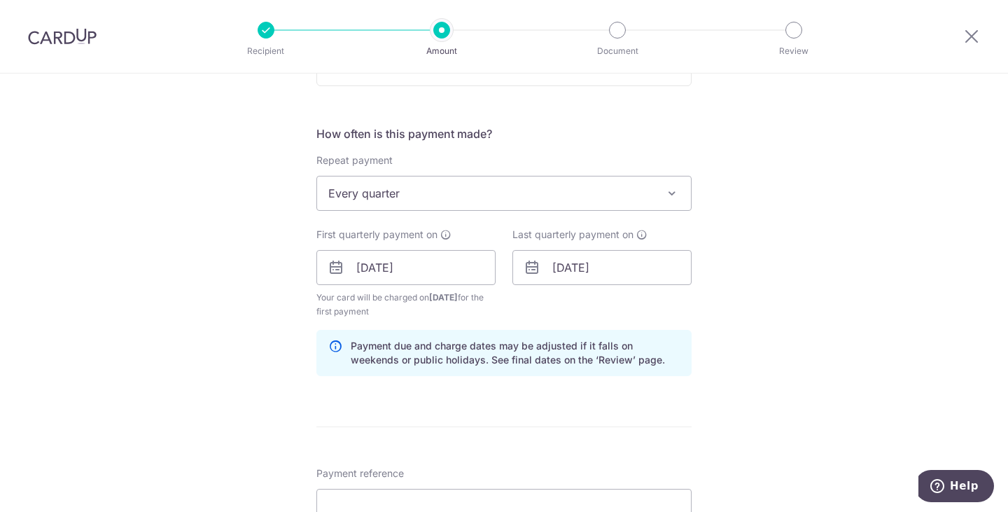
scroll to position [560, 0]
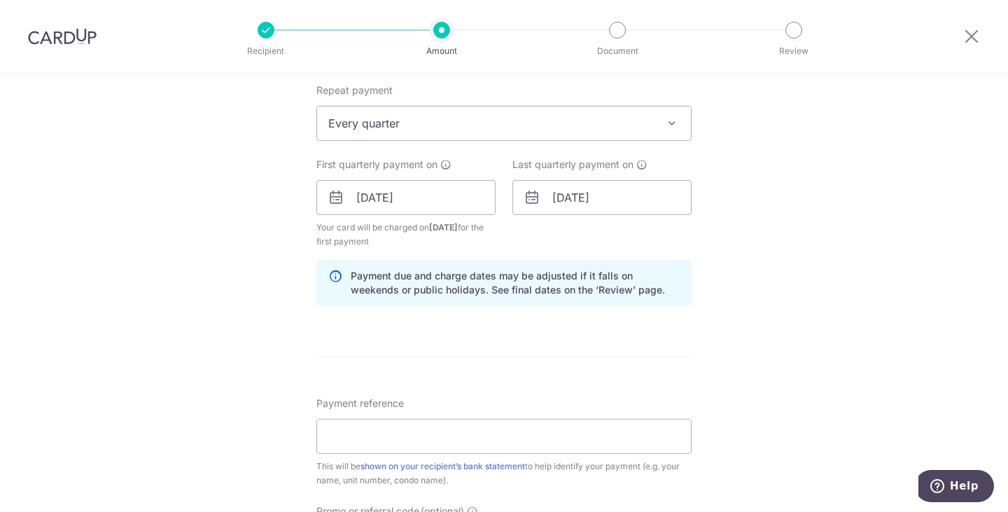
click at [767, 294] on div "Tell us more about your payment Enter payment amount SGD 132.30 132.30 Select C…" at bounding box center [504, 182] width 1008 height 1338
click at [467, 434] on input "Payment reference" at bounding box center [504, 436] width 375 height 35
type input "BLK 29 Unit 07-51"
click at [764, 359] on div "Tell us more about your payment Enter payment amount SGD 132.30 132.30 Select C…" at bounding box center [504, 182] width 1008 height 1338
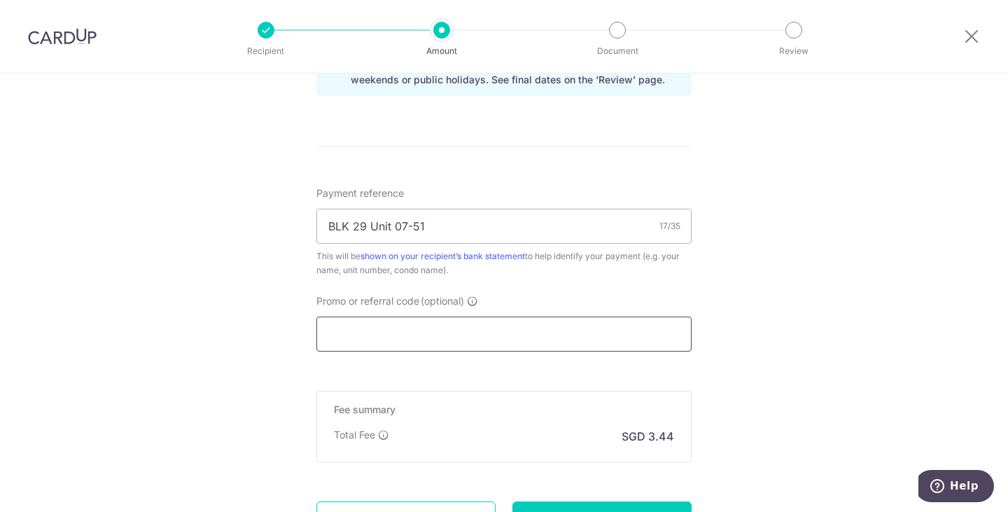
click at [521, 339] on input "Promo or referral code (optional)" at bounding box center [504, 334] width 375 height 35
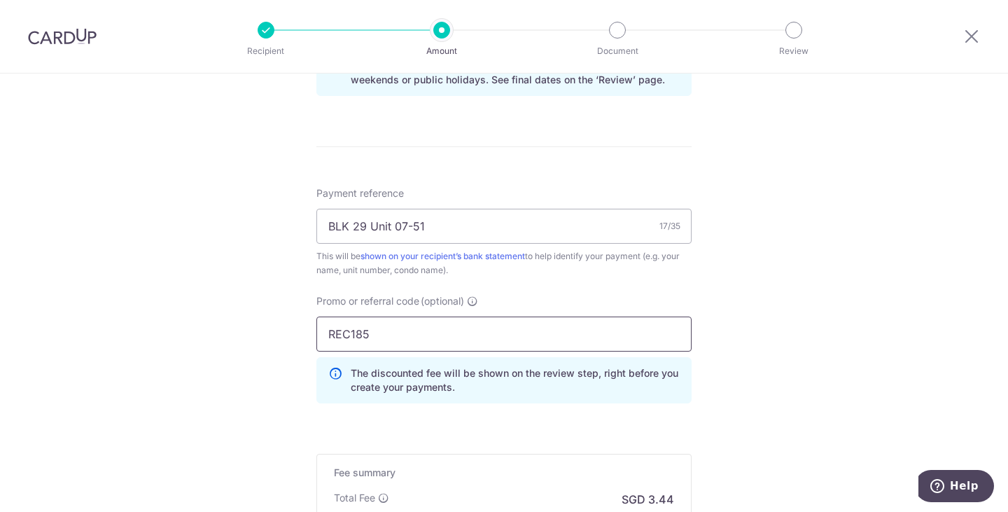
type input "REC185"
click at [753, 256] on div "Tell us more about your payment Enter payment amount SGD 132.30 132.30 Select C…" at bounding box center [504, 3] width 1008 height 1401
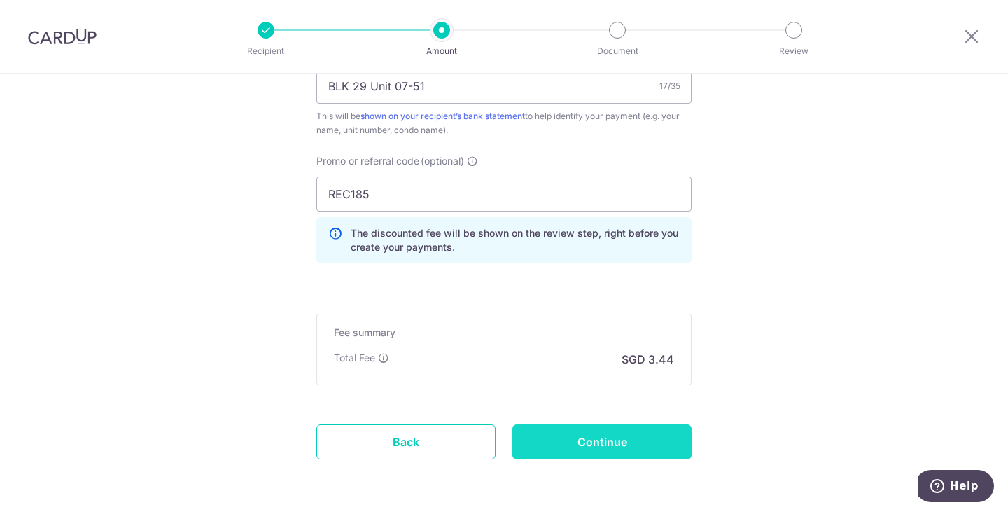
click at [658, 439] on input "Continue" at bounding box center [602, 441] width 179 height 35
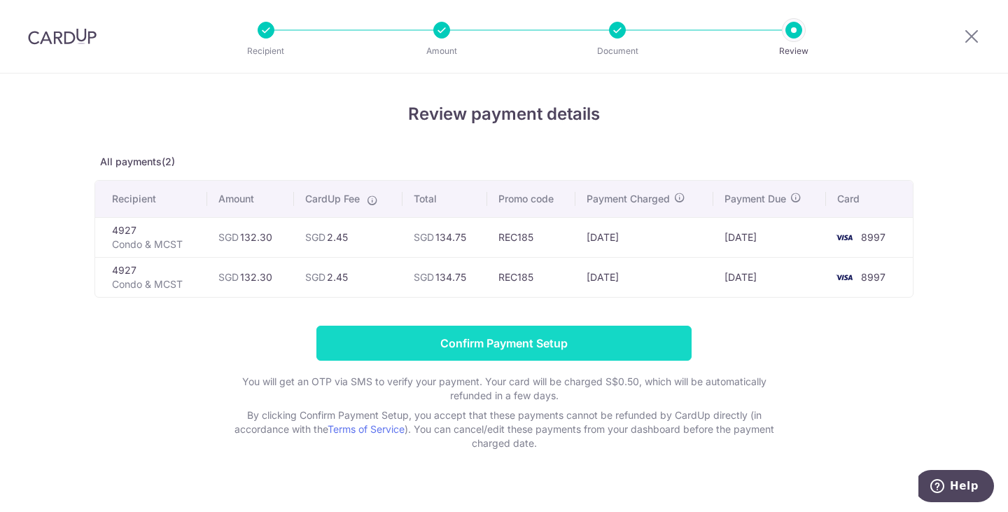
click at [609, 347] on input "Confirm Payment Setup" at bounding box center [504, 343] width 375 height 35
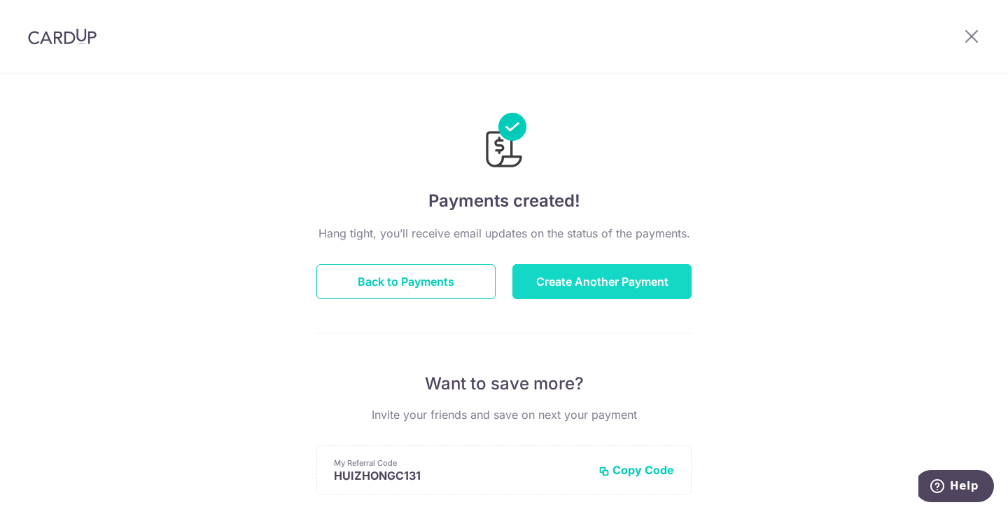
click at [558, 281] on button "Create Another Payment" at bounding box center [602, 281] width 179 height 35
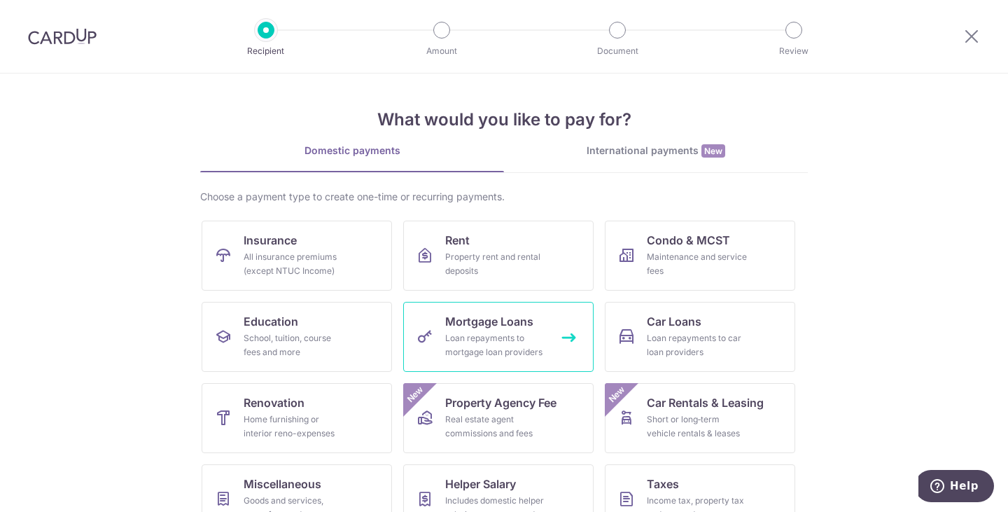
click at [516, 335] on div "Loan repayments to mortgage loan providers" at bounding box center [495, 345] width 101 height 28
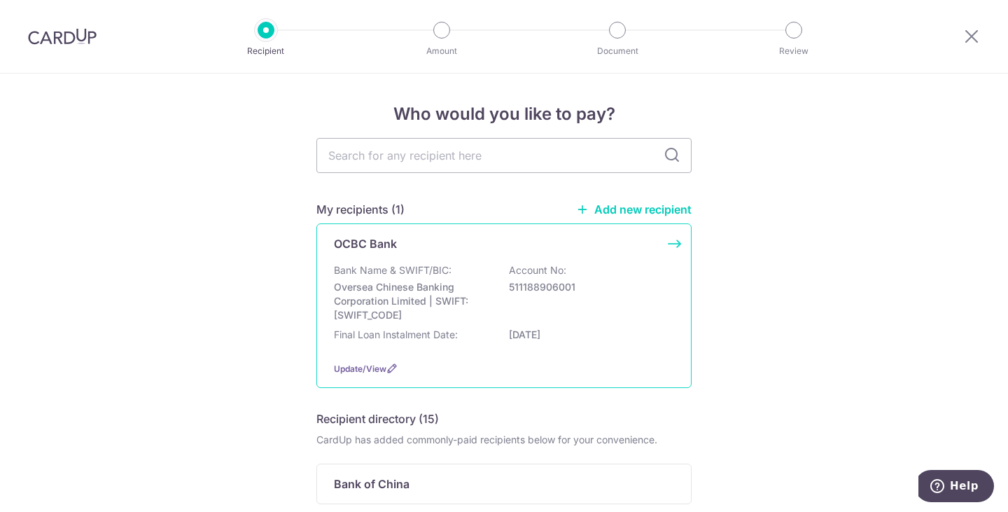
click at [586, 328] on p "[DATE]" at bounding box center [587, 335] width 157 height 14
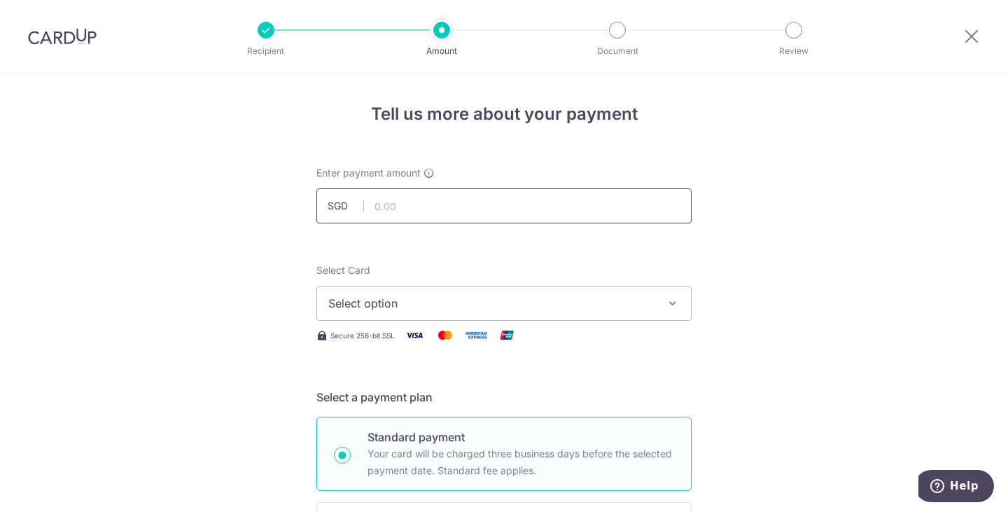
click at [519, 214] on input "text" at bounding box center [504, 205] width 375 height 35
click at [450, 203] on input "text" at bounding box center [504, 205] width 375 height 35
type input "6,935.94"
drag, startPoint x: 872, startPoint y: 288, endPoint x: 845, endPoint y: 289, distance: 27.3
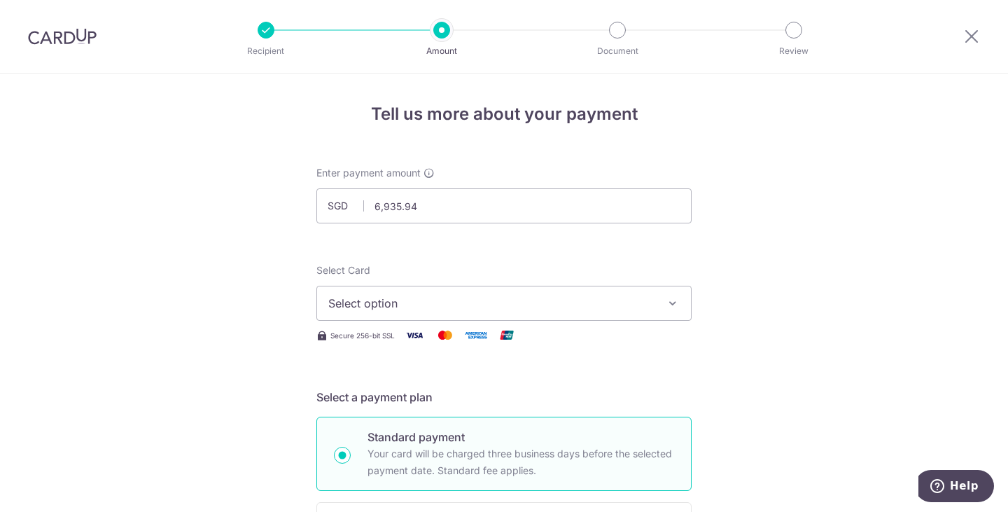
click at [419, 293] on button "Select option" at bounding box center [504, 303] width 375 height 35
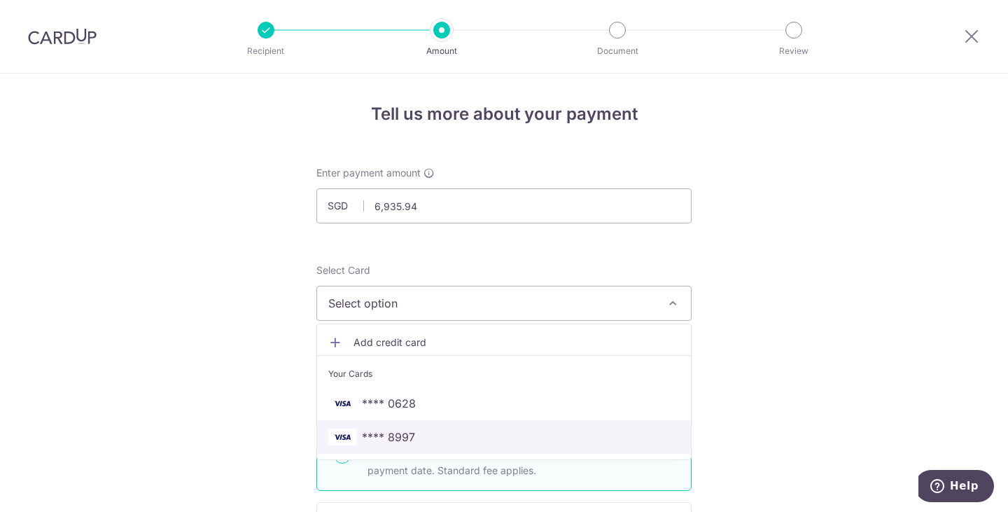
click at [413, 437] on span "**** 8997" at bounding box center [504, 437] width 352 height 17
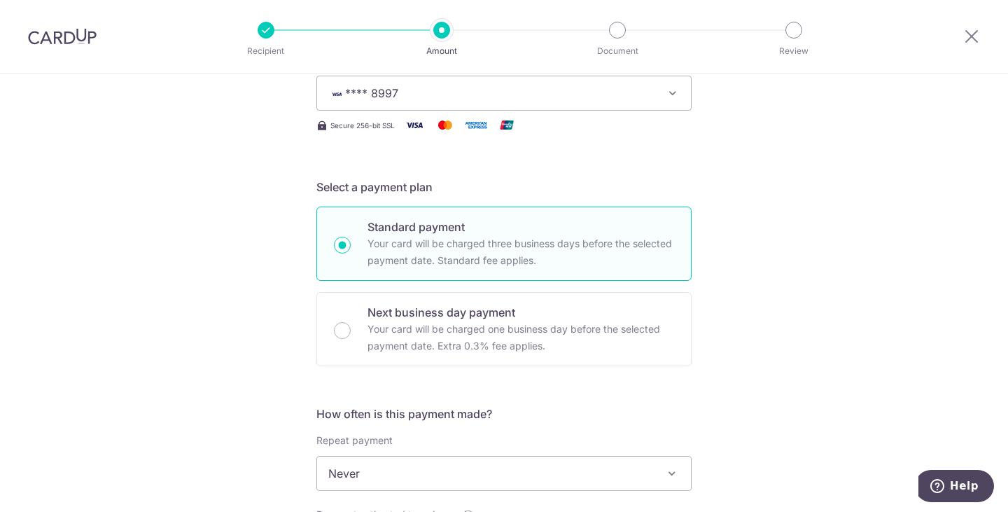
scroll to position [350, 0]
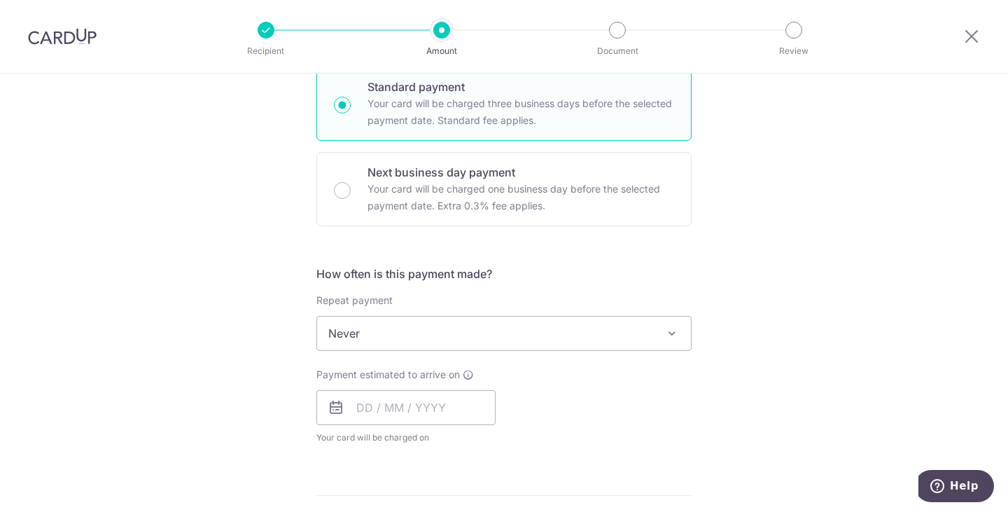
click at [453, 333] on span "Never" at bounding box center [504, 334] width 374 height 34
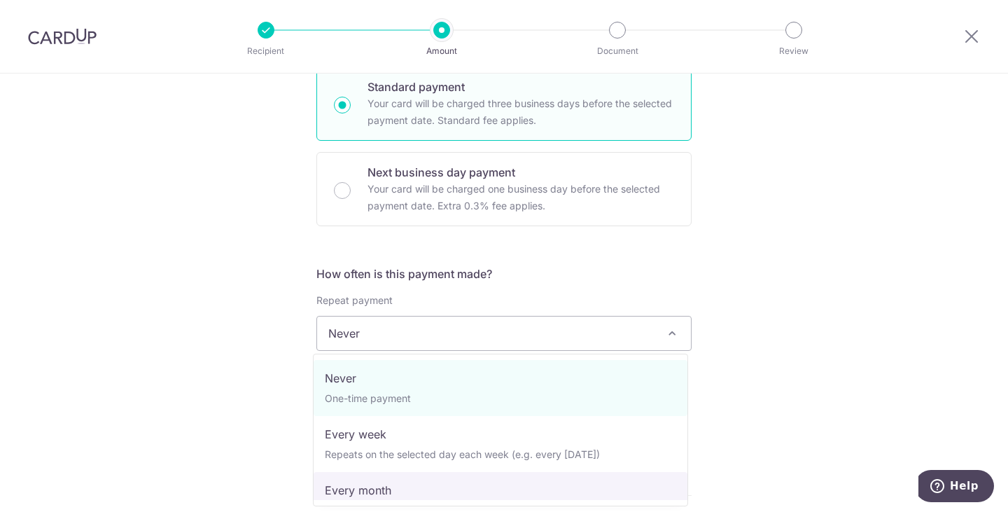
select select "3"
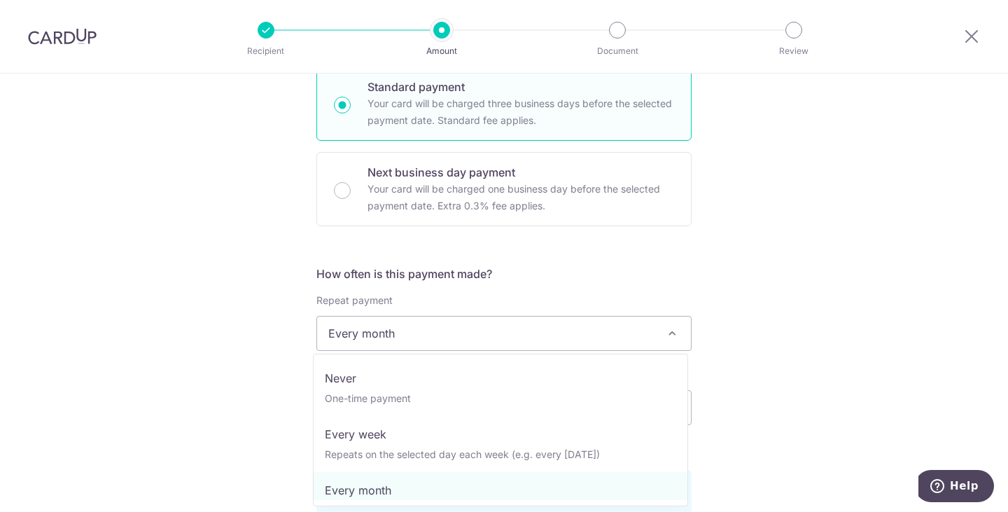
click at [592, 344] on span "Every month" at bounding box center [504, 334] width 374 height 34
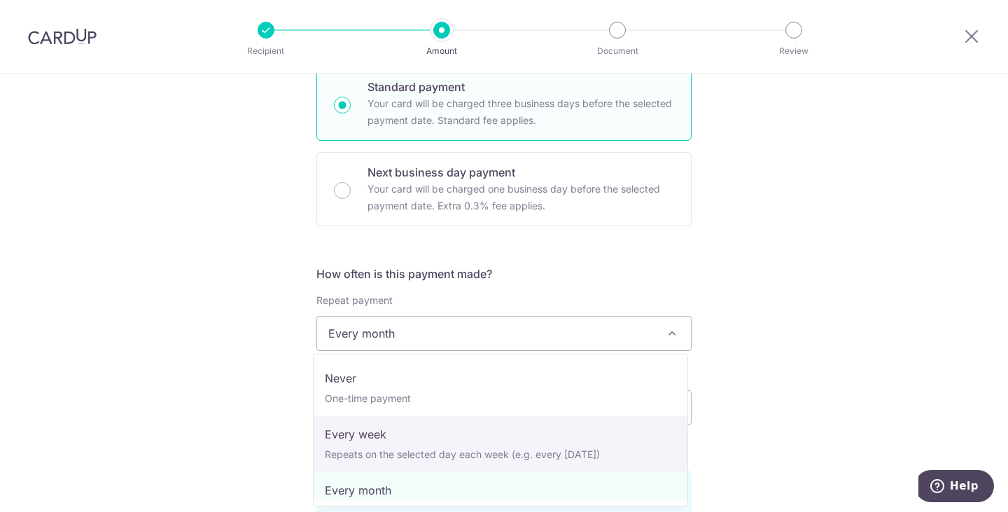
scroll to position [140, 0]
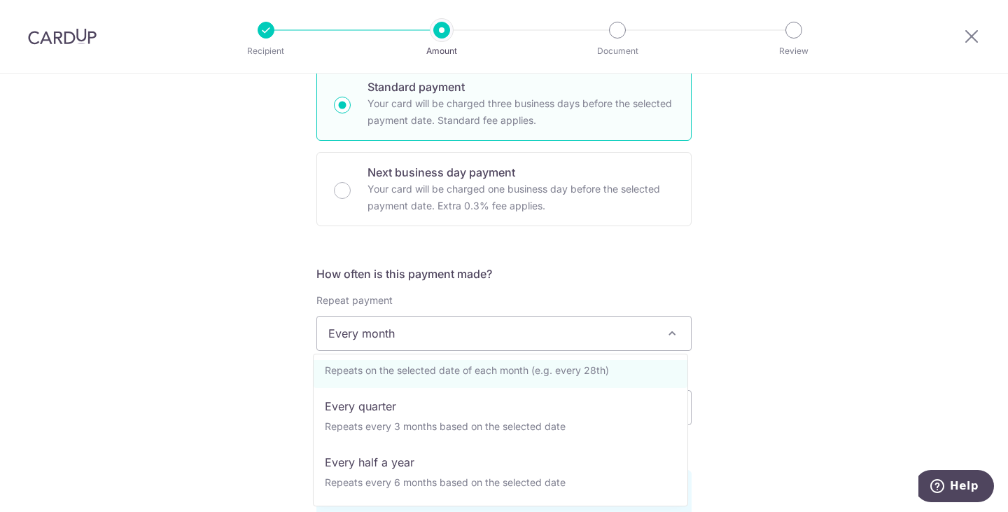
click at [877, 345] on div "Tell us more about your payment Enter payment amount SGD 6,935.94 6935.94 Selec…" at bounding box center [504, 392] width 1008 height 1338
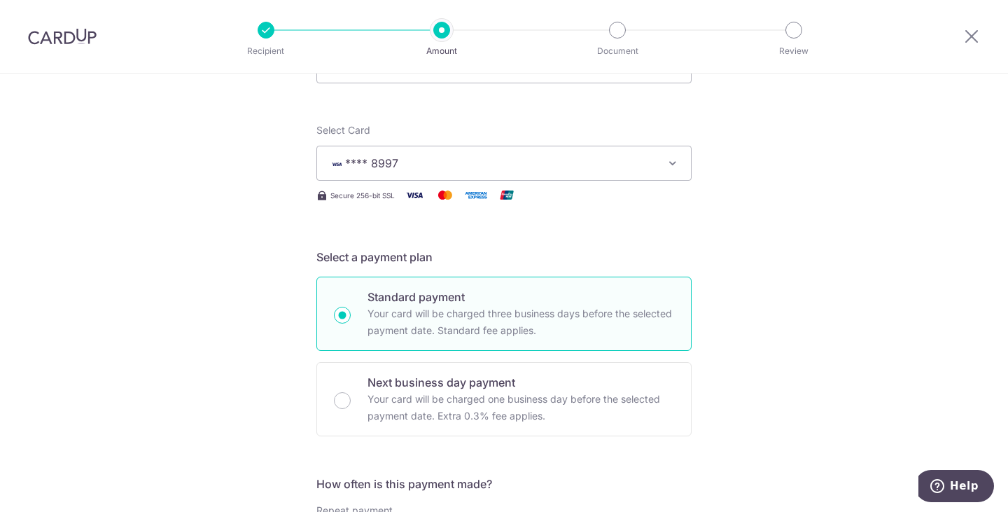
scroll to position [350, 0]
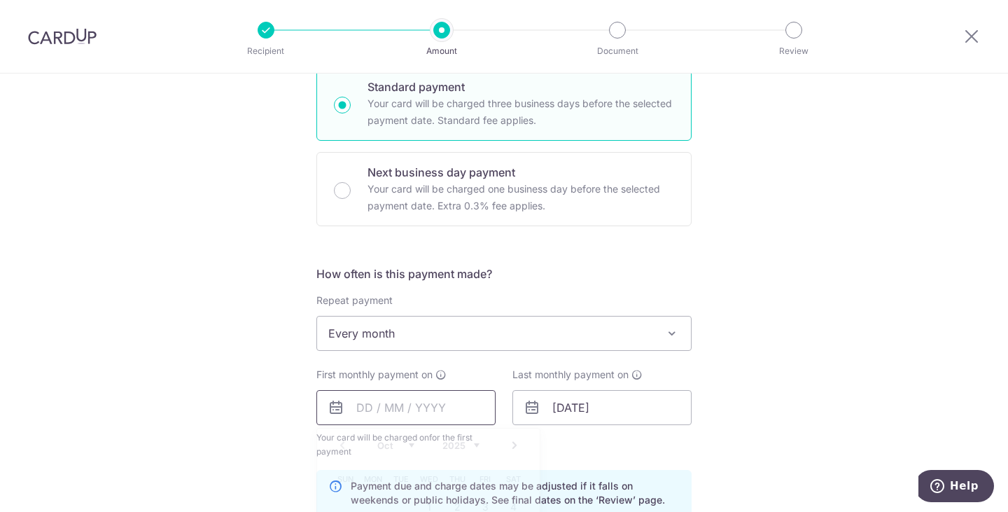
click at [429, 405] on input "text" at bounding box center [406, 407] width 179 height 35
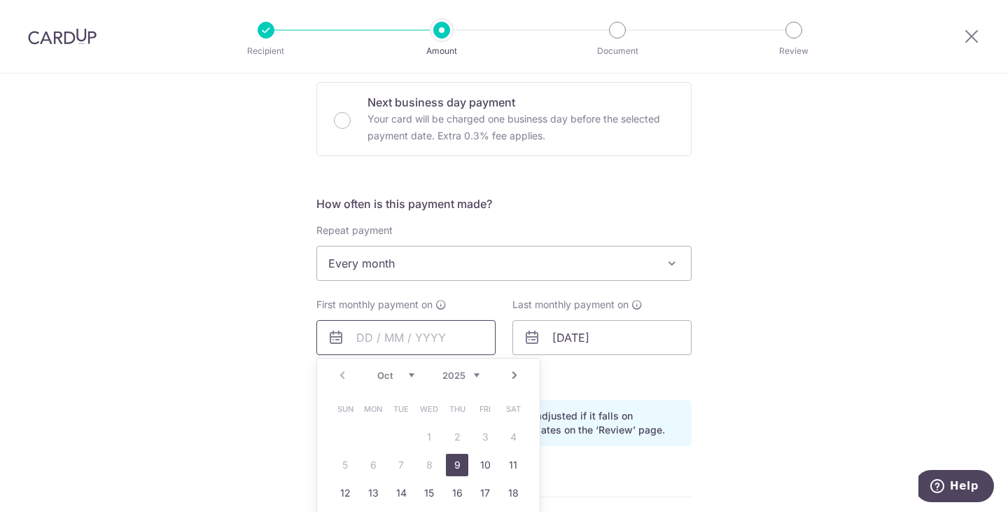
scroll to position [560, 0]
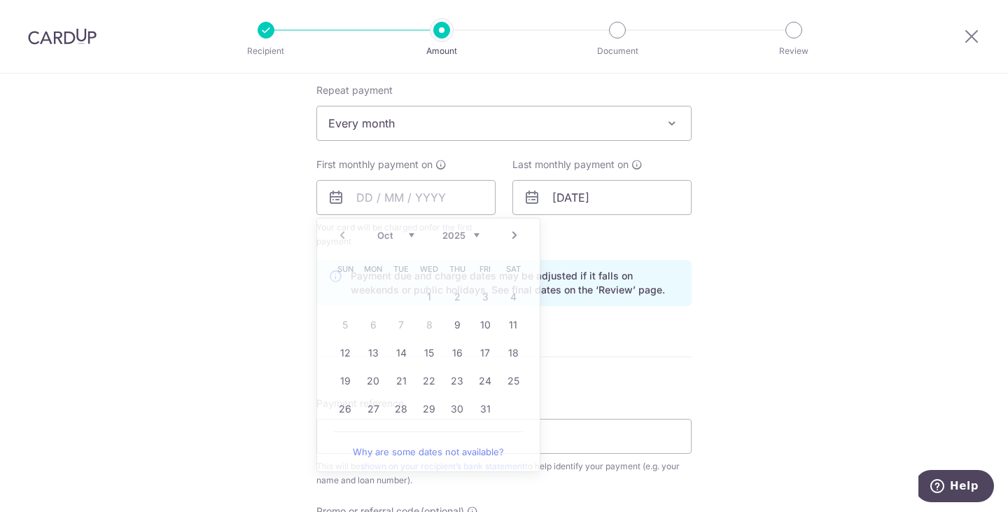
click at [835, 235] on div "Tell us more about your payment Enter payment amount SGD 6,935.94 6935.94 Selec…" at bounding box center [504, 182] width 1008 height 1338
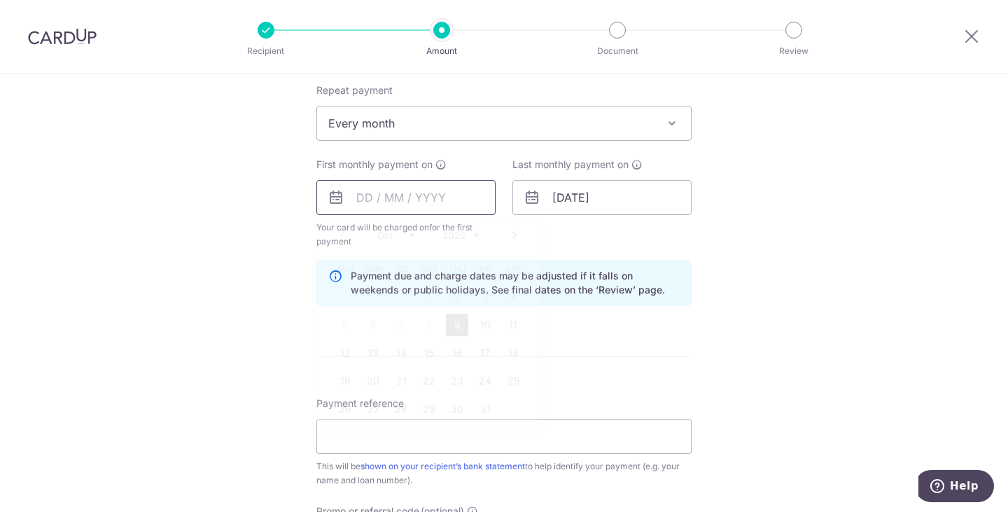
click at [472, 193] on input "text" at bounding box center [406, 197] width 179 height 35
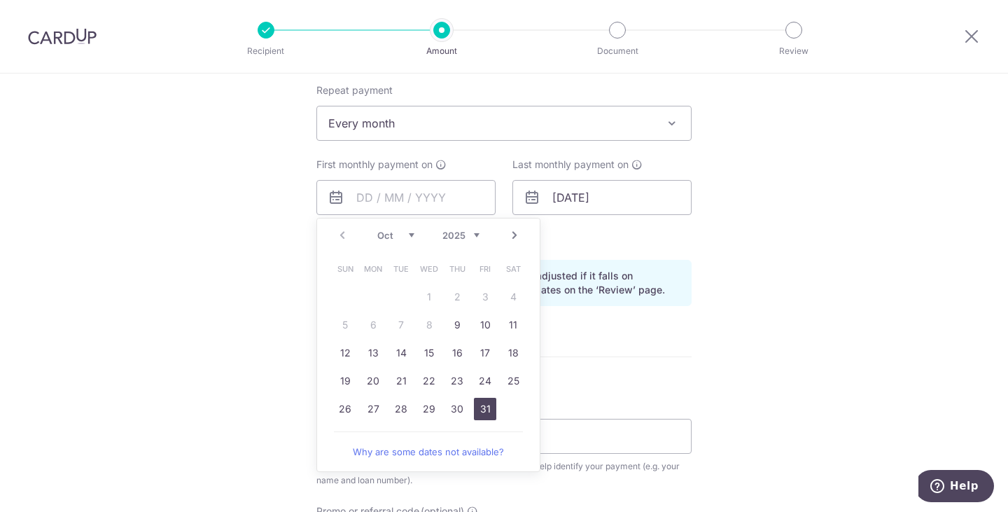
click at [478, 410] on link "31" at bounding box center [485, 409] width 22 height 22
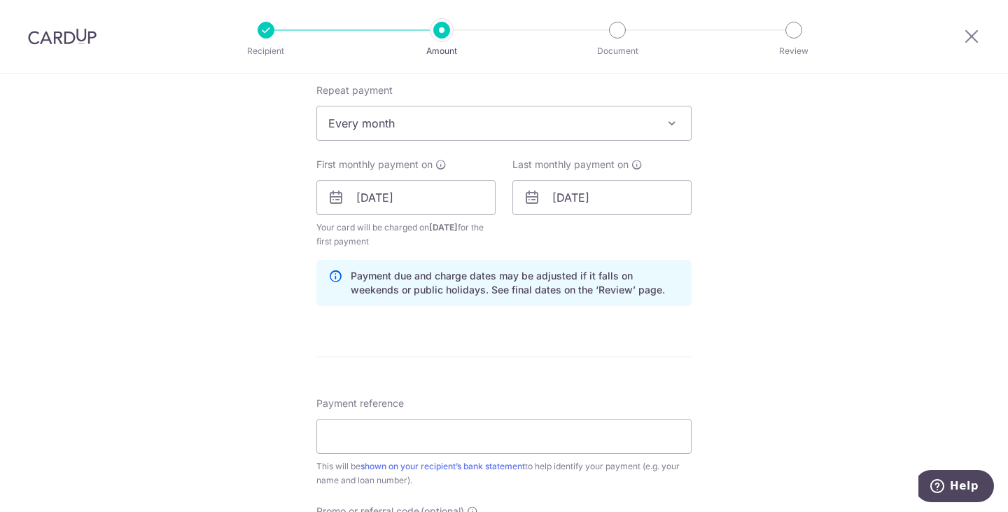
click at [781, 277] on div "Tell us more about your payment Enter payment amount SGD 6,935.94 6935.94 Selec…" at bounding box center [504, 182] width 1008 height 1338
click at [431, 188] on input "31/10/2025" at bounding box center [406, 197] width 179 height 35
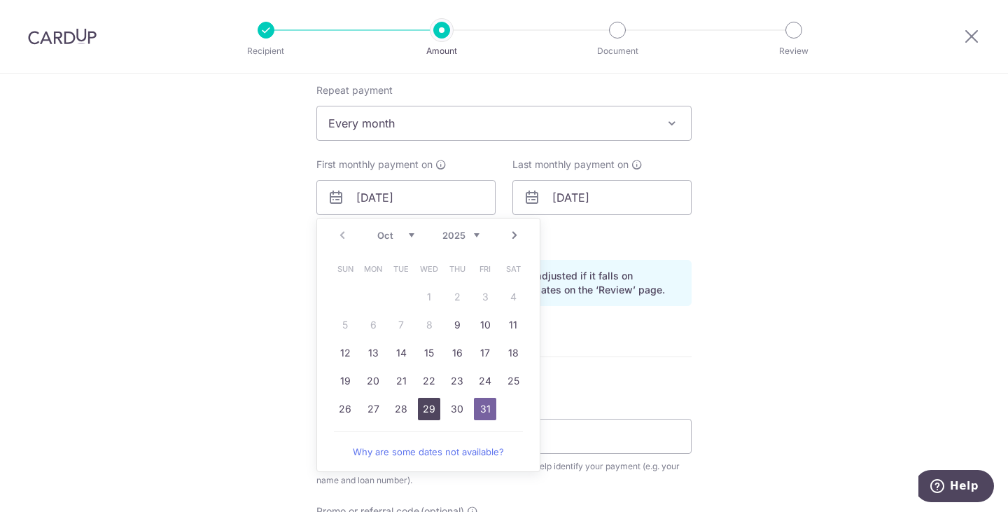
click at [426, 413] on link "29" at bounding box center [429, 409] width 22 height 22
type input "29/10/2025"
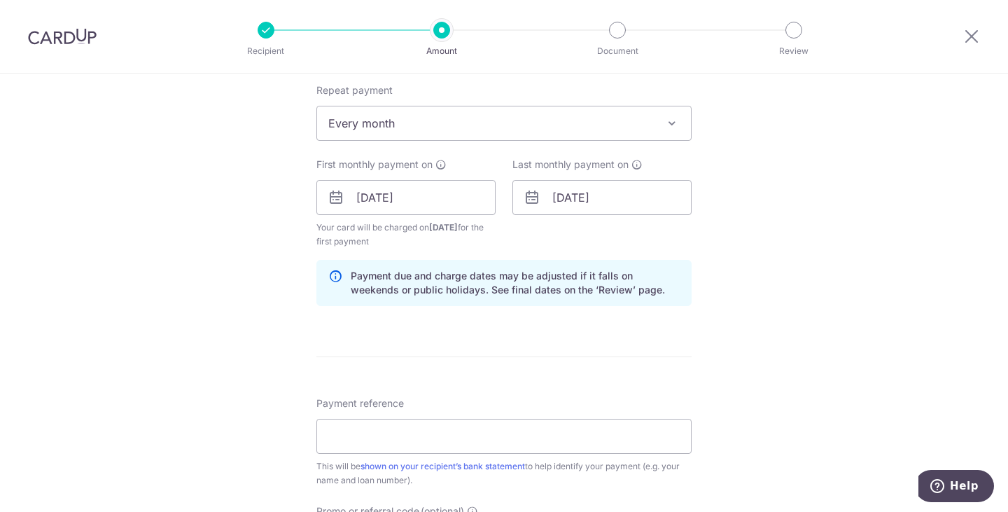
click at [813, 233] on div "Tell us more about your payment Enter payment amount SGD 6,935.94 6935.94 Selec…" at bounding box center [504, 182] width 1008 height 1338
click at [637, 197] on input "01/05/2051" at bounding box center [602, 197] width 179 height 35
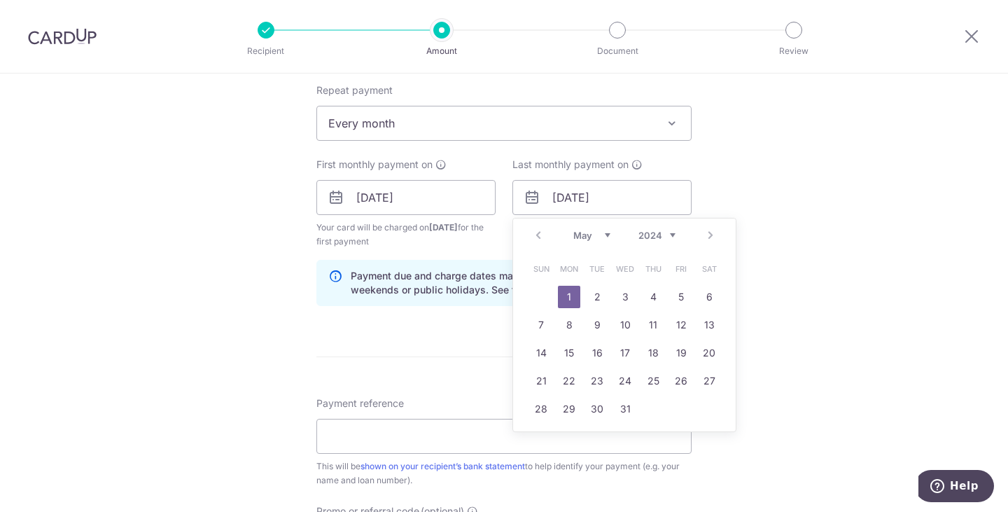
click at [654, 234] on select "2024 2025 2026 2027 2028 2029 2030 2031 2032 2033 2034 2035" at bounding box center [657, 235] width 37 height 11
click at [609, 235] on div "Jan Feb Mar Apr May Jun Jul Aug Sep Oct Nov Dec 2024 2025 2026 2027 2028 2029 2…" at bounding box center [625, 236] width 102 height 12
click at [588, 237] on select "Jan Feb Mar Apr May Jun Jul Aug Sep Oct Nov Dec" at bounding box center [592, 235] width 37 height 11
click at [707, 413] on link "31" at bounding box center [709, 409] width 22 height 22
type input "31/01/2026"
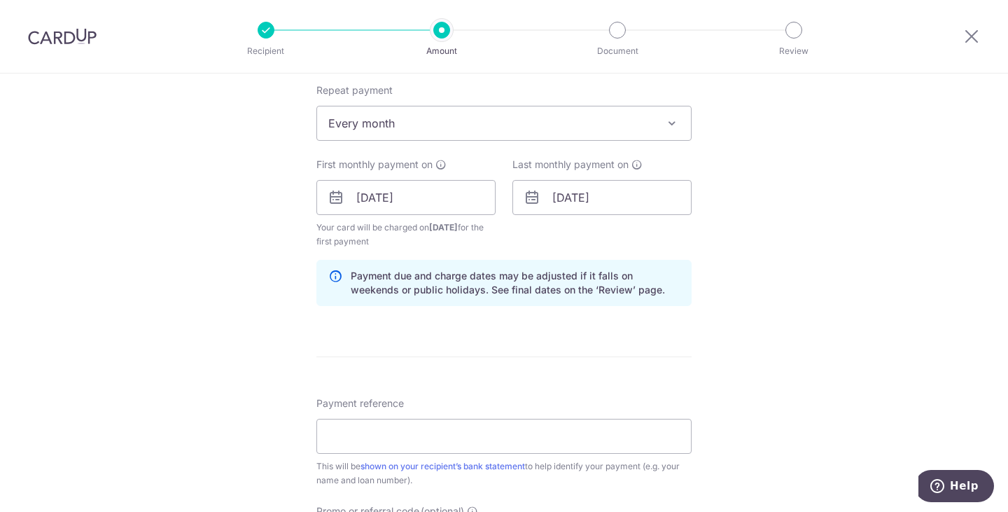
click at [838, 282] on div "Tell us more about your payment Enter payment amount SGD 6,935.94 6935.94 Selec…" at bounding box center [504, 182] width 1008 height 1338
click at [452, 429] on input "Payment reference" at bounding box center [504, 436] width 375 height 35
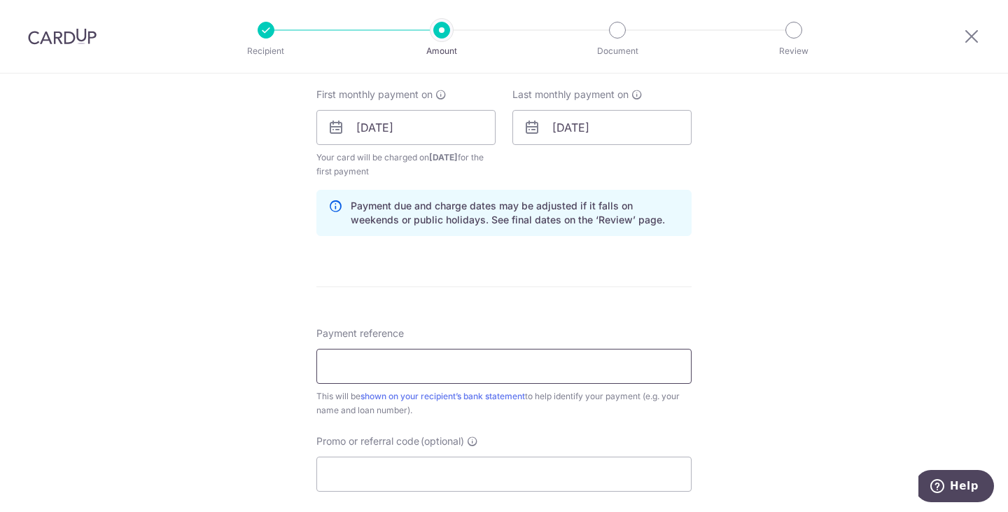
click at [485, 366] on input "Payment reference" at bounding box center [504, 366] width 375 height 35
click at [774, 379] on div "Tell us more about your payment Enter payment amount SGD 6,935.94 6935.94 Selec…" at bounding box center [504, 112] width 1008 height 1338
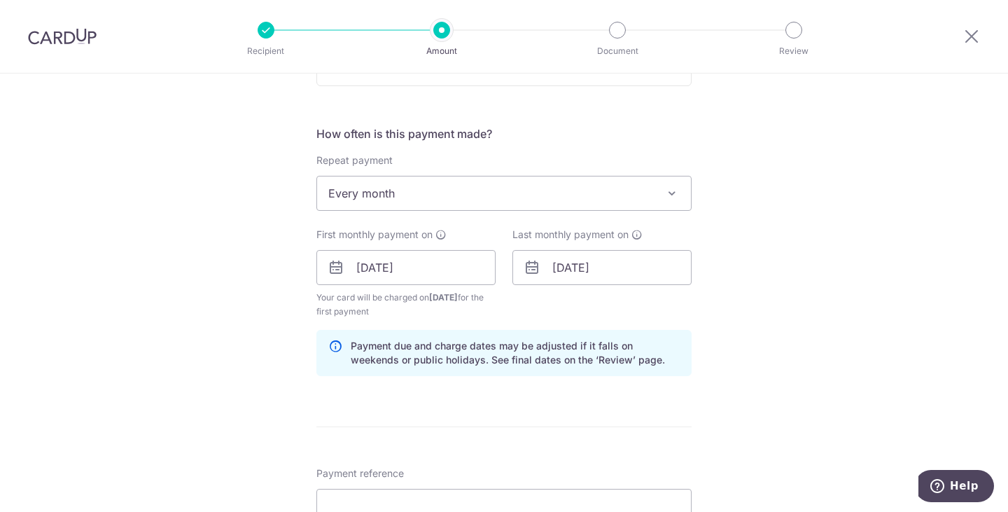
scroll to position [700, 0]
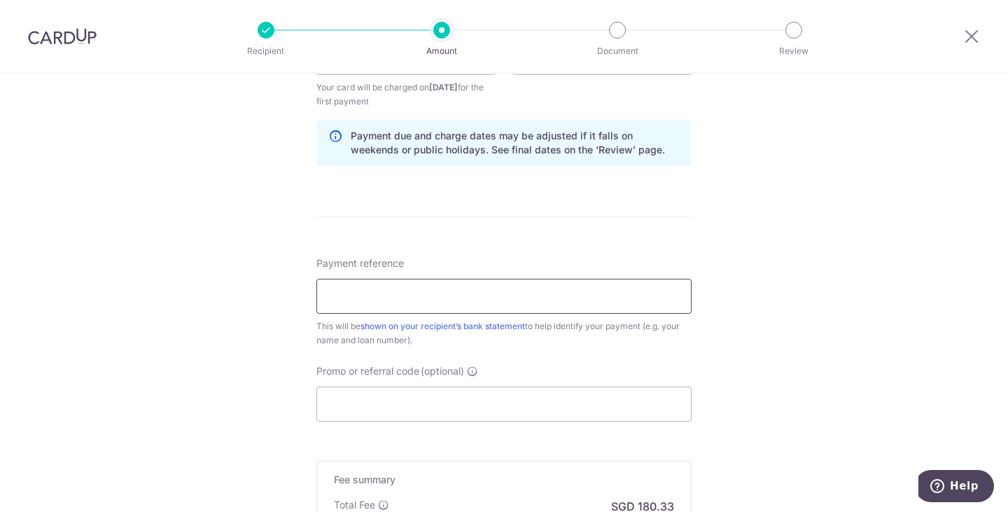
click at [583, 304] on input "Payment reference" at bounding box center [504, 296] width 375 height 35
type input "Mortgage"
click at [784, 312] on div "Tell us more about your payment Enter payment amount SGD 6,935.94 6935.94 Selec…" at bounding box center [504, 42] width 1008 height 1338
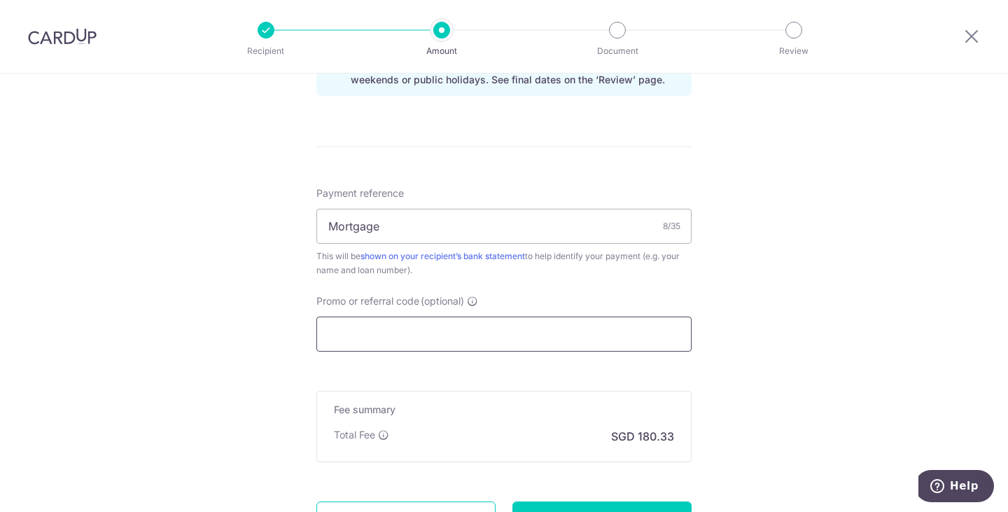
click at [416, 332] on input "Promo or referral code (optional)" at bounding box center [504, 334] width 375 height 35
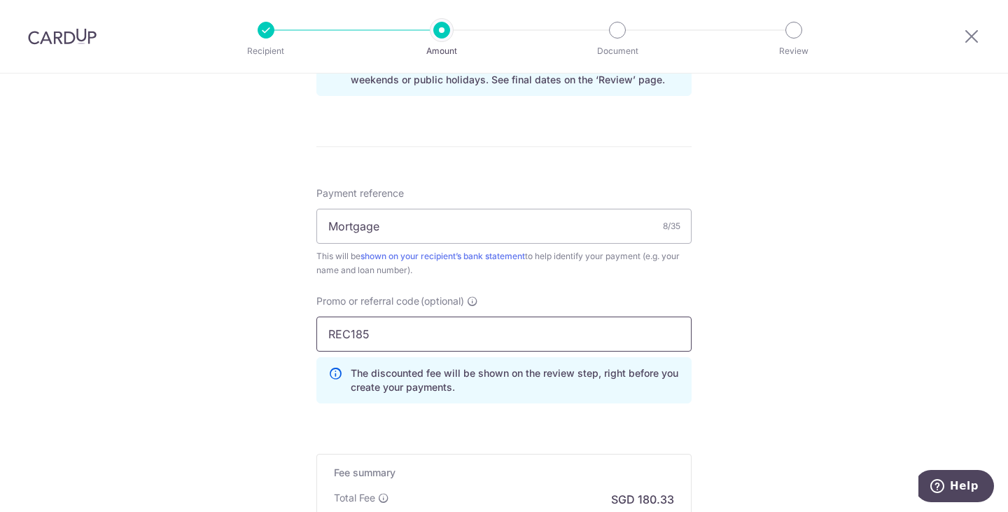
click at [447, 336] on input "REC185" at bounding box center [504, 334] width 375 height 35
drag, startPoint x: 493, startPoint y: 335, endPoint x: 277, endPoint y: 321, distance: 216.8
click at [277, 321] on div "Tell us more about your payment Enter payment amount SGD 6,935.94 6935.94 Selec…" at bounding box center [504, 3] width 1008 height 1401
paste input "3HOME25R"
type input "3HOME25R"
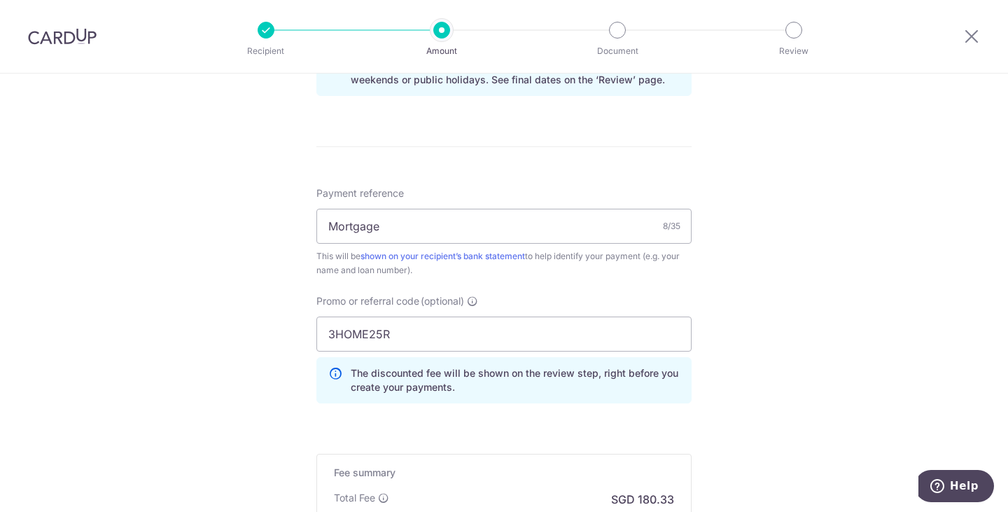
click at [784, 313] on div "Tell us more about your payment Enter payment amount SGD 6,935.94 6935.94 Selec…" at bounding box center [504, 3] width 1008 height 1401
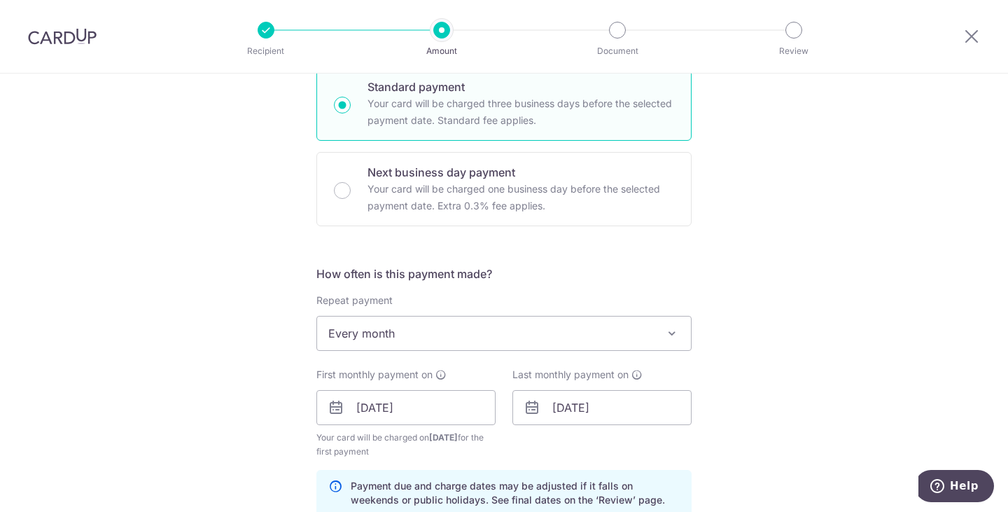
scroll to position [490, 0]
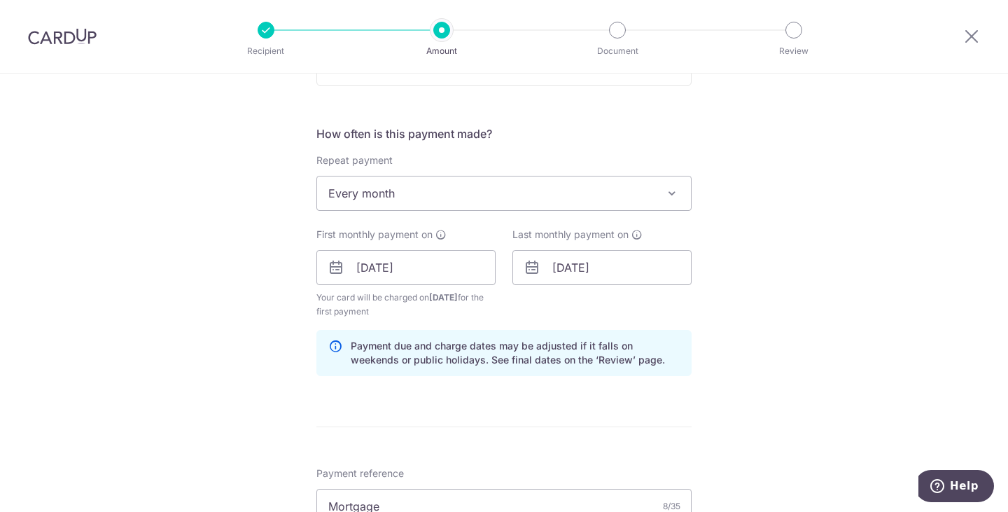
drag, startPoint x: 748, startPoint y: 296, endPoint x: 734, endPoint y: 296, distance: 14.0
click at [748, 296] on div "Tell us more about your payment Enter payment amount SGD 6,935.94 6935.94 Selec…" at bounding box center [504, 283] width 1008 height 1401
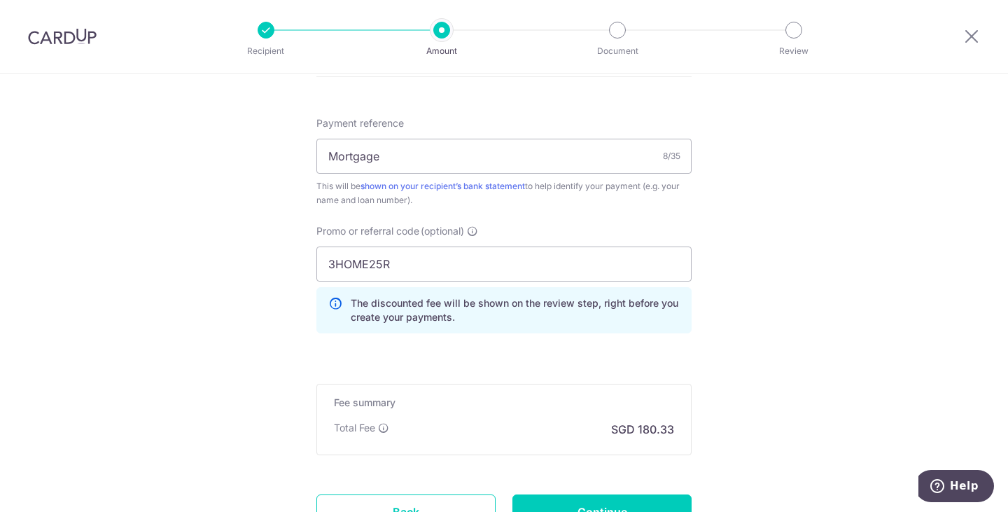
scroll to position [963, 0]
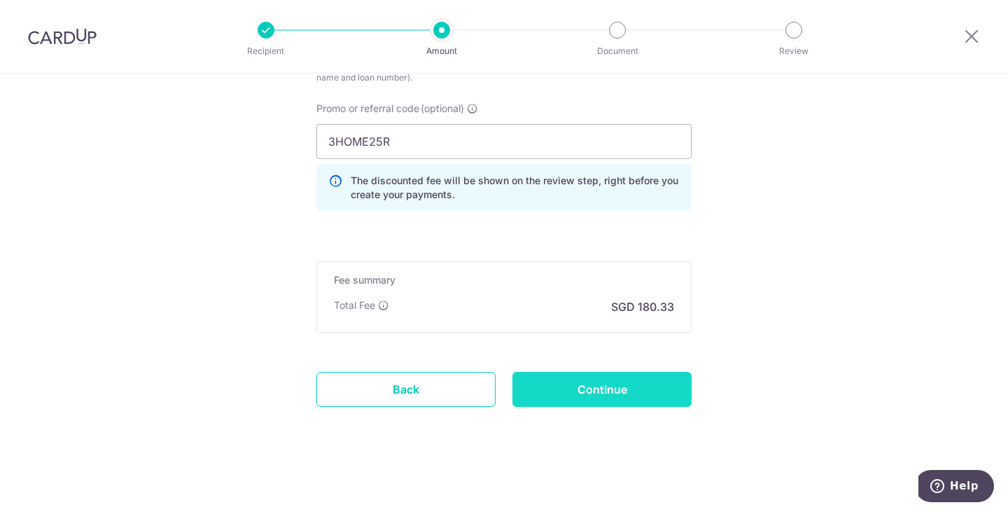
click at [658, 384] on input "Continue" at bounding box center [602, 389] width 179 height 35
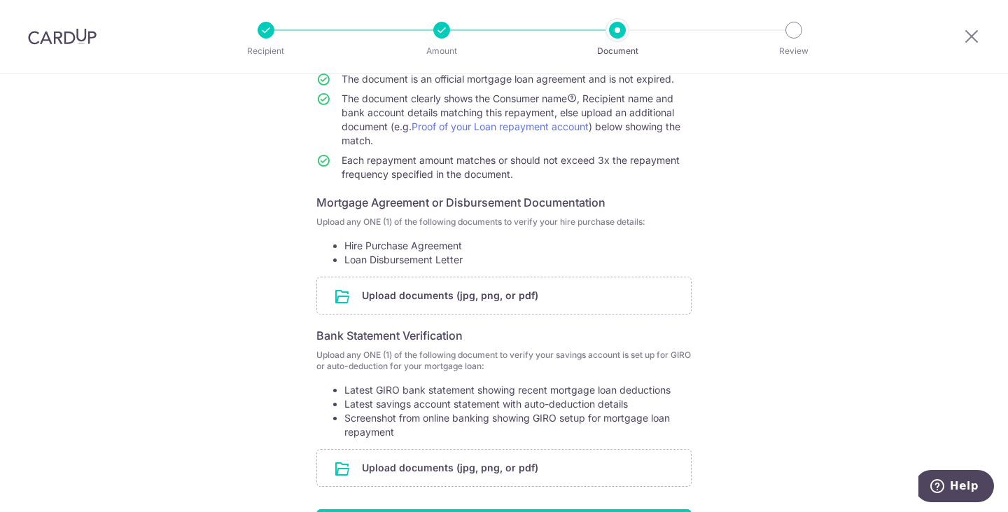
scroll to position [210, 0]
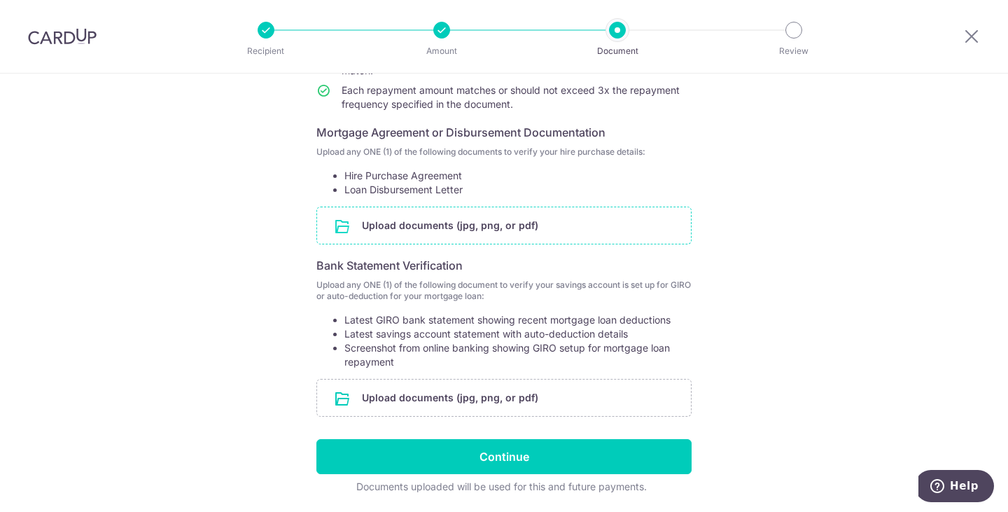
click at [465, 227] on input "file" at bounding box center [504, 225] width 374 height 36
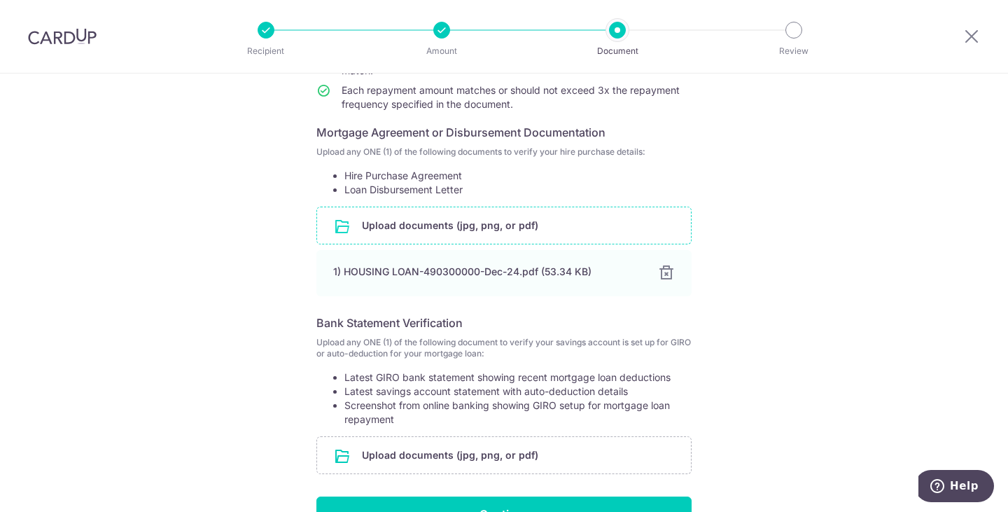
click at [849, 220] on div "Help us verify your payment Your supporting documents will enable us to approve…" at bounding box center [504, 239] width 1008 height 753
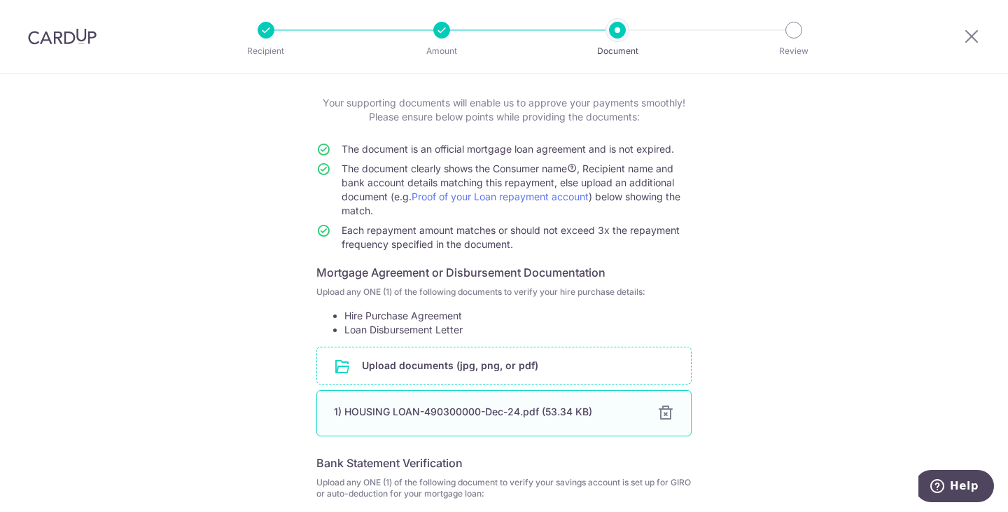
click at [662, 412] on div at bounding box center [666, 413] width 17 height 17
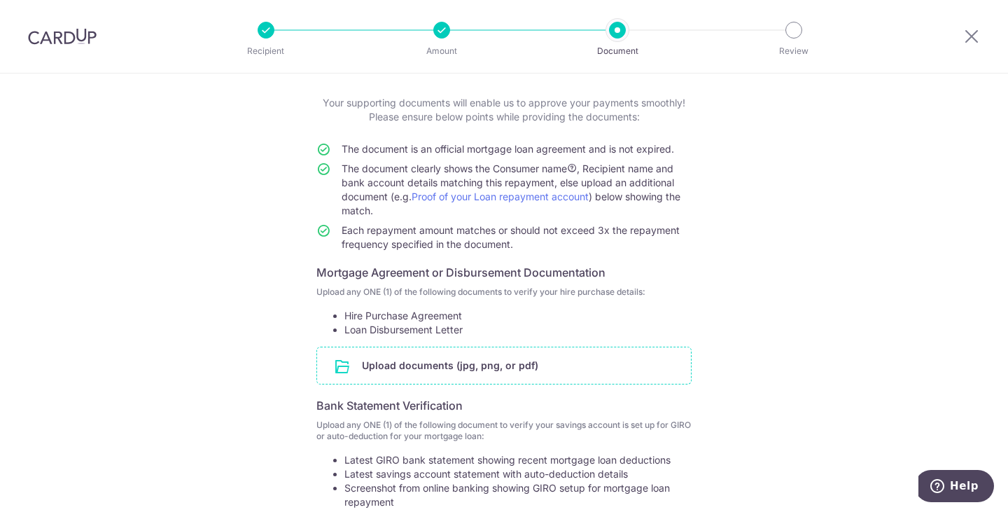
click at [554, 361] on input "file" at bounding box center [504, 365] width 374 height 36
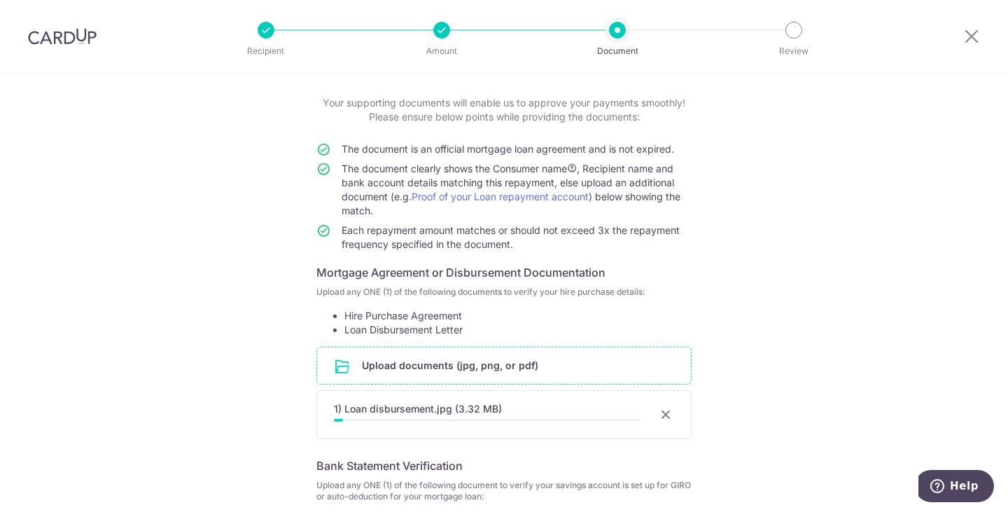
click at [800, 280] on div "Help us verify your payment Your supporting documents will enable us to approve…" at bounding box center [504, 382] width 1008 height 756
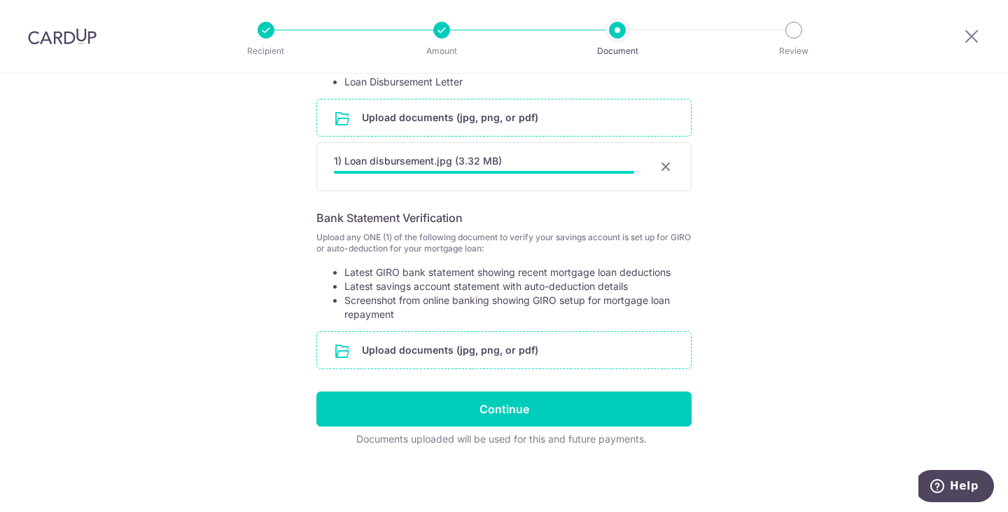
scroll to position [315, 0]
click at [411, 354] on input "file" at bounding box center [504, 350] width 374 height 36
click at [499, 348] on input "file" at bounding box center [504, 350] width 374 height 36
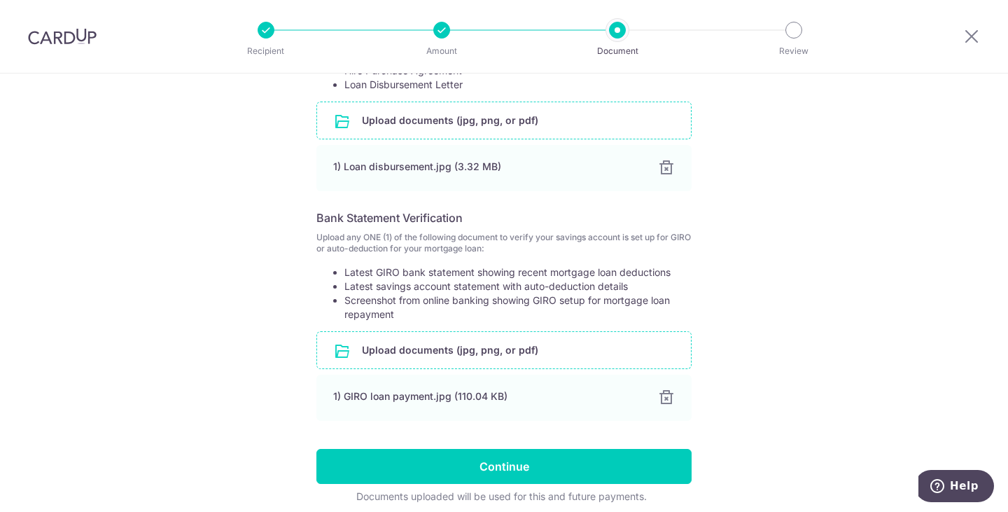
click at [762, 289] on div "Help us verify your payment Your supporting documents will enable us to approve…" at bounding box center [504, 163] width 1008 height 811
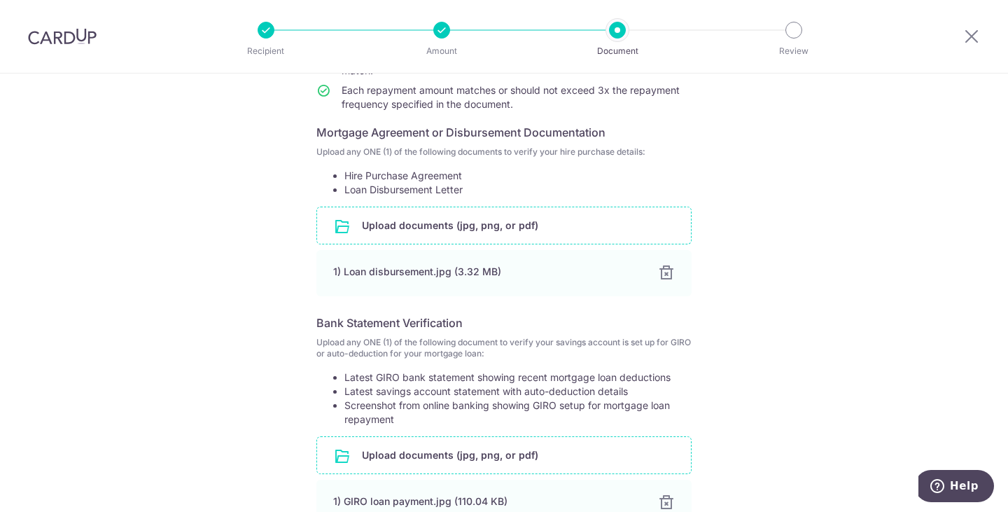
scroll to position [70, 0]
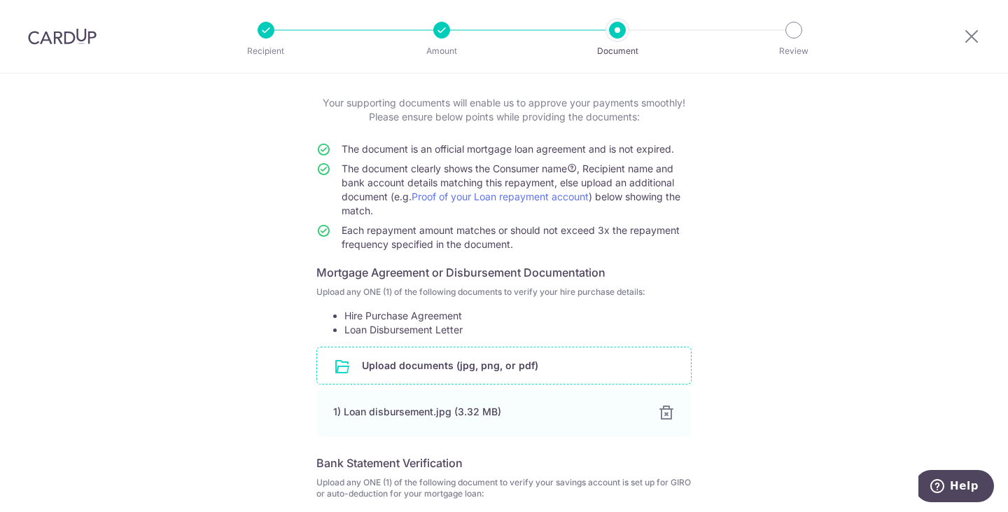
click at [765, 267] on div "Help us verify your payment Your supporting documents will enable us to approve…" at bounding box center [504, 409] width 1008 height 811
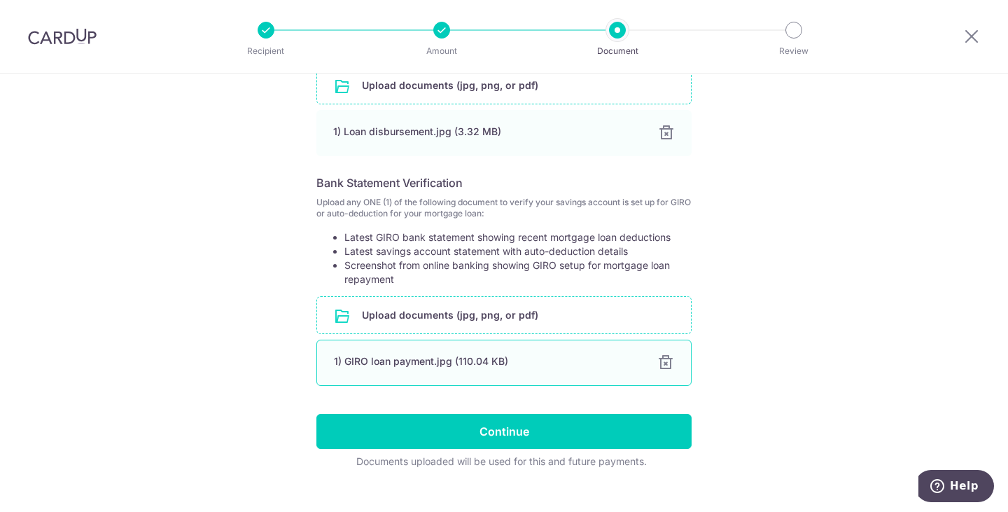
click at [661, 361] on div at bounding box center [666, 362] width 17 height 17
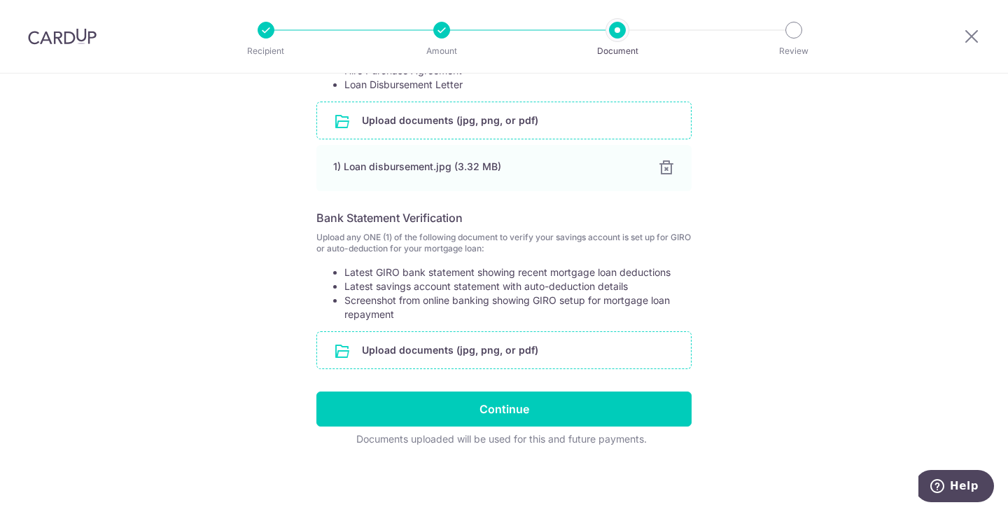
scroll to position [315, 0]
click at [408, 357] on input "file" at bounding box center [504, 350] width 374 height 36
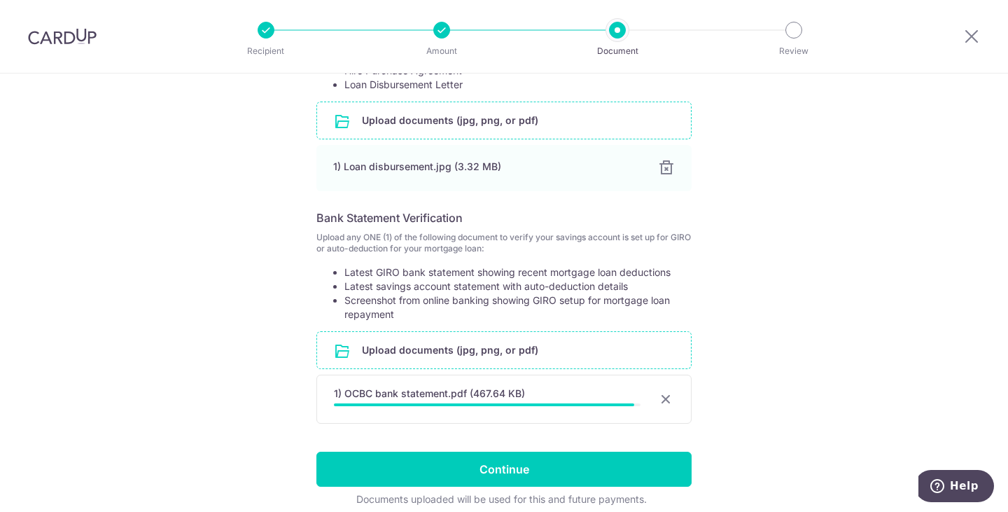
click at [798, 278] on div "Help us verify your payment Your supporting documents will enable us to approve…" at bounding box center [504, 165] width 1008 height 814
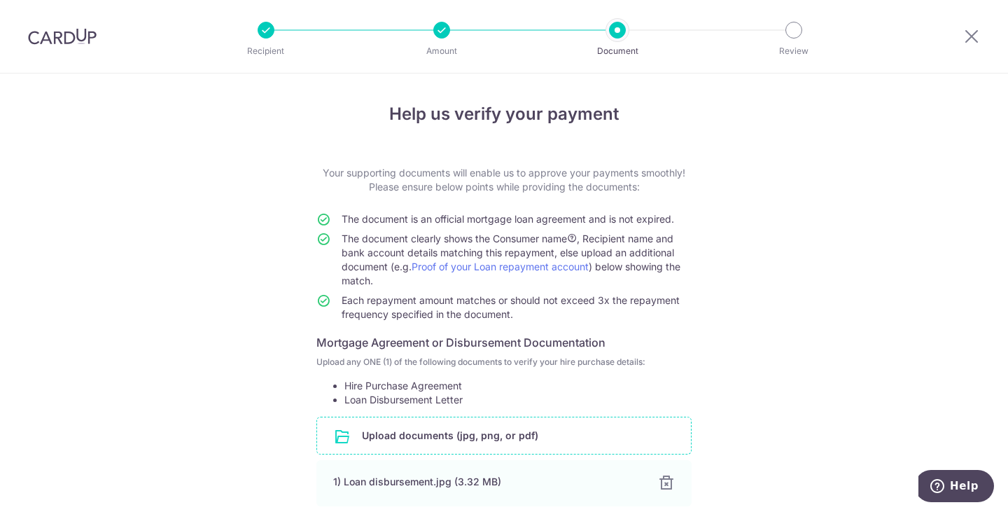
scroll to position [373, 0]
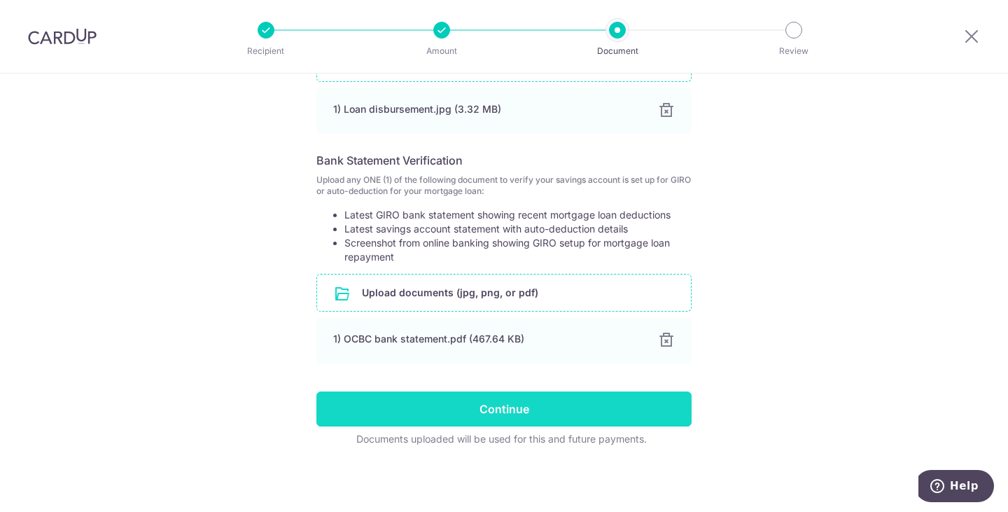
click at [500, 406] on input "Continue" at bounding box center [504, 408] width 375 height 35
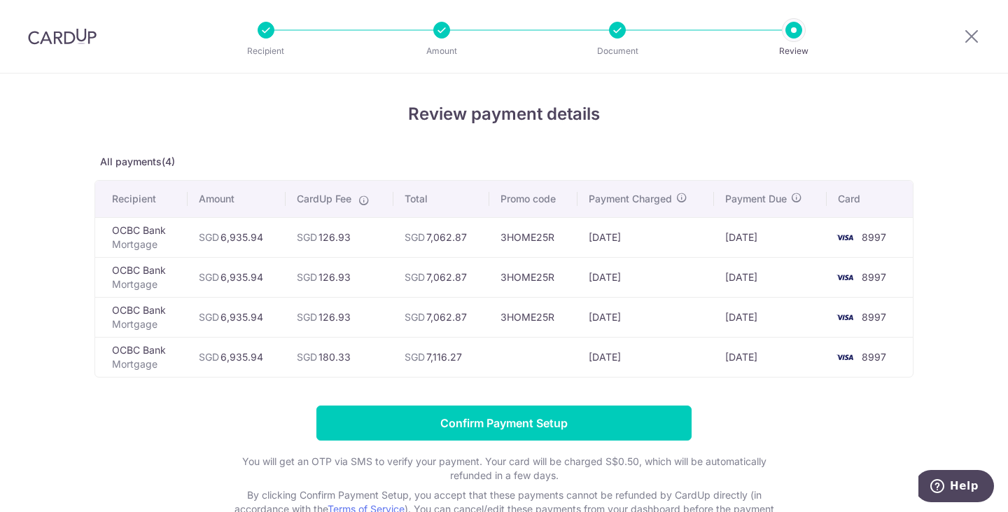
click at [57, 31] on img at bounding box center [62, 36] width 69 height 17
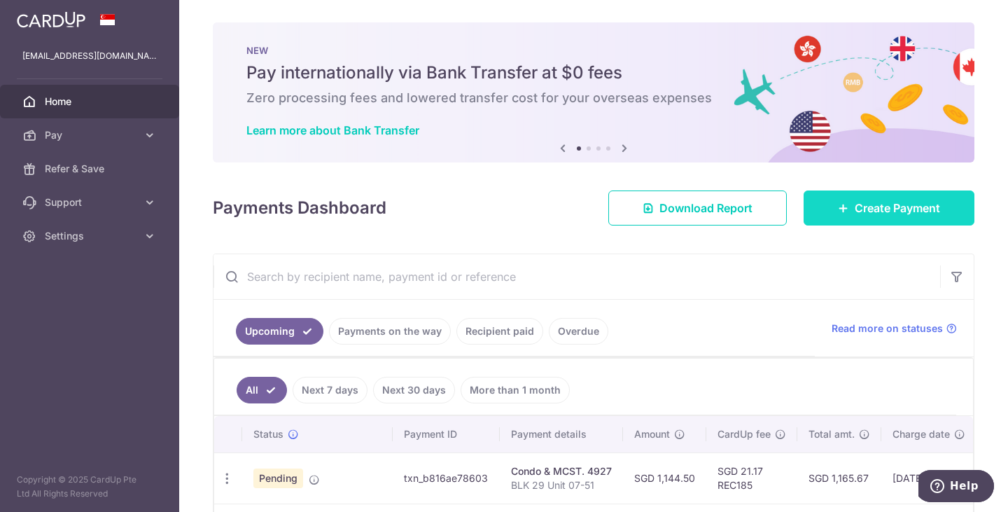
click at [882, 209] on span "Create Payment" at bounding box center [897, 208] width 85 height 17
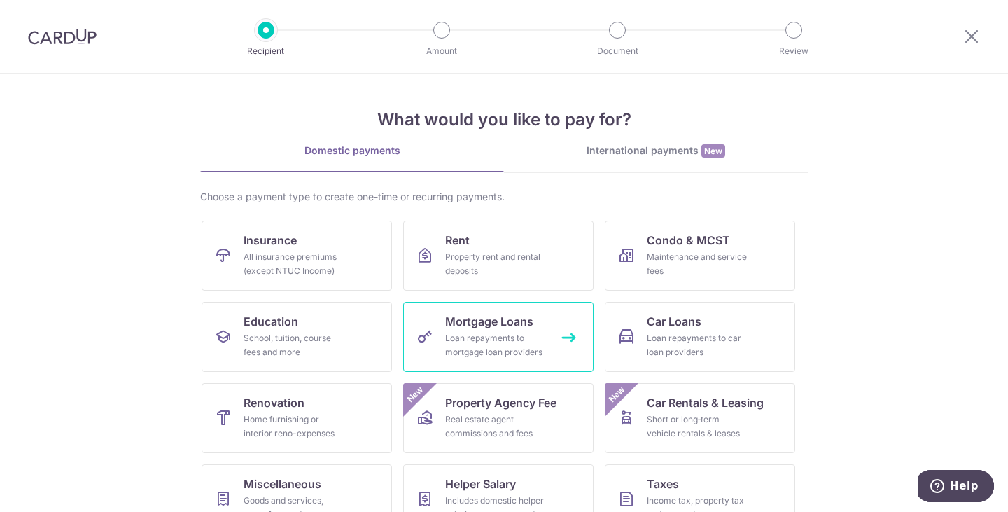
click at [445, 345] on div "Loan repayments to mortgage loan providers" at bounding box center [495, 345] width 101 height 28
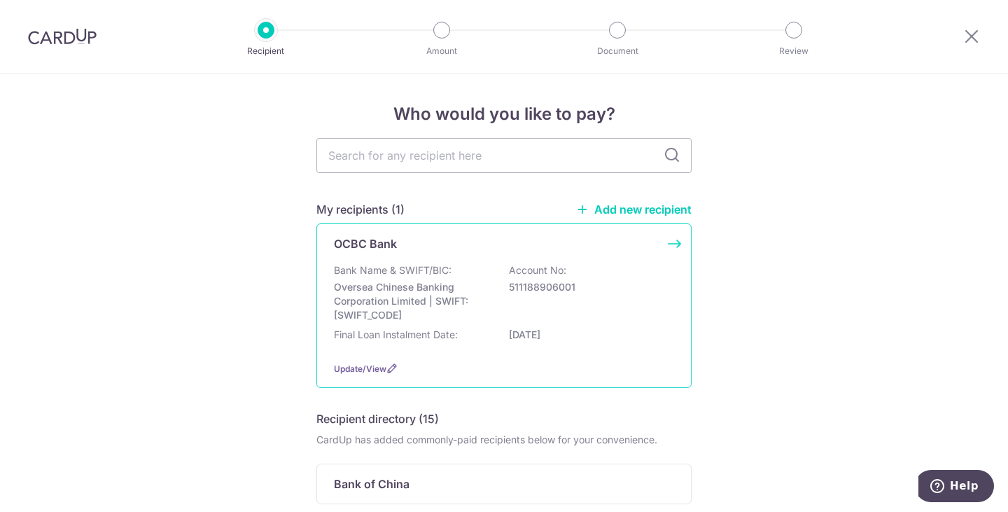
click at [419, 276] on p "Bank Name & SWIFT/BIC:" at bounding box center [393, 270] width 118 height 14
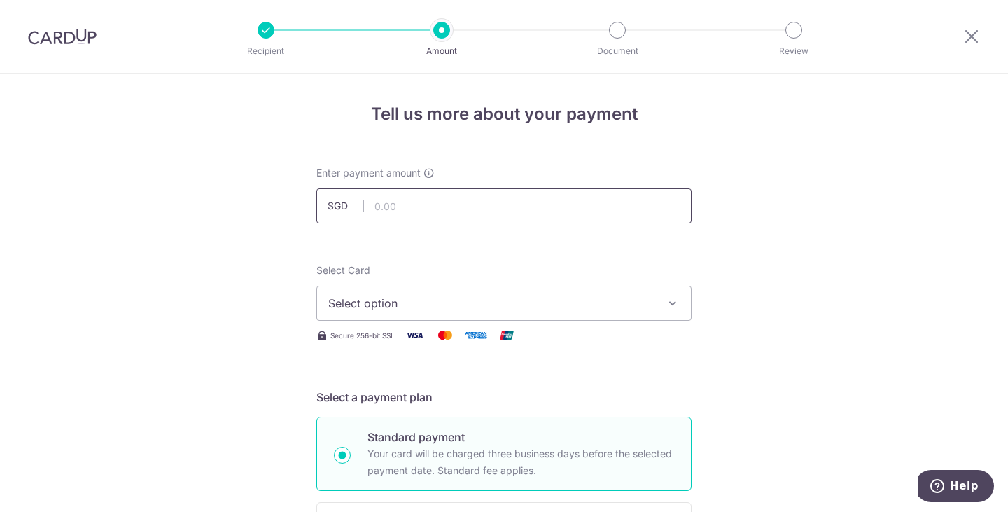
click at [440, 209] on input "text" at bounding box center [504, 205] width 375 height 35
type input "6,935.94"
click at [540, 293] on button "Select option" at bounding box center [504, 303] width 375 height 35
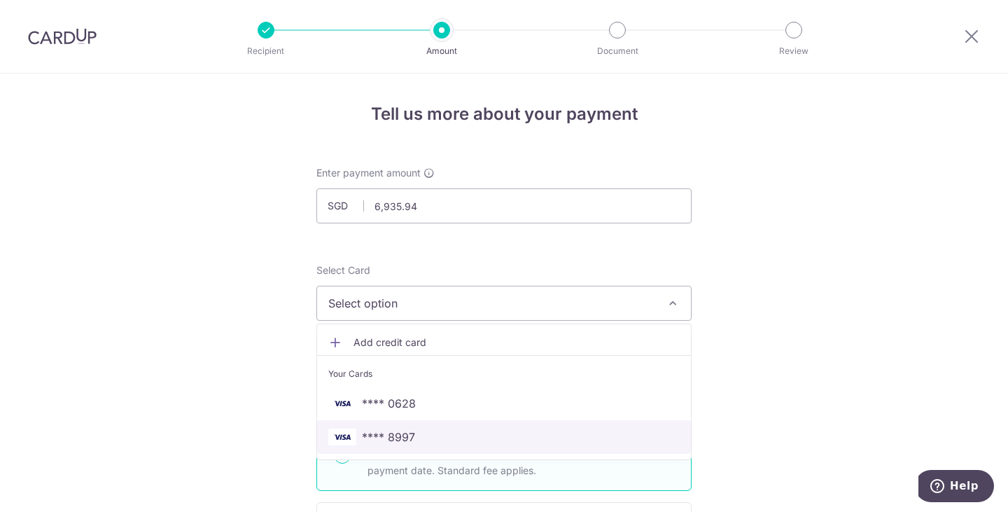
click at [506, 437] on span "**** 8997" at bounding box center [504, 437] width 352 height 17
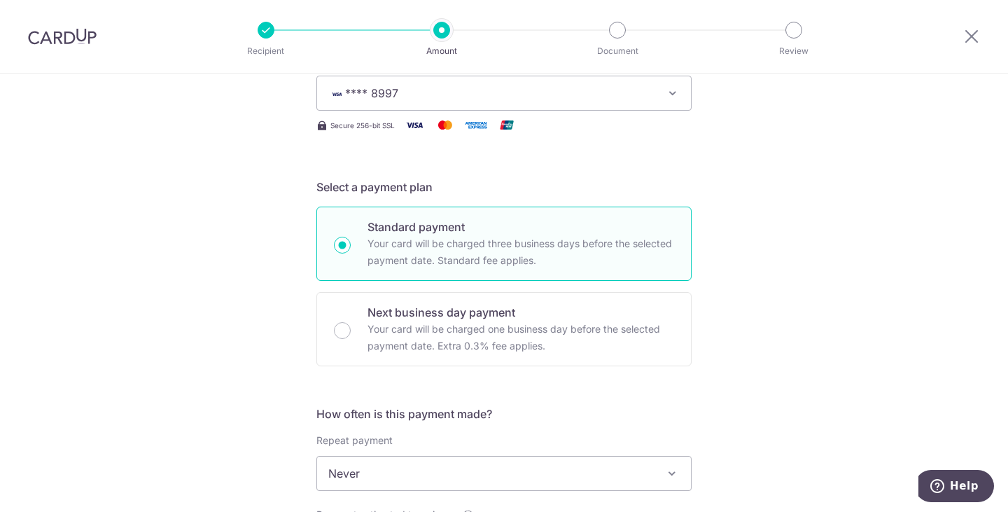
scroll to position [420, 0]
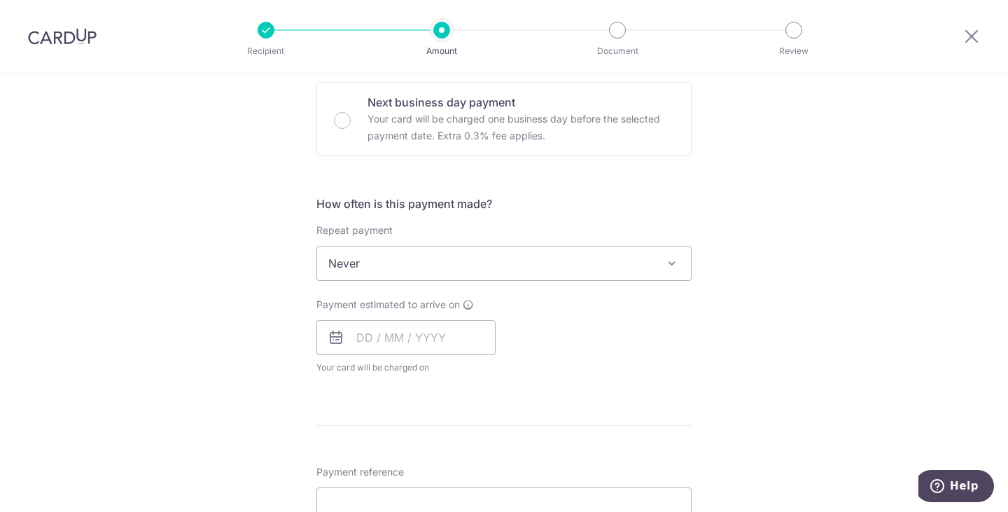
click at [485, 271] on span "Never" at bounding box center [504, 263] width 374 height 34
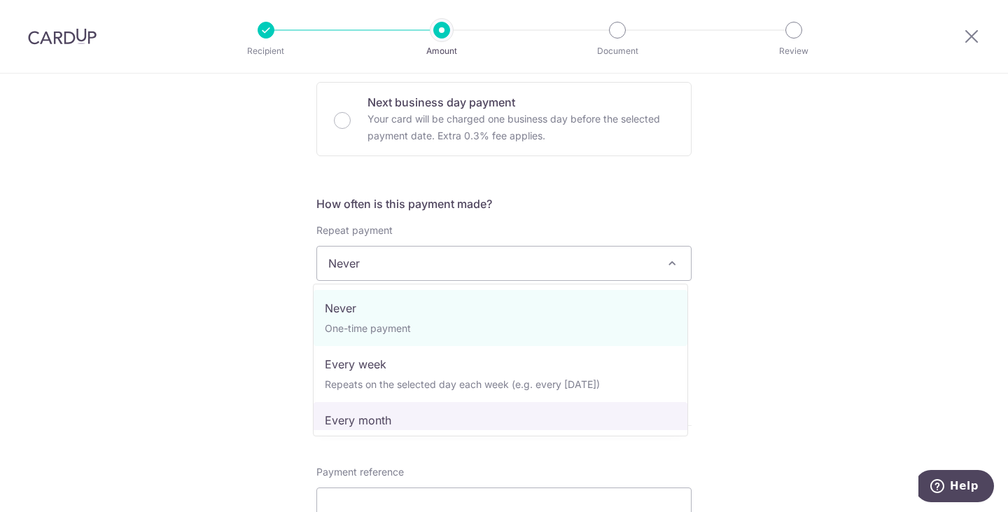
select select "3"
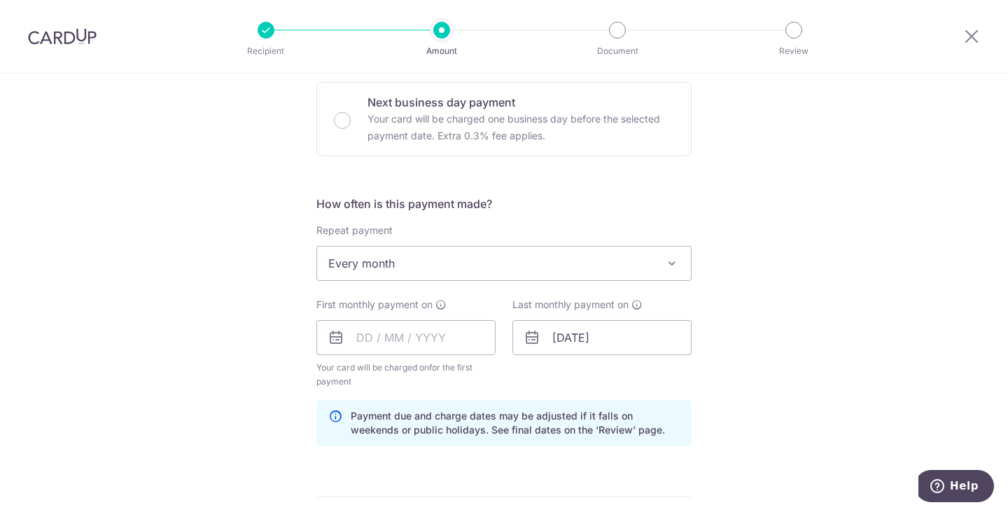
click at [778, 307] on div "Tell us more about your payment Enter payment amount SGD 6,935.94 6935.94 Selec…" at bounding box center [504, 322] width 1008 height 1338
click at [400, 334] on input "text" at bounding box center [406, 337] width 179 height 35
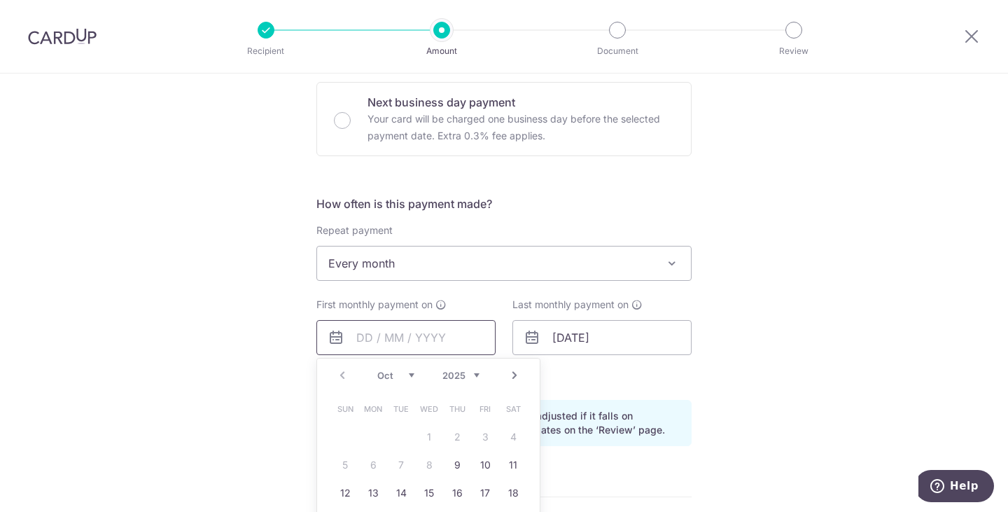
scroll to position [560, 0]
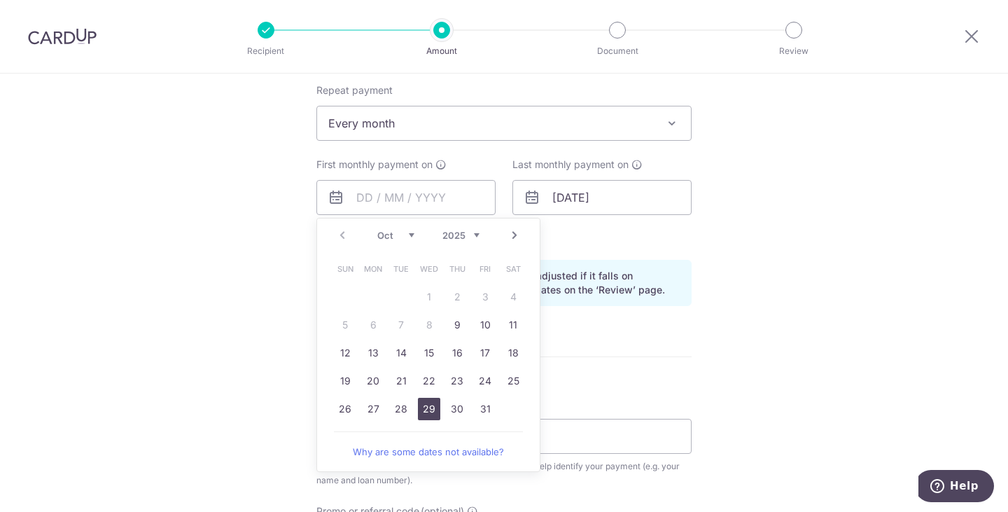
click at [423, 410] on link "29" at bounding box center [429, 409] width 22 height 22
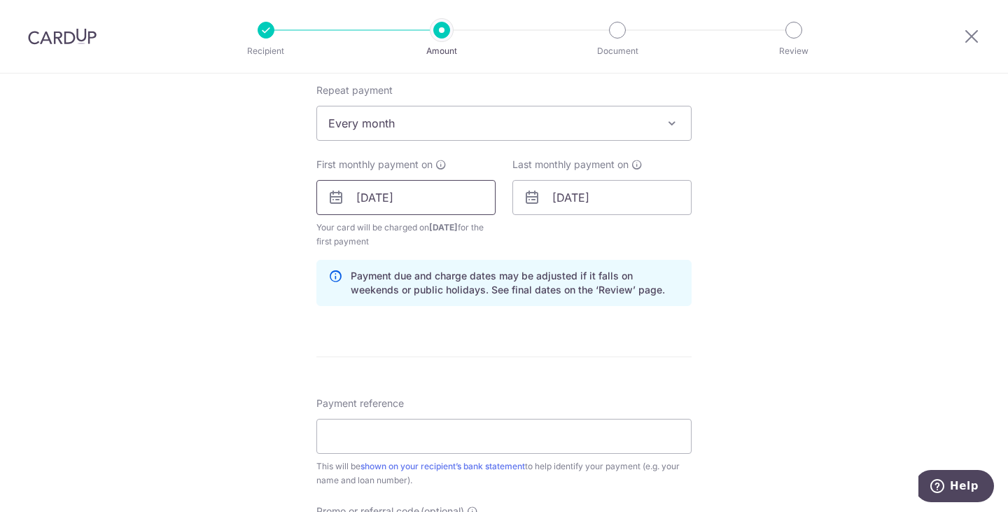
click at [412, 192] on input "[DATE]" at bounding box center [406, 197] width 179 height 35
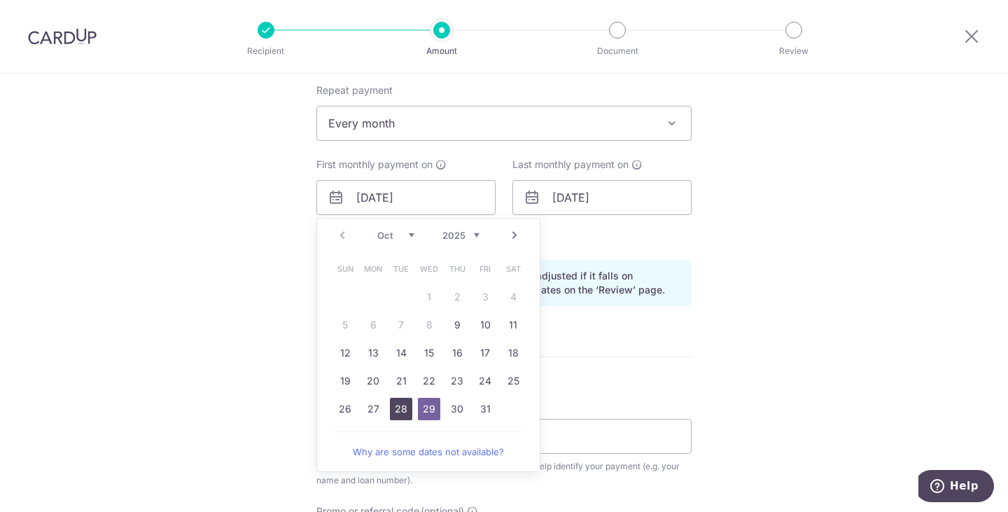
click at [397, 409] on link "28" at bounding box center [401, 409] width 22 height 22
type input "[DATE]"
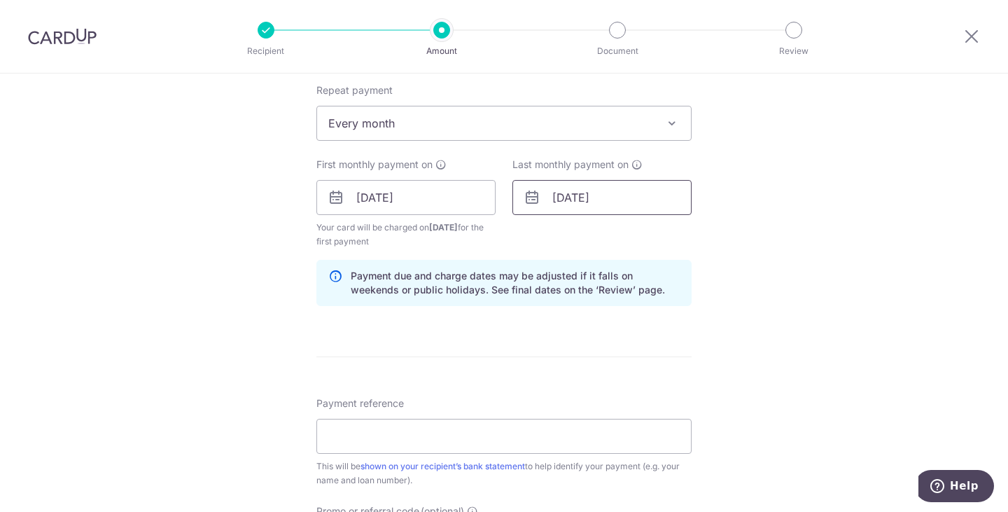
click at [616, 208] on input "[DATE]" at bounding box center [602, 197] width 179 height 35
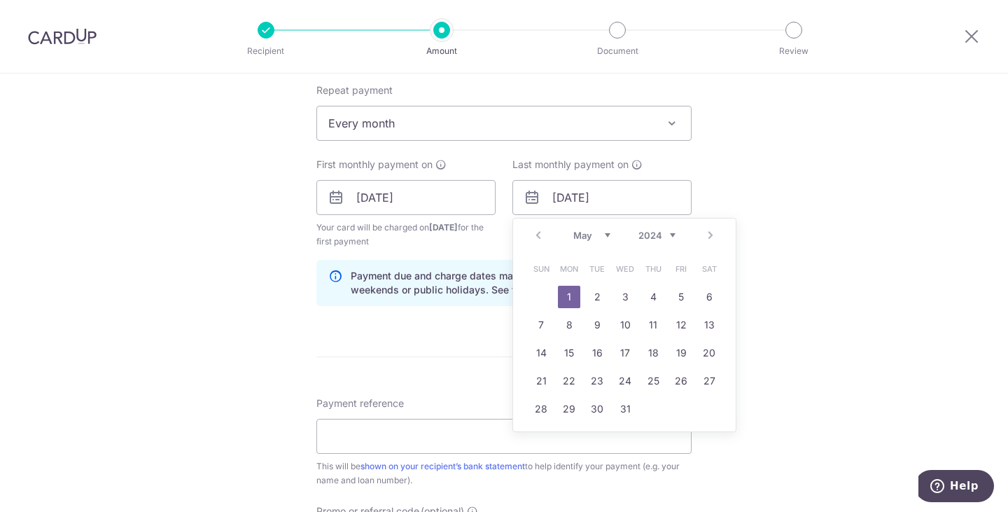
click at [656, 235] on select "2024 2025 2026 2027 2028 2029 2030 2031 2032 2033 2034 2035" at bounding box center [657, 235] width 37 height 11
click at [567, 230] on div "Prev Next Jan Feb Mar Apr May Jun [DATE] Aug Sep Oct Nov [DATE] 2025 2026 2027 …" at bounding box center [624, 235] width 223 height 34
click at [600, 237] on select "Jan Feb Mar Apr May Jun [DATE] Aug Sep Oct Nov Dec" at bounding box center [592, 235] width 37 height 11
click at [700, 410] on link "31" at bounding box center [709, 409] width 22 height 22
type input "[DATE]"
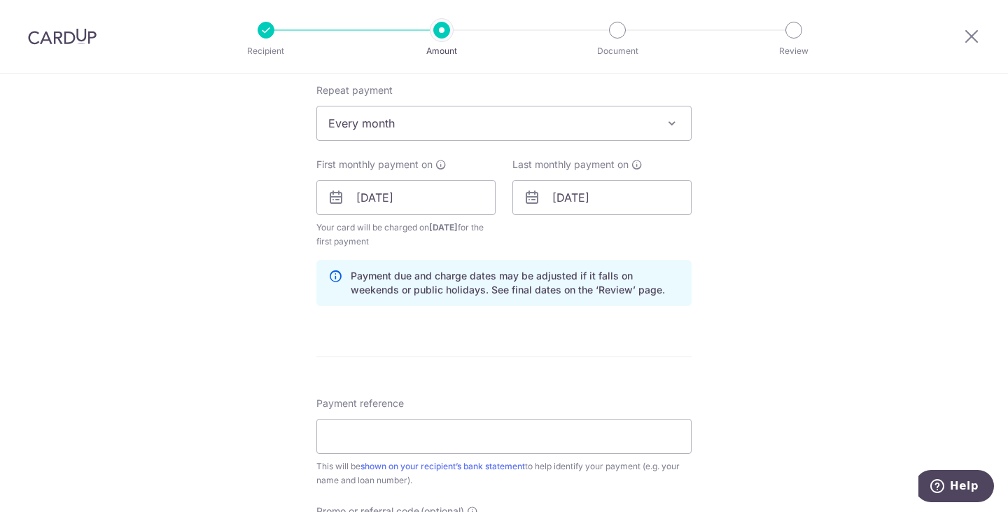
click at [805, 274] on div "Tell us more about your payment Enter payment amount SGD 6,935.94 6935.94 Selec…" at bounding box center [504, 182] width 1008 height 1338
click at [438, 425] on input "Payment reference" at bounding box center [504, 436] width 375 height 35
type input "Mortgage"
click at [805, 347] on div "Tell us more about your payment Enter payment amount SGD 6,935.94 6935.94 Selec…" at bounding box center [504, 182] width 1008 height 1338
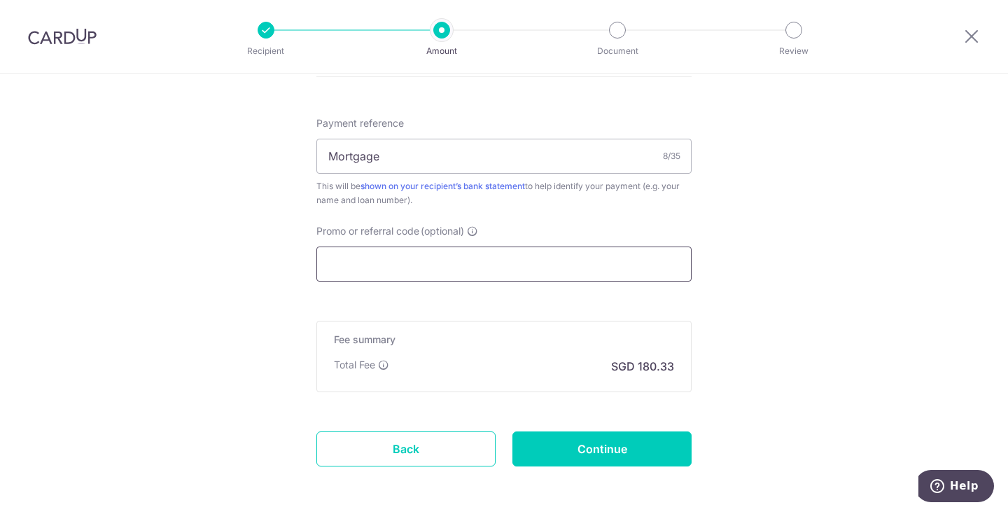
click at [627, 269] on input "Promo or referral code (optional)" at bounding box center [504, 263] width 375 height 35
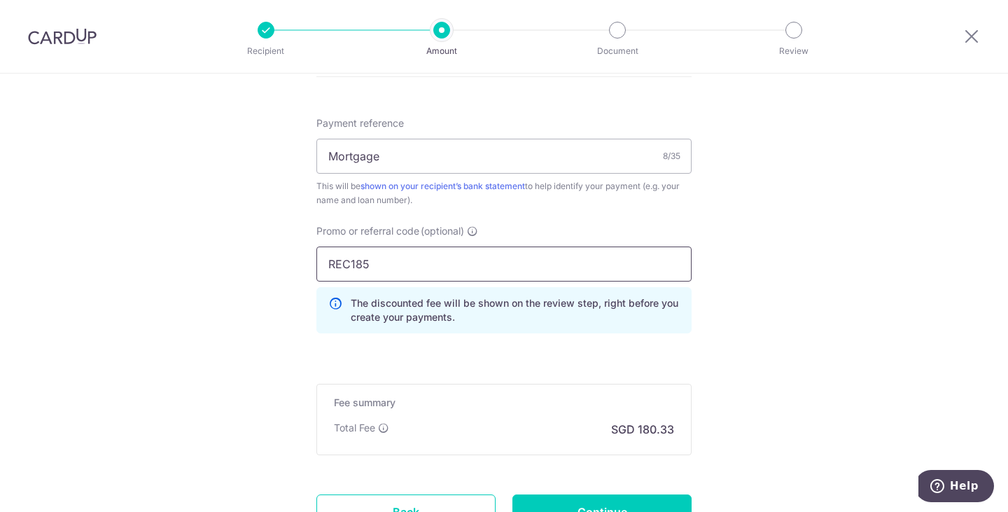
type input "REC185"
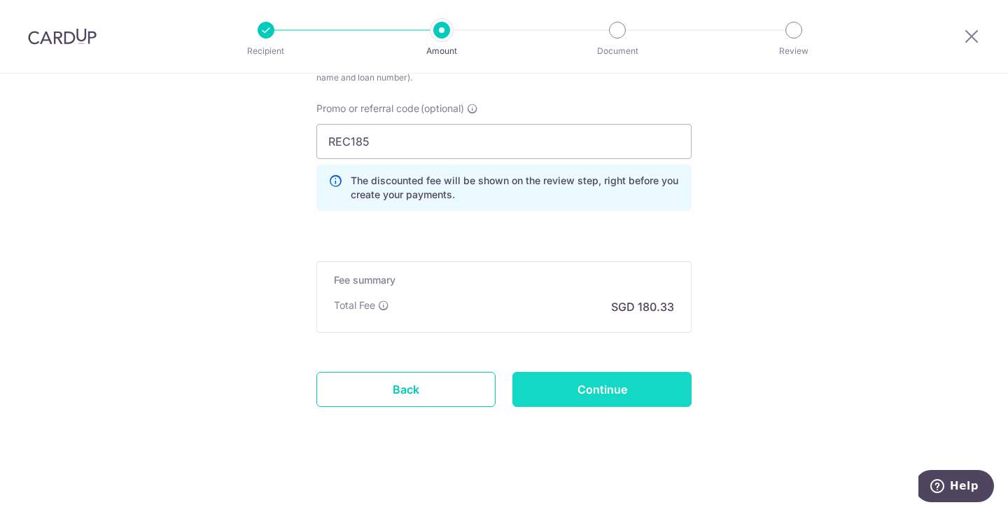
click at [613, 377] on input "Continue" at bounding box center [602, 389] width 179 height 35
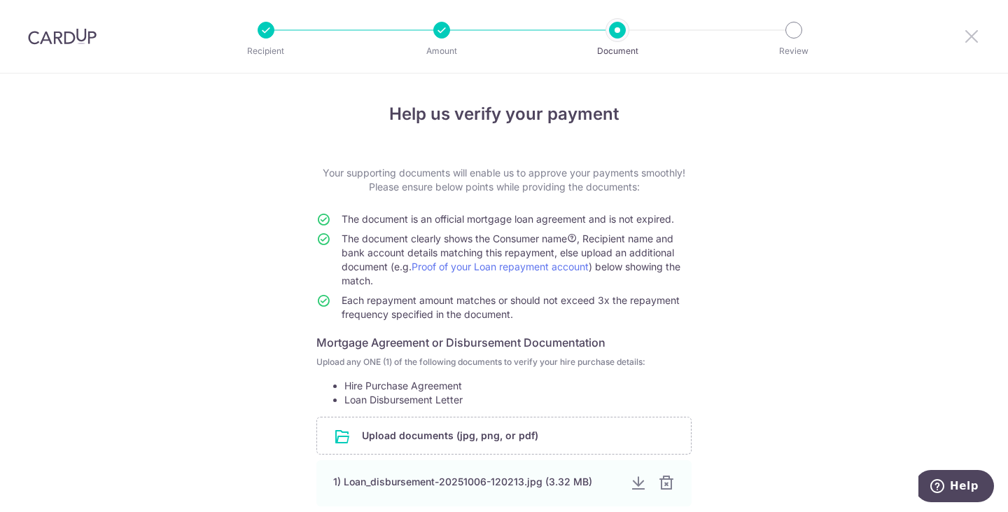
click at [969, 34] on icon at bounding box center [972, 36] width 17 height 18
click at [812, 190] on div "Help us verify your payment Your supporting documents will enable us to approve…" at bounding box center [504, 479] width 1008 height 811
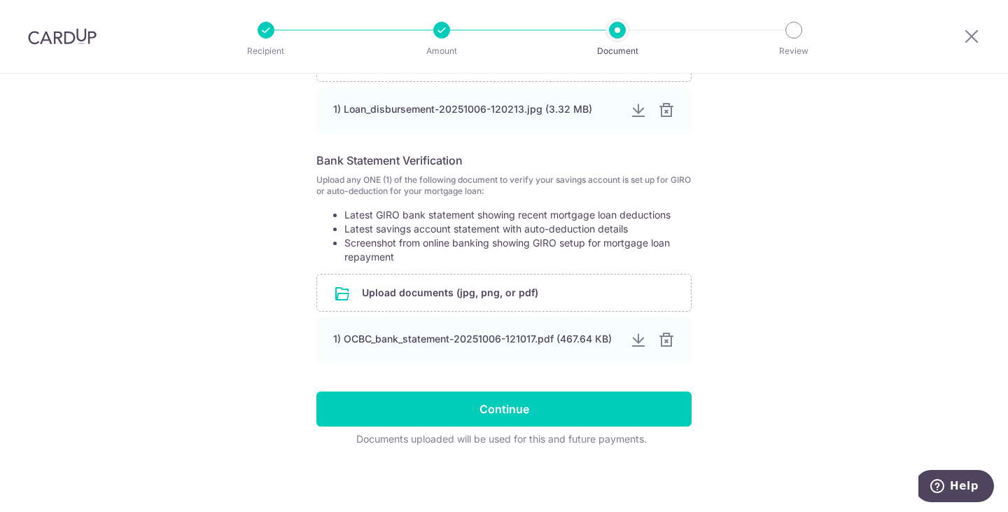
scroll to position [162, 0]
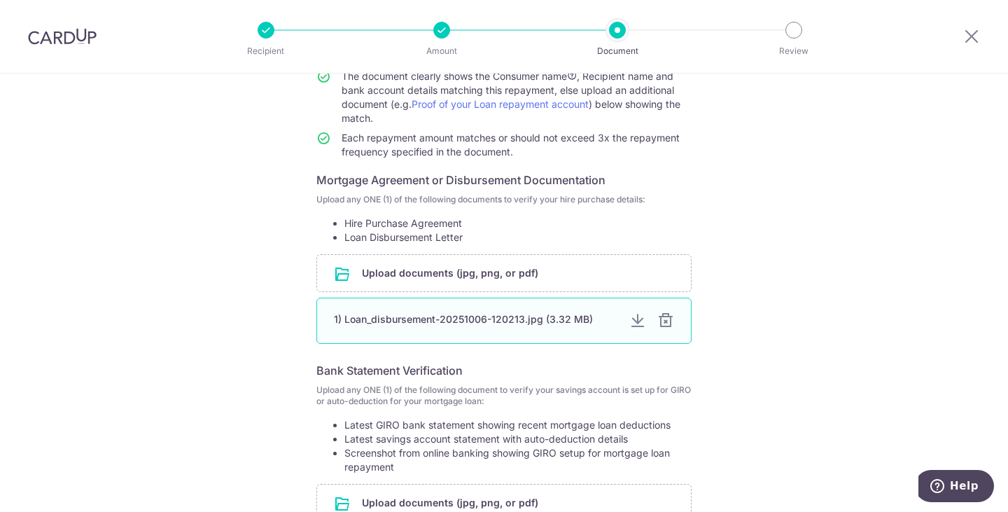
click at [630, 319] on div at bounding box center [638, 320] width 17 height 17
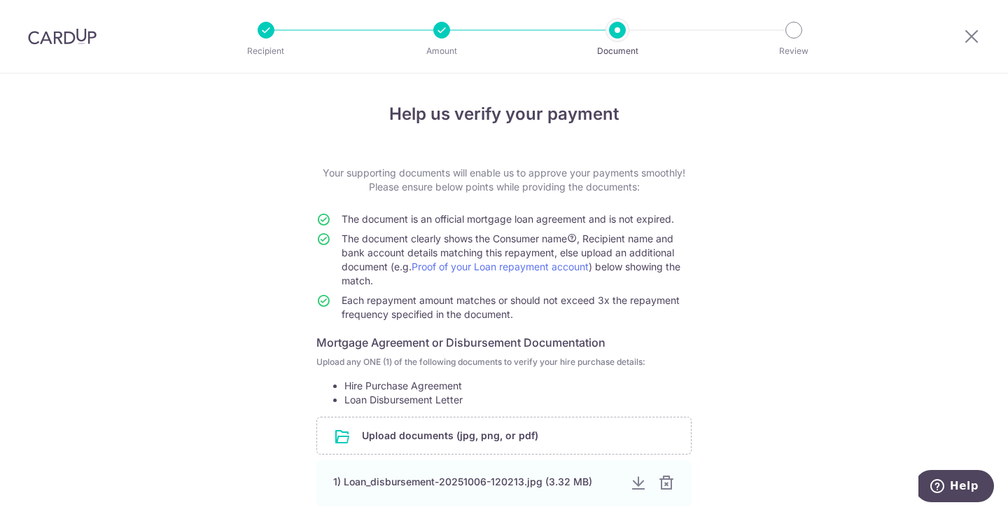
scroll to position [373, 0]
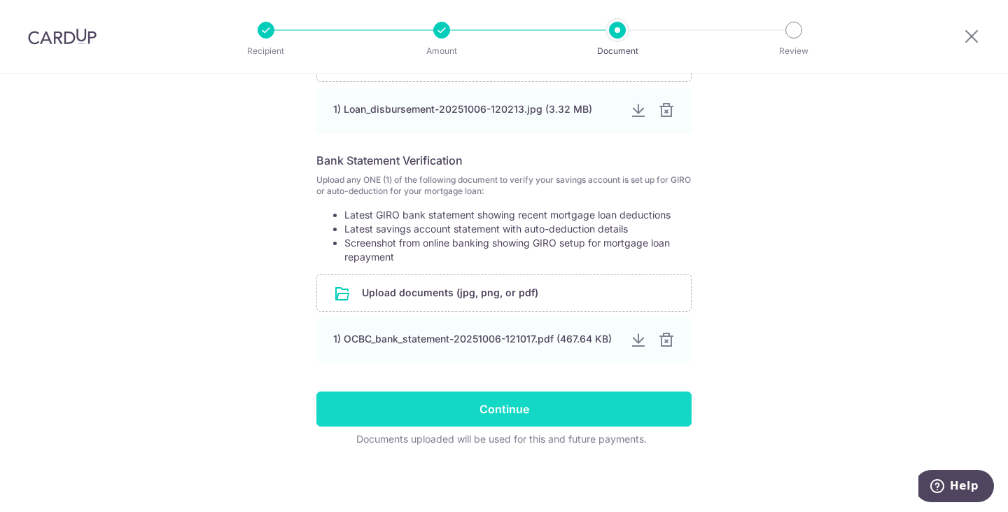
click at [495, 407] on input "Continue" at bounding box center [504, 408] width 375 height 35
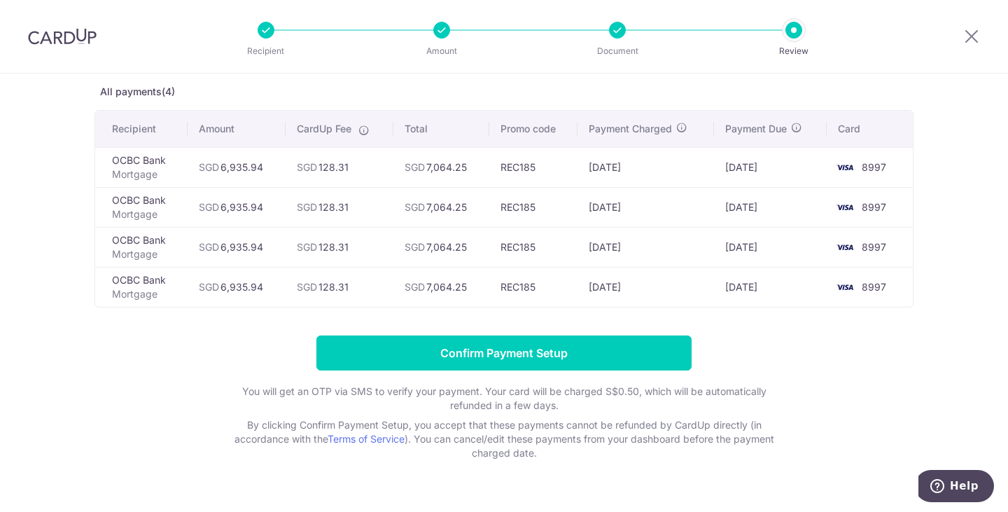
scroll to position [101, 0]
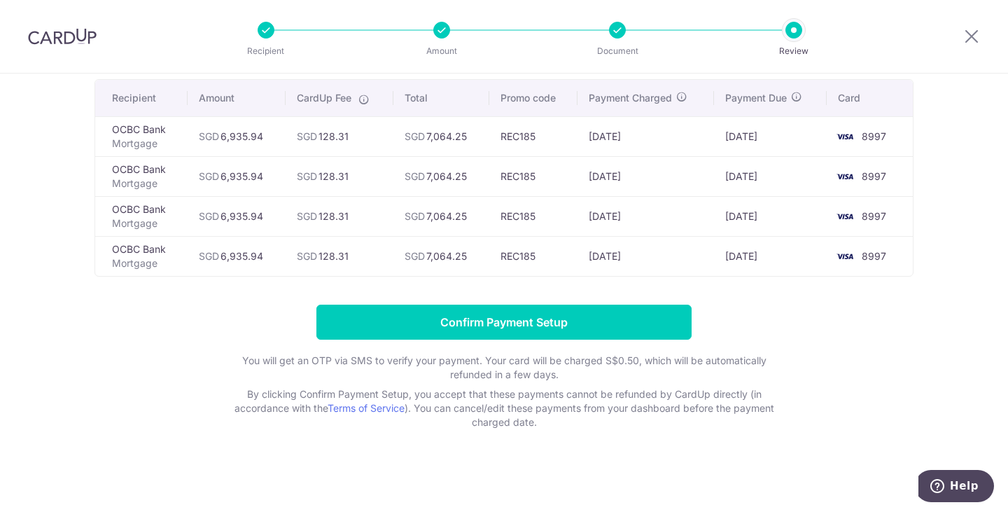
click at [839, 353] on form "Confirm Payment Setup You will get an OTP via SMS to verify your payment. Your …" at bounding box center [504, 367] width 819 height 125
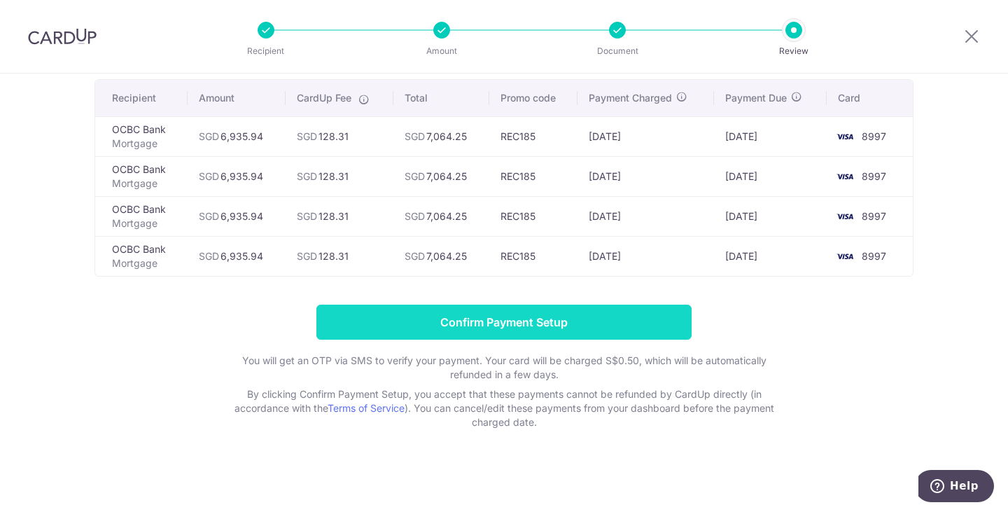
click at [503, 319] on input "Confirm Payment Setup" at bounding box center [504, 322] width 375 height 35
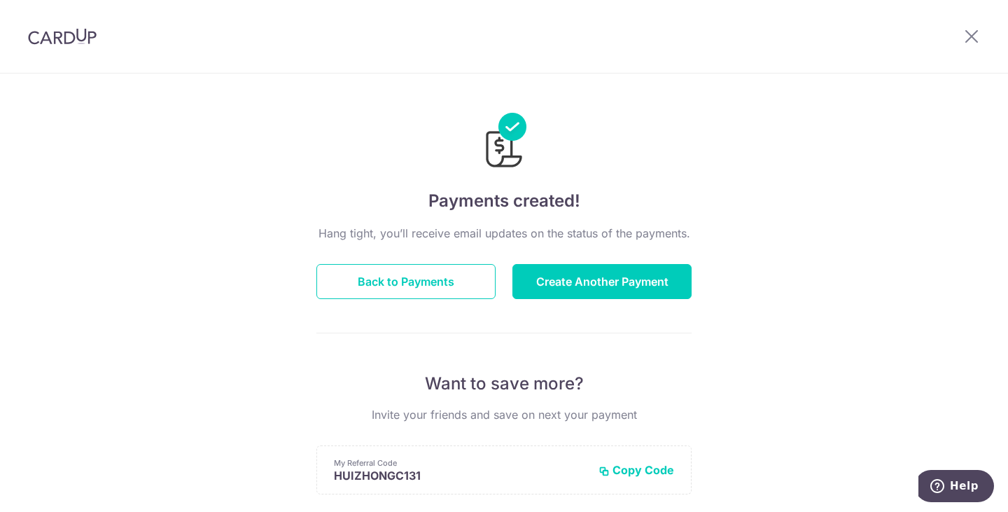
scroll to position [310, 0]
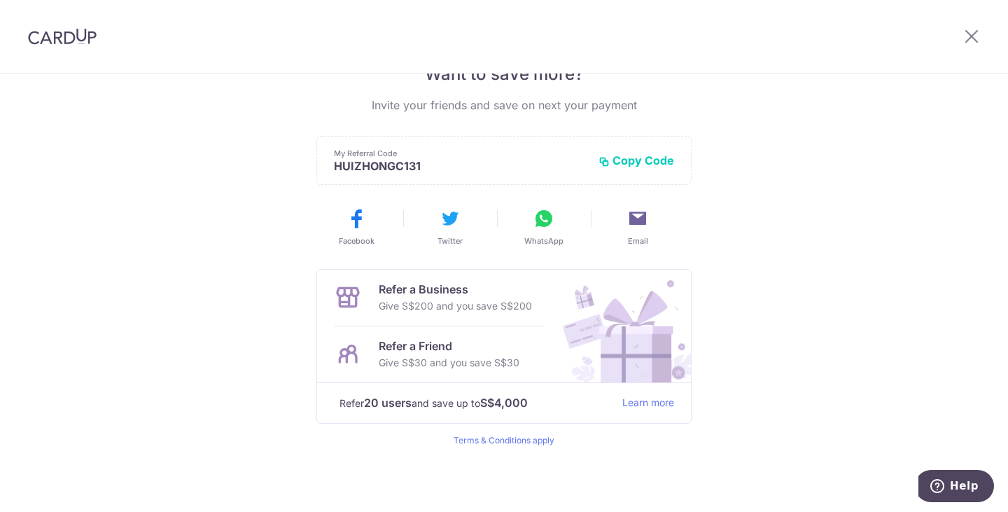
drag, startPoint x: 804, startPoint y: 403, endPoint x: 785, endPoint y: 429, distance: 31.5
click at [805, 403] on div "Payments created! Hang tight, you’ll receive email updates on the status of the…" at bounding box center [504, 138] width 1008 height 748
